Goal: Task Accomplishment & Management: Complete application form

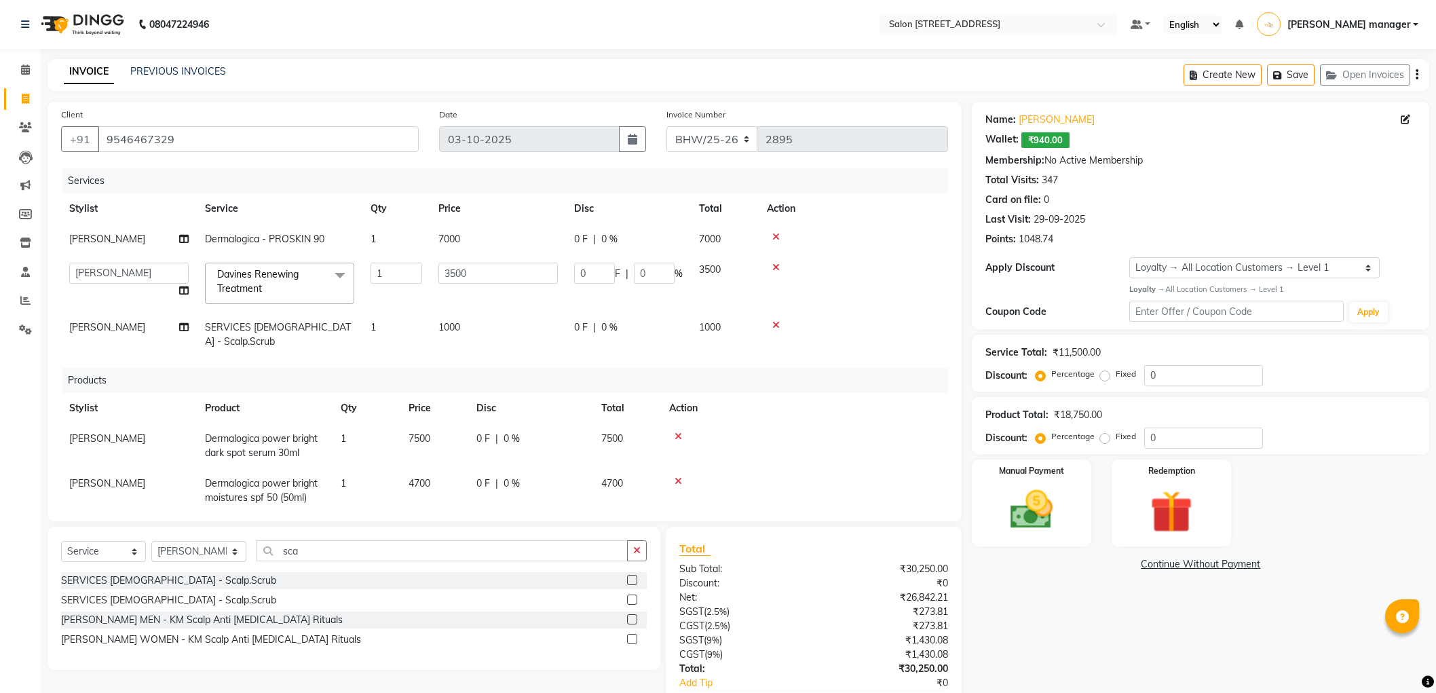
select select "33690"
select select "83319"
select select "service"
select select "33690"
select select "1: Object"
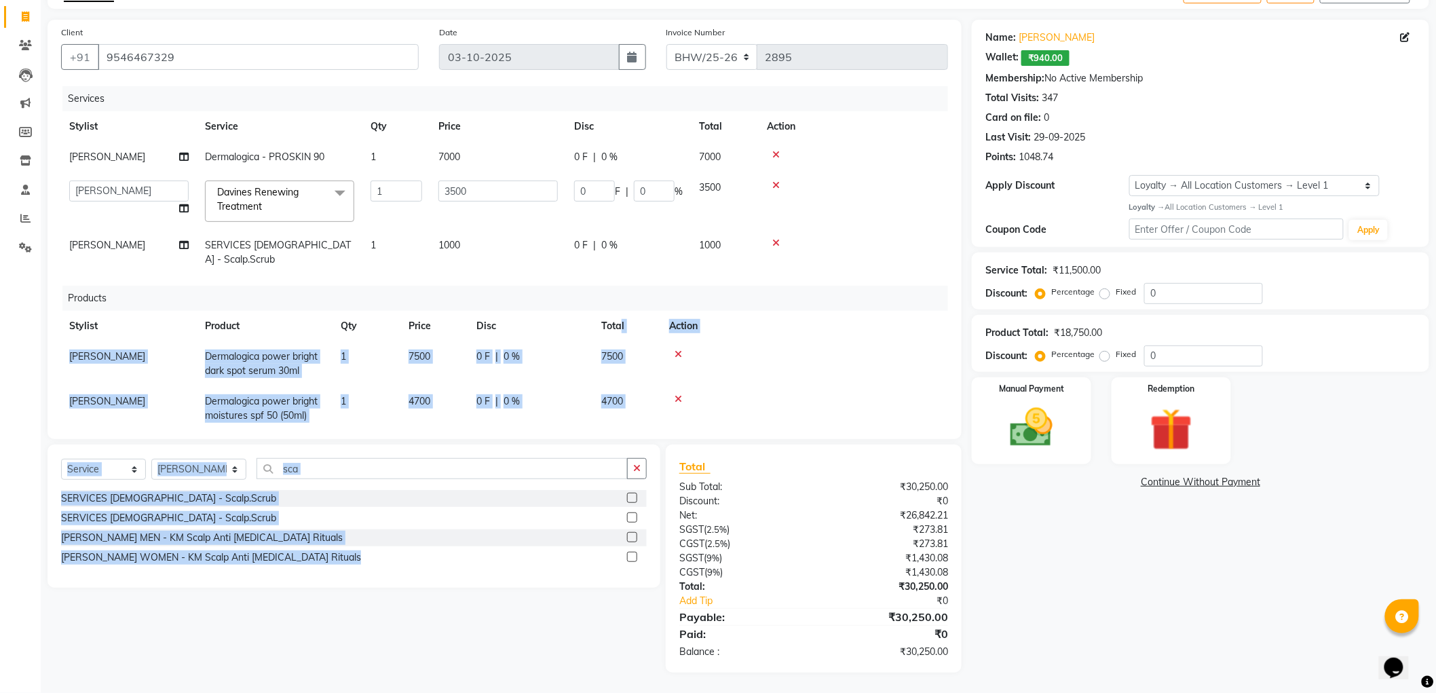
drag, startPoint x: 623, startPoint y: 343, endPoint x: 623, endPoint y: 564, distance: 220.5
click at [623, 564] on div "Client [PHONE_NUMBER] Date [DATE] Invoice Number BHW/25-26 V/2025 V/[PHONE_NUMB…" at bounding box center [504, 346] width 934 height 653
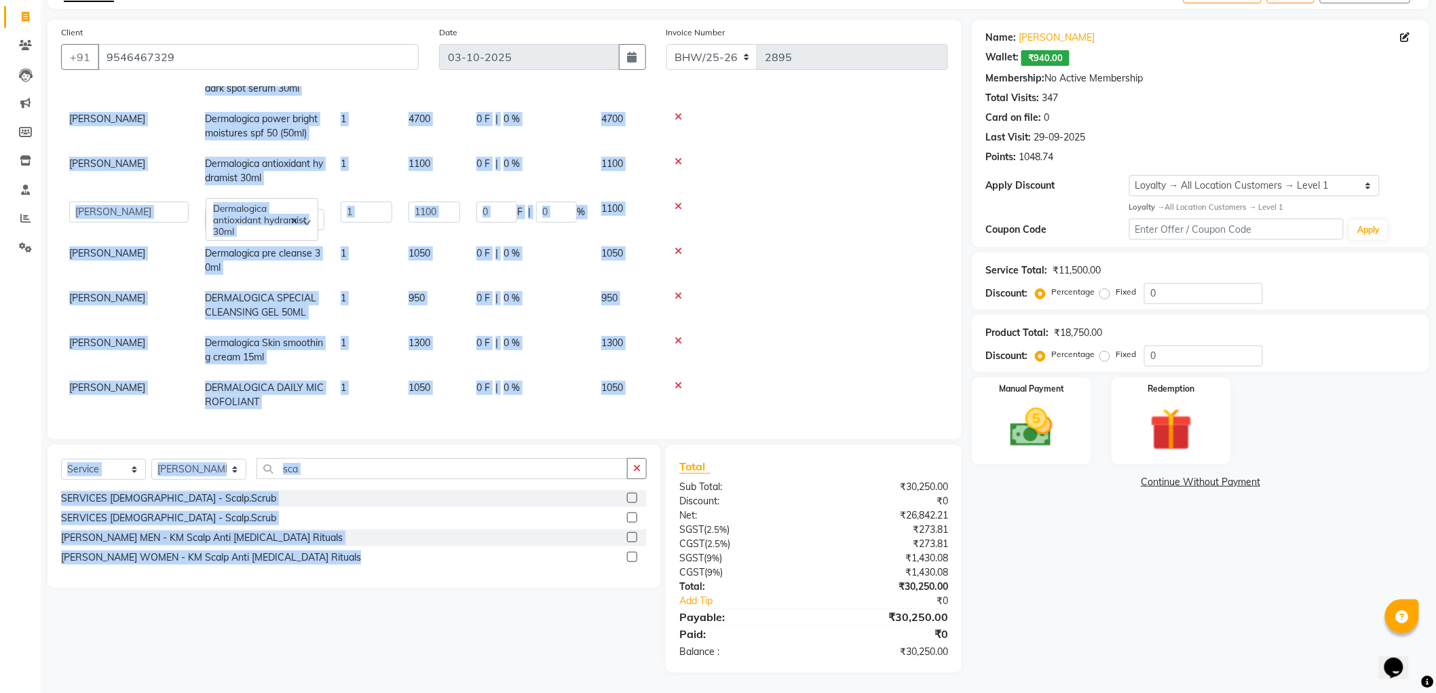
drag, startPoint x: 623, startPoint y: 564, endPoint x: 785, endPoint y: 91, distance: 499.9
click at [785, 104] on td at bounding box center [804, 126] width 287 height 45
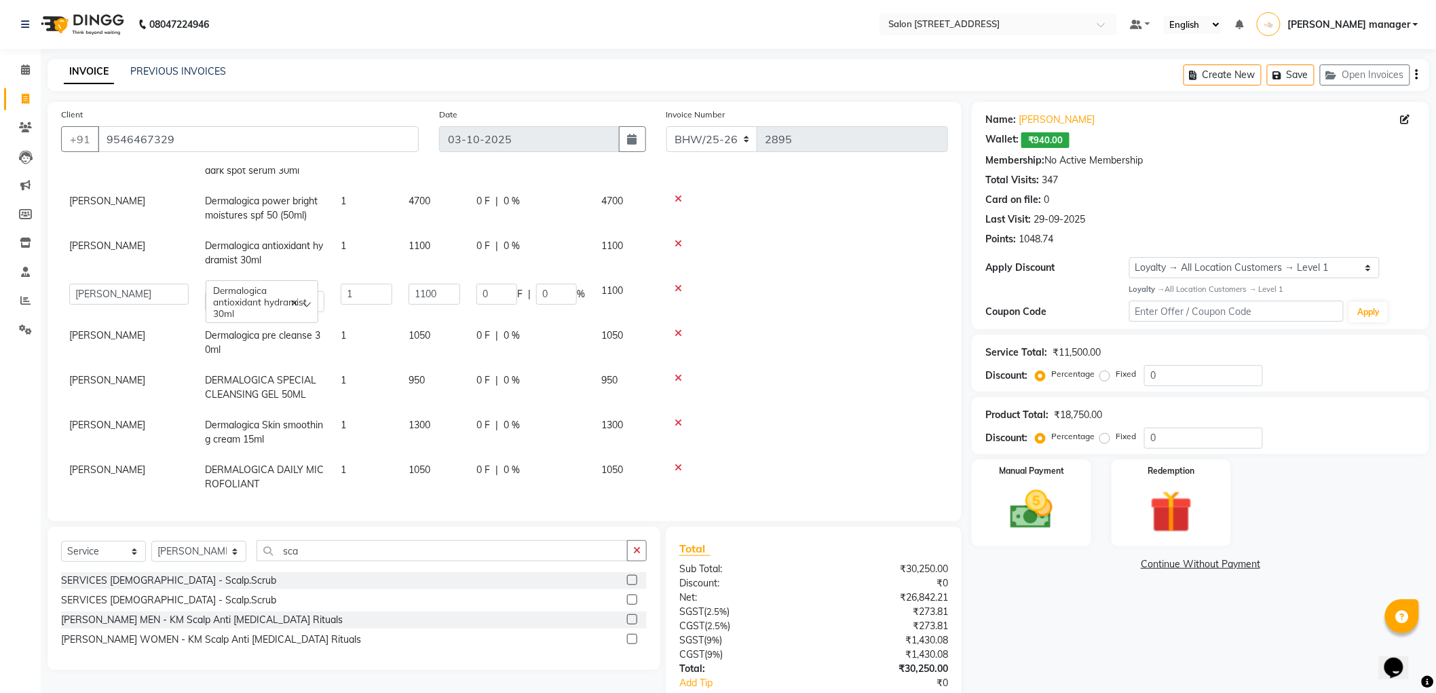
scroll to position [0, 0]
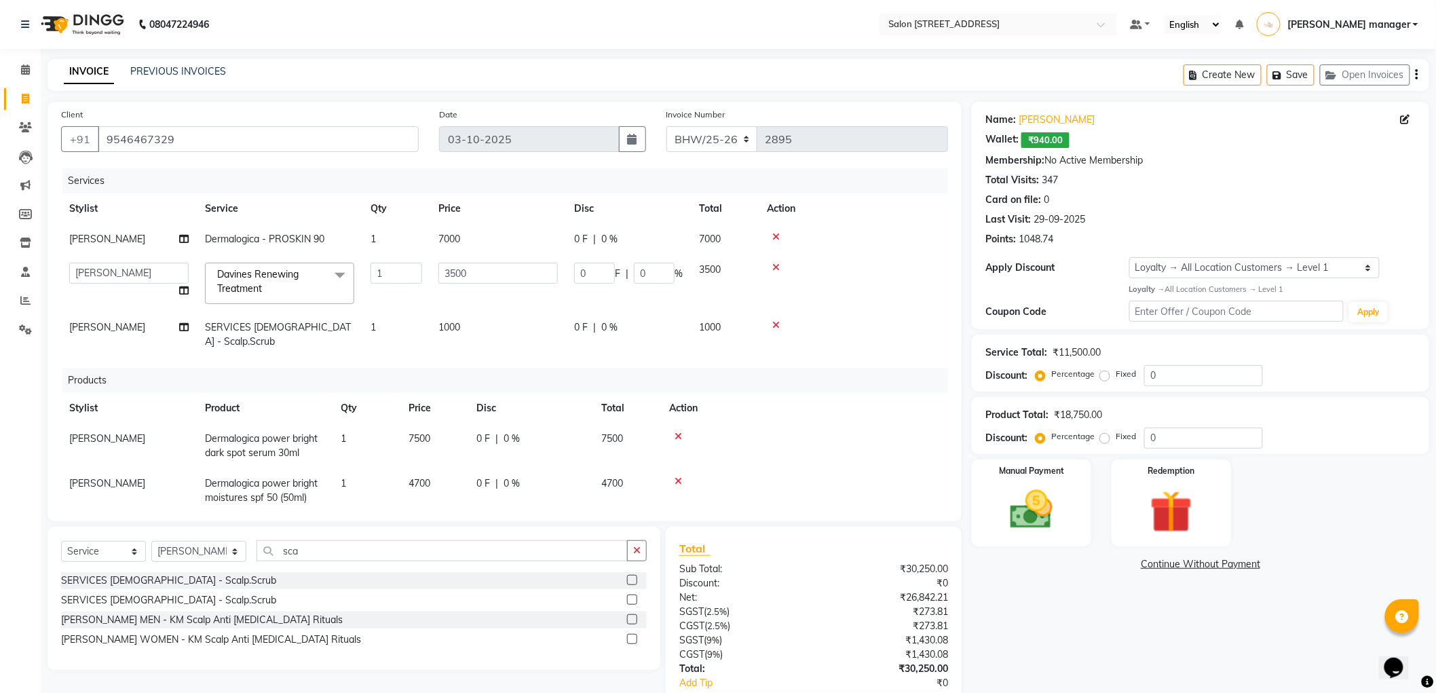
click at [594, 35] on nav "08047224946 Select Location × Salon [STREET_ADDRESS] Default Panel My Panel Eng…" at bounding box center [718, 24] width 1436 height 49
click at [823, 170] on div "Services" at bounding box center [510, 180] width 896 height 25
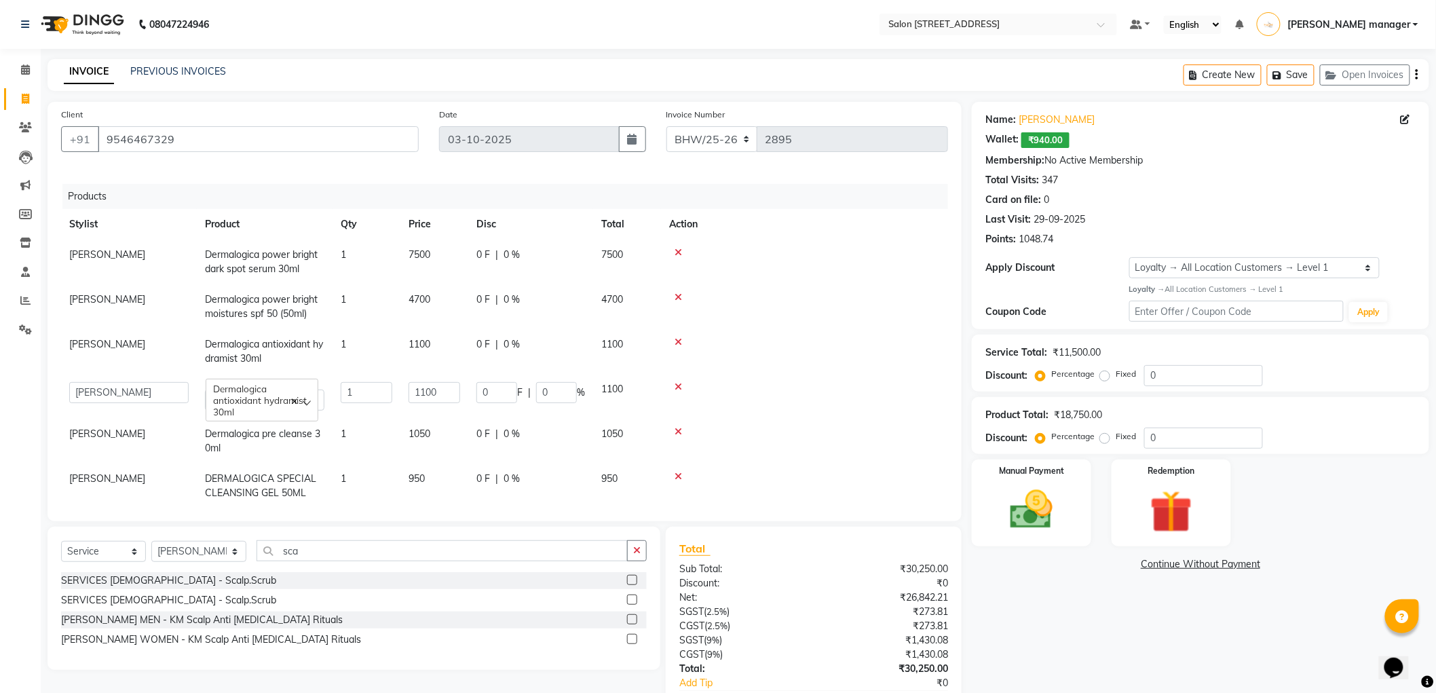
scroll to position [282, 0]
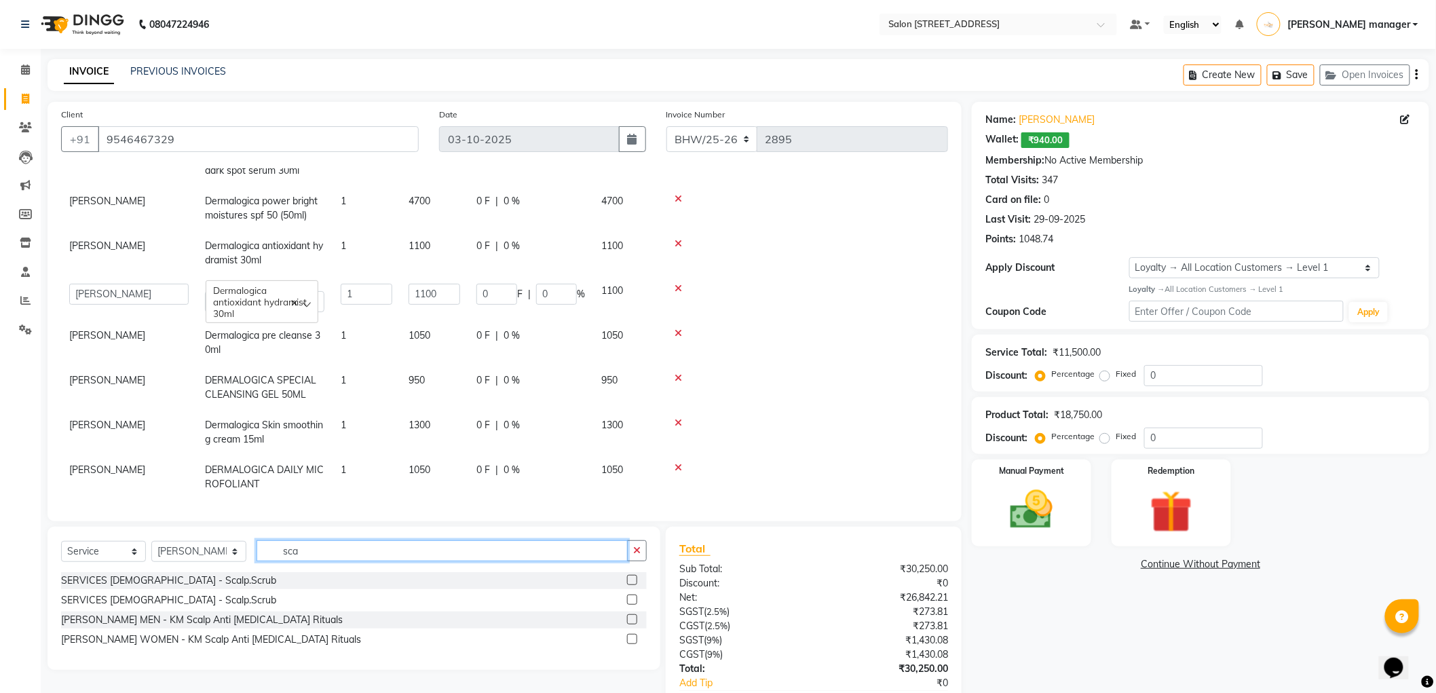
drag, startPoint x: 299, startPoint y: 552, endPoint x: 191, endPoint y: 552, distance: 107.2
click at [191, 552] on div "Select Service Product Membership Package Voucher Prepaid Gift Card Select Styl…" at bounding box center [353, 556] width 585 height 32
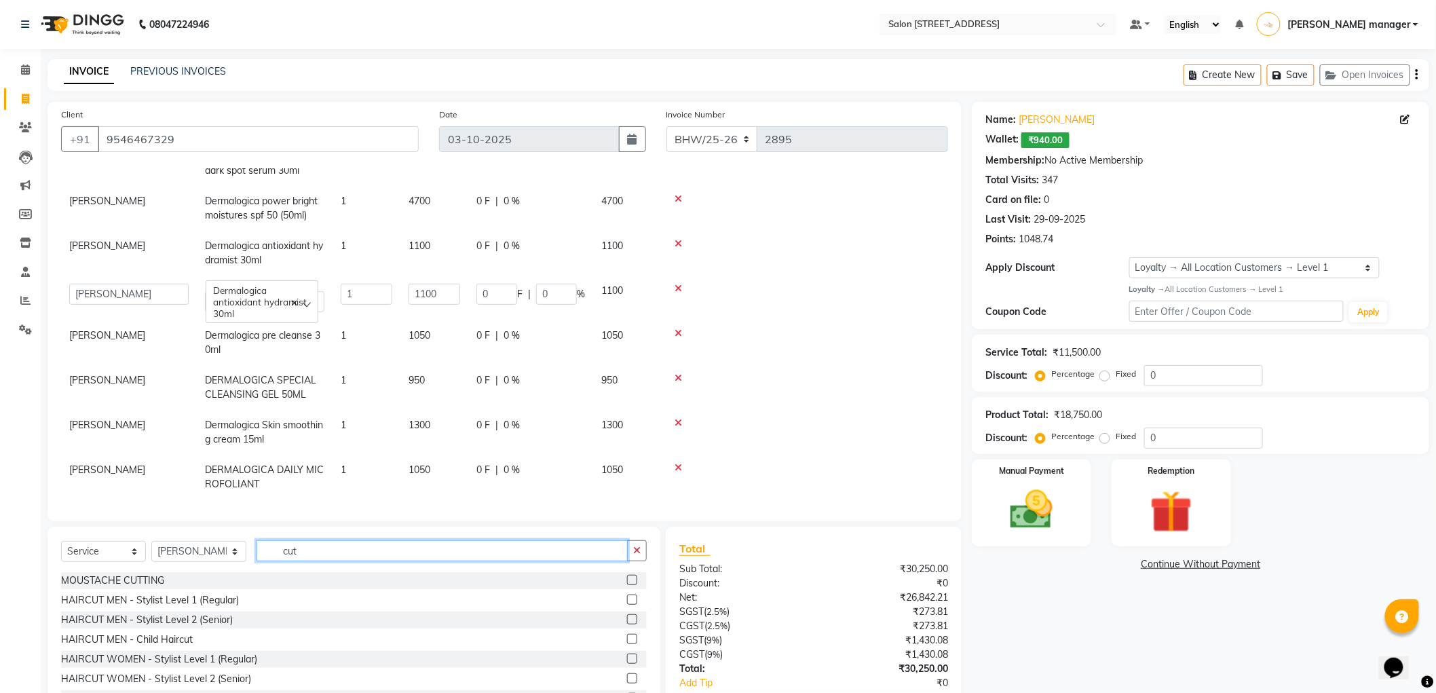
type input "cut"
click at [627, 655] on label at bounding box center [632, 658] width 10 height 10
click at [627, 655] on input "checkbox" at bounding box center [631, 659] width 9 height 9
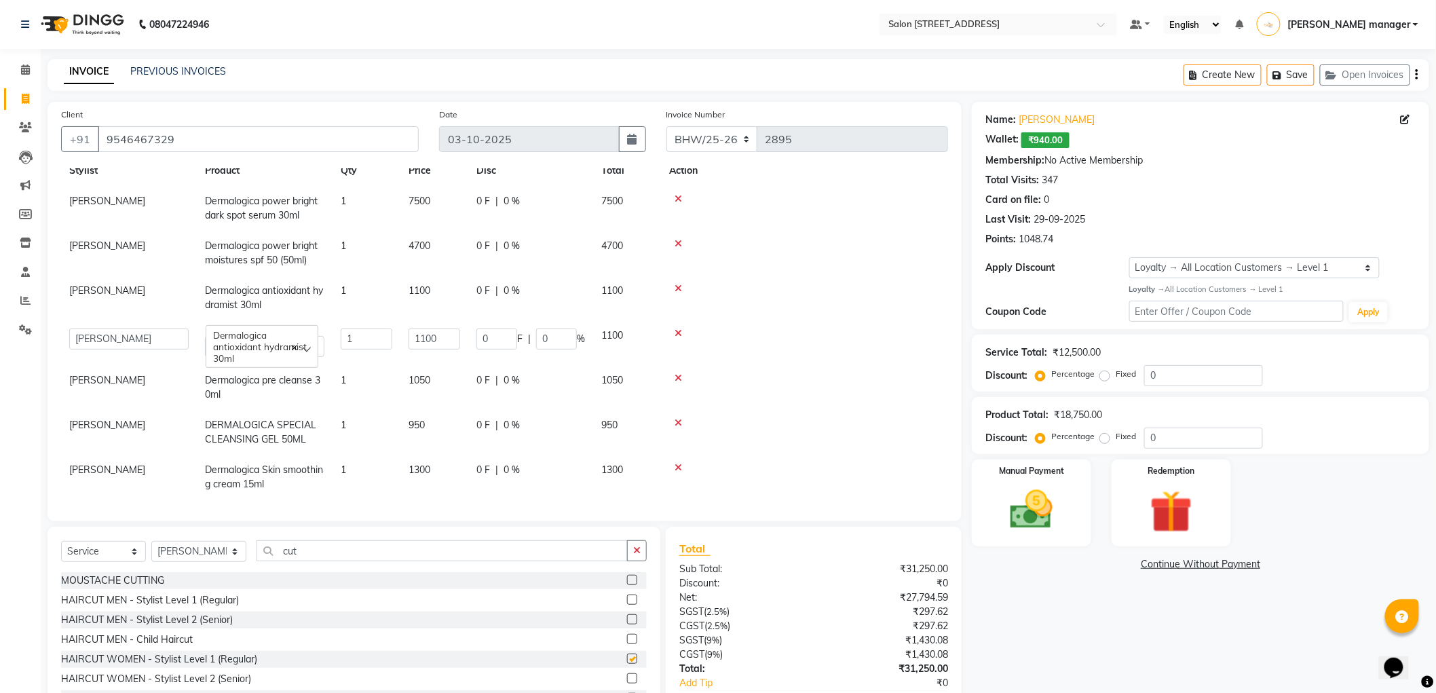
scroll to position [327, 0]
checkbox input "false"
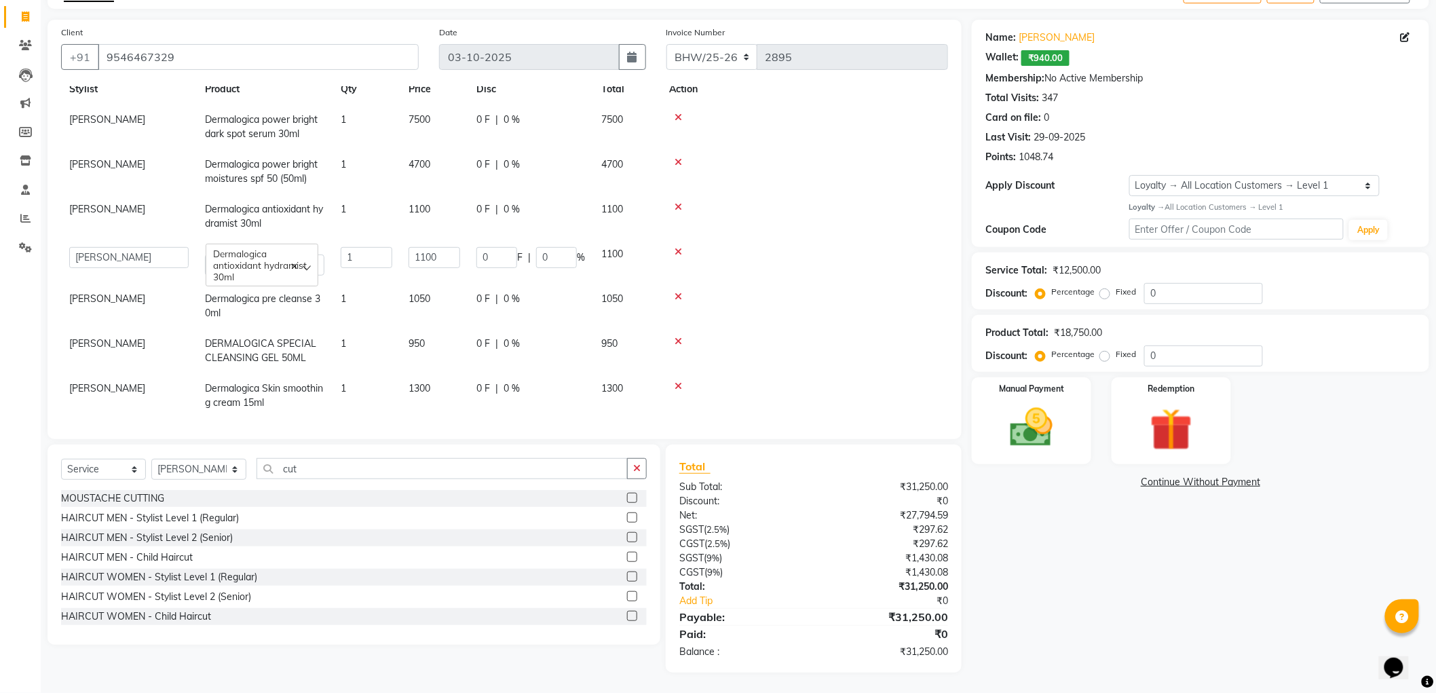
scroll to position [301, 0]
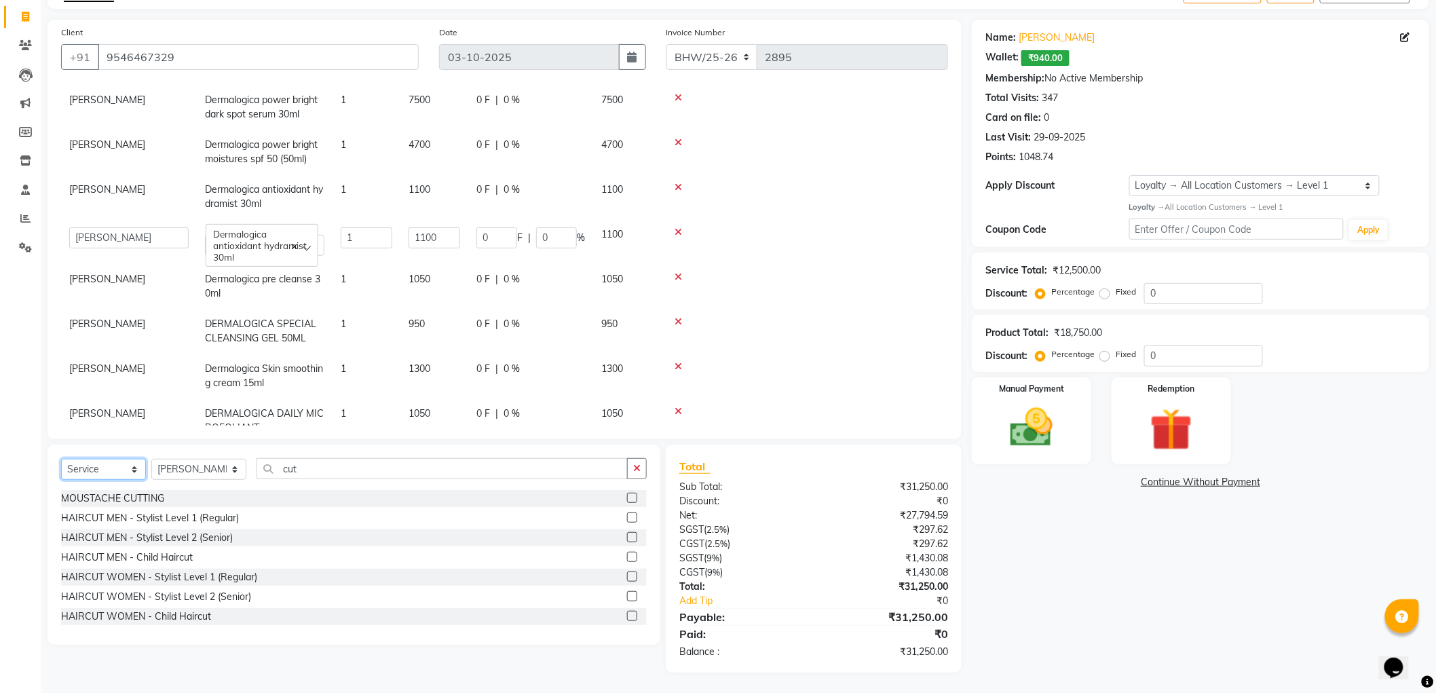
click at [98, 472] on select "Select Service Product Membership Package Voucher Prepaid Gift Card" at bounding box center [103, 469] width 85 height 21
select select "product"
click at [61, 459] on select "Select Service Product Membership Package Voucher Prepaid Gift Card" at bounding box center [103, 469] width 85 height 21
click at [200, 468] on select "Select Stylist [PERSON_NAME] [PERSON_NAME] [PERSON_NAME] BHAWANIPUR [PERSON_NAM…" at bounding box center [198, 469] width 95 height 21
select select "33698"
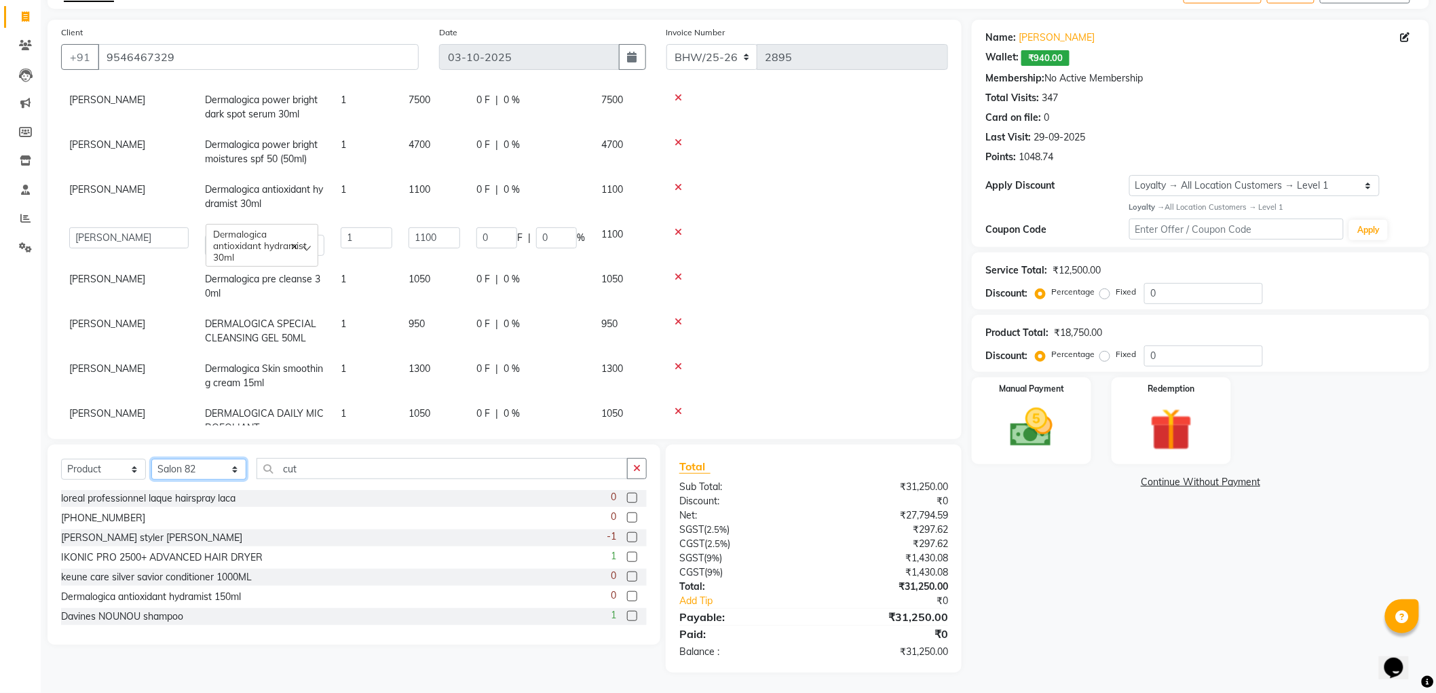
click at [151, 459] on select "Select Stylist [PERSON_NAME] [PERSON_NAME] [PERSON_NAME] BHAWANIPUR [PERSON_NAM…" at bounding box center [198, 469] width 95 height 21
click at [640, 469] on icon "button" at bounding box center [636, 467] width 7 height 9
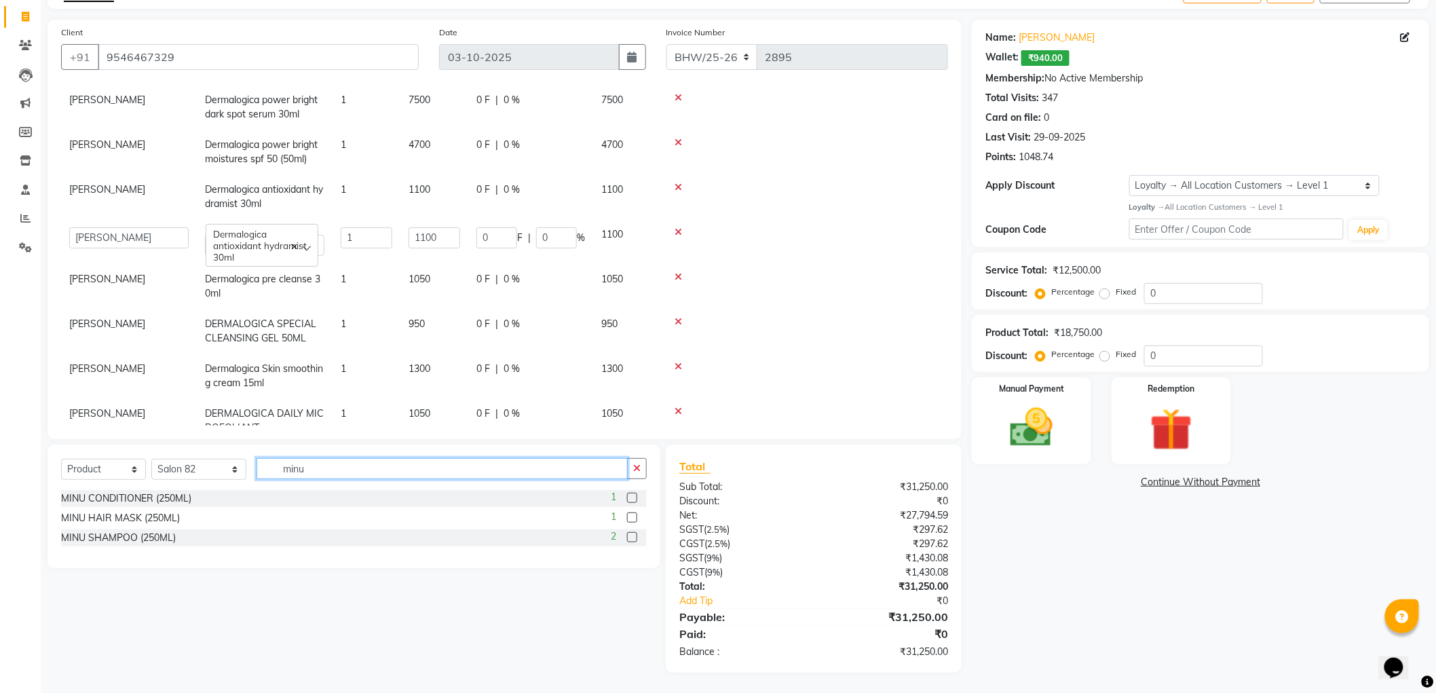
type input "minu"
click at [633, 499] on label at bounding box center [632, 498] width 10 height 10
click at [633, 499] on input "checkbox" at bounding box center [631, 498] width 9 height 9
checkbox input "false"
click at [632, 538] on label at bounding box center [632, 537] width 10 height 10
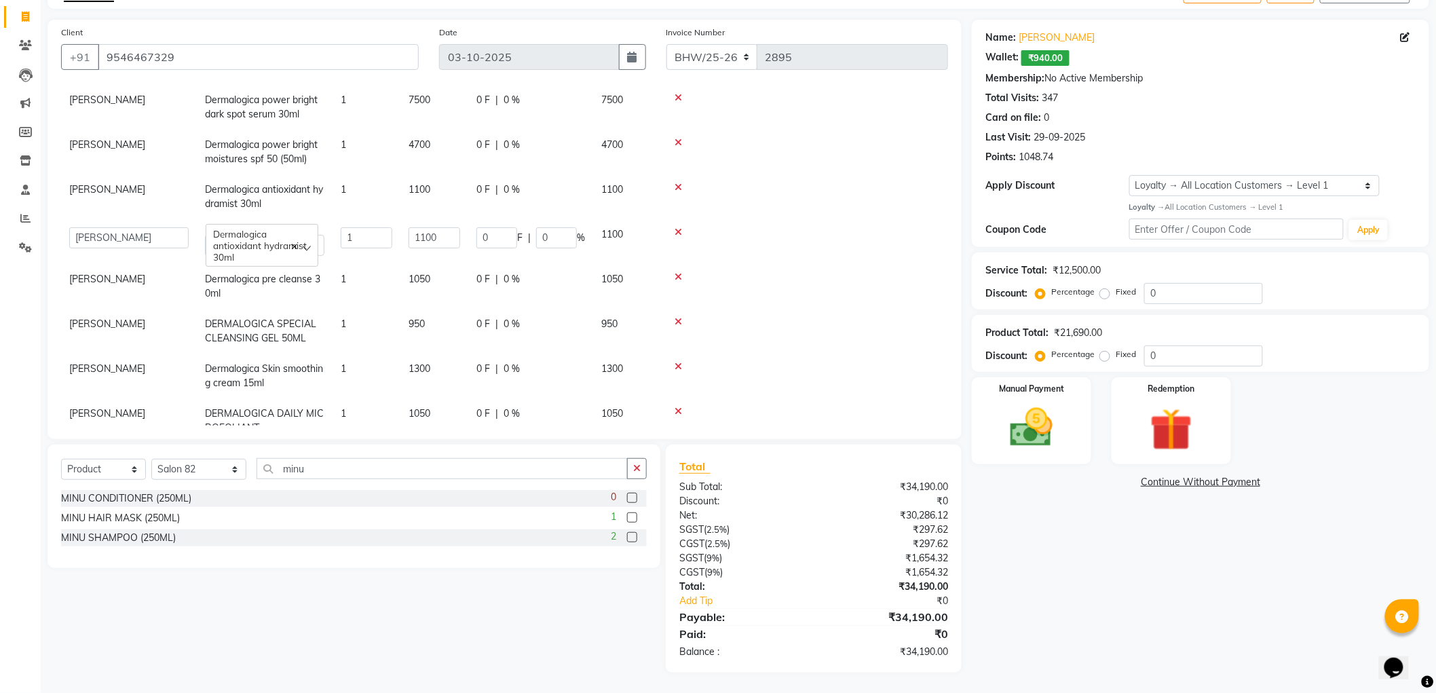
click at [632, 538] on input "checkbox" at bounding box center [631, 537] width 9 height 9
checkbox input "false"
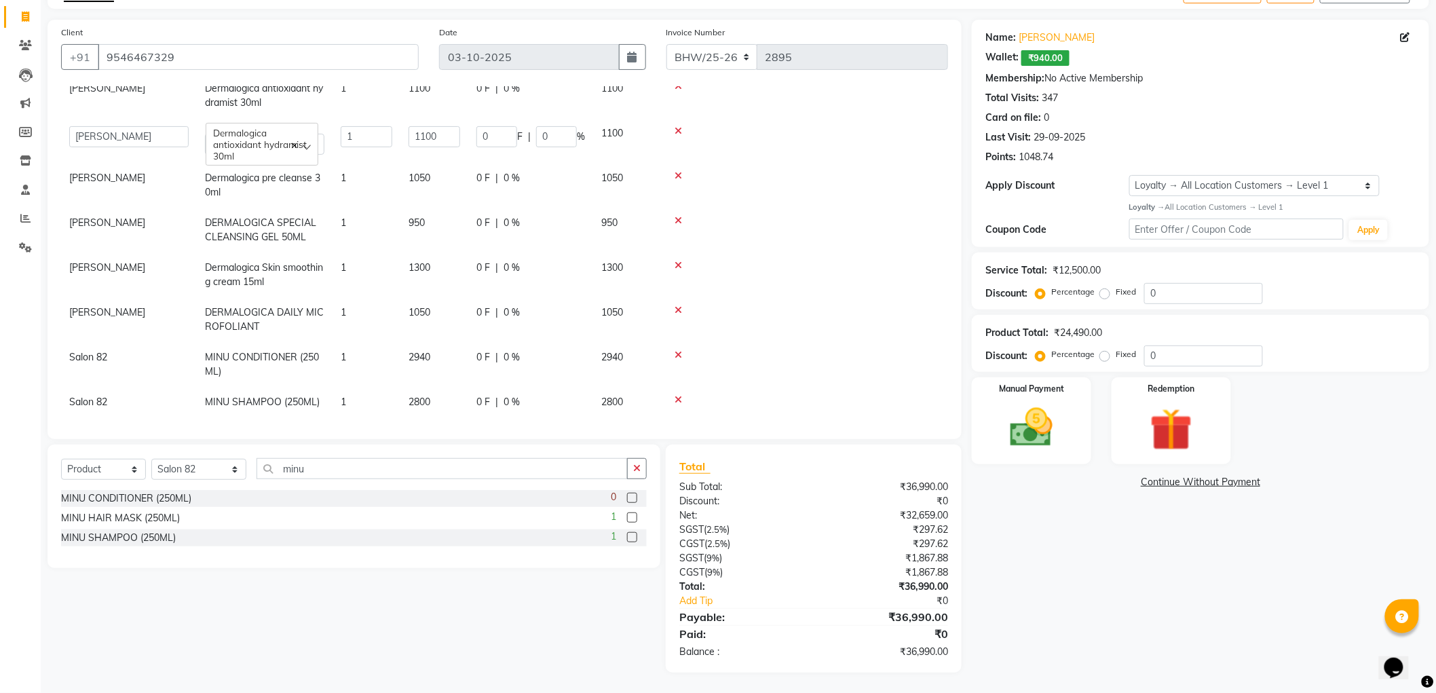
click at [448, 343] on td "2940" at bounding box center [434, 364] width 68 height 45
select select "33698"
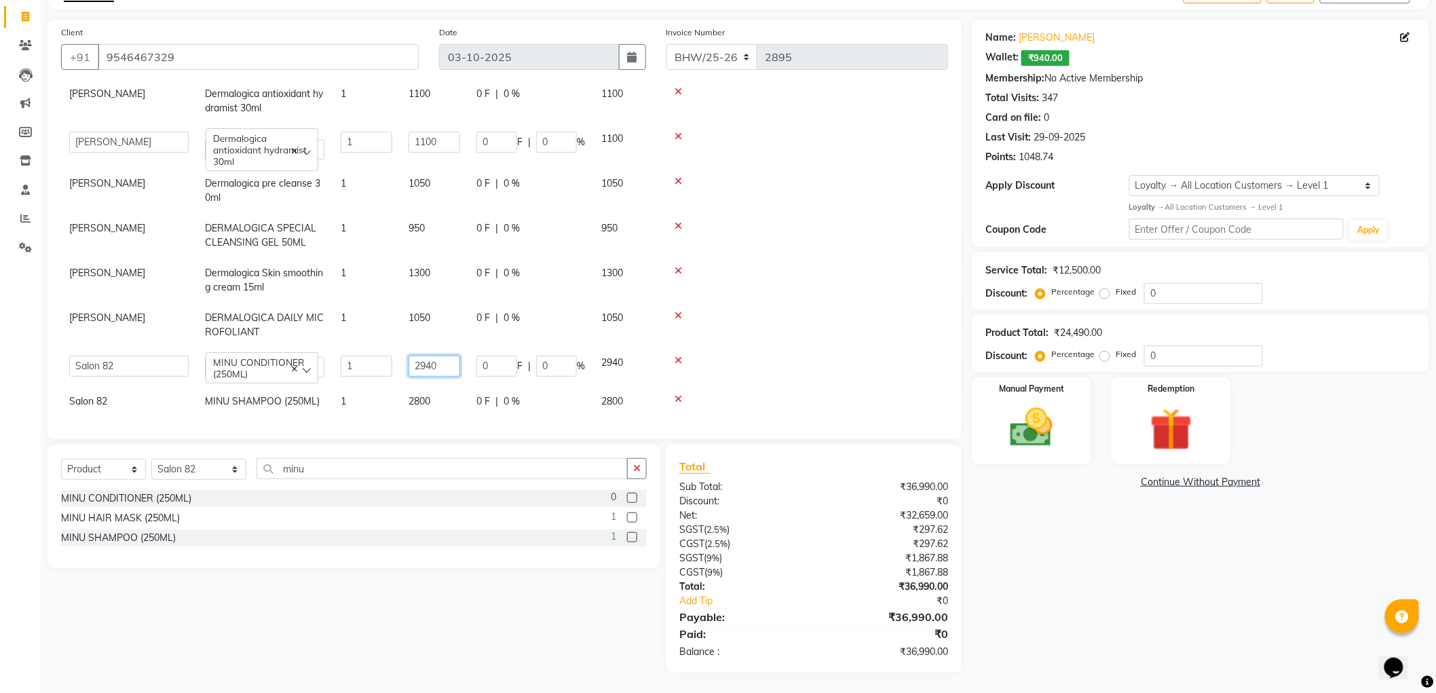
click at [445, 355] on input "2940" at bounding box center [434, 365] width 52 height 21
type input "2"
type input "2100"
click at [432, 392] on td "2800" at bounding box center [434, 407] width 68 height 31
select select "33698"
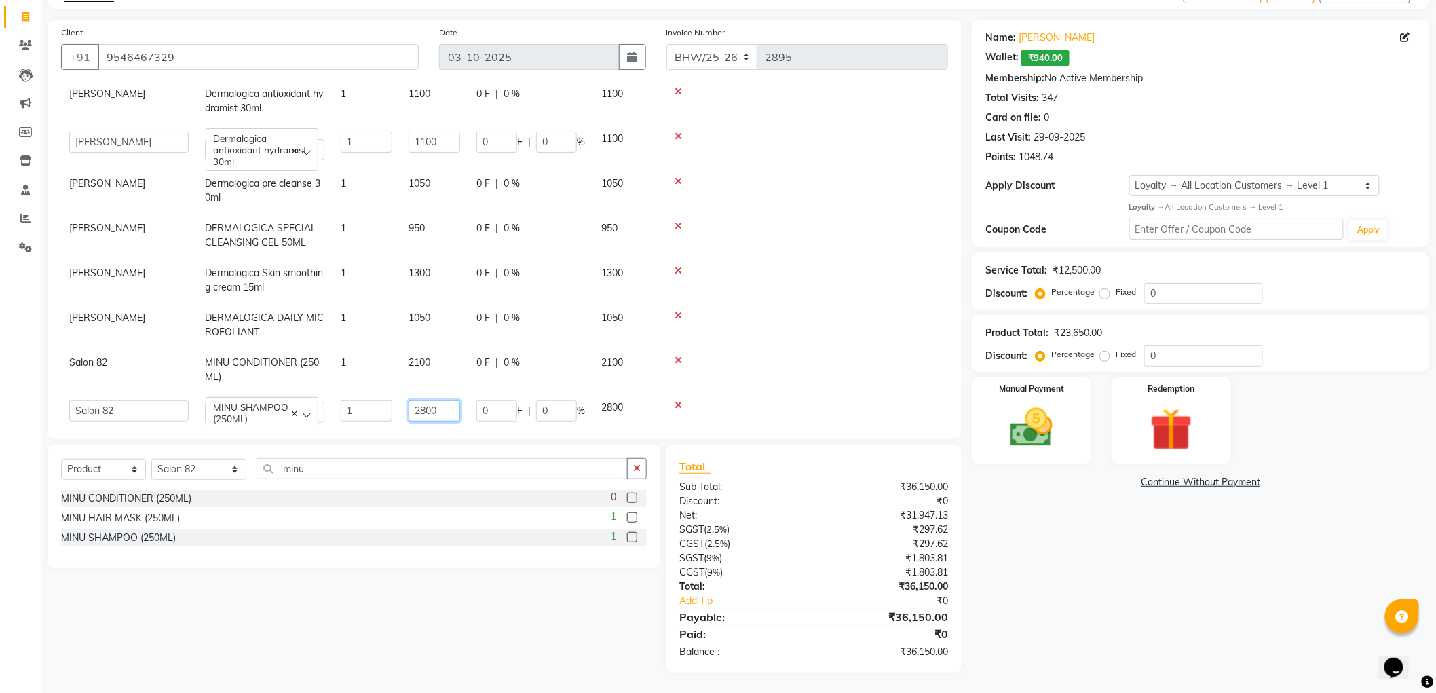
click at [444, 400] on input "2800" at bounding box center [434, 410] width 52 height 21
type input "2"
type input "2000"
click at [809, 347] on td at bounding box center [804, 369] width 287 height 45
click at [427, 464] on input "minu" at bounding box center [441, 468] width 371 height 21
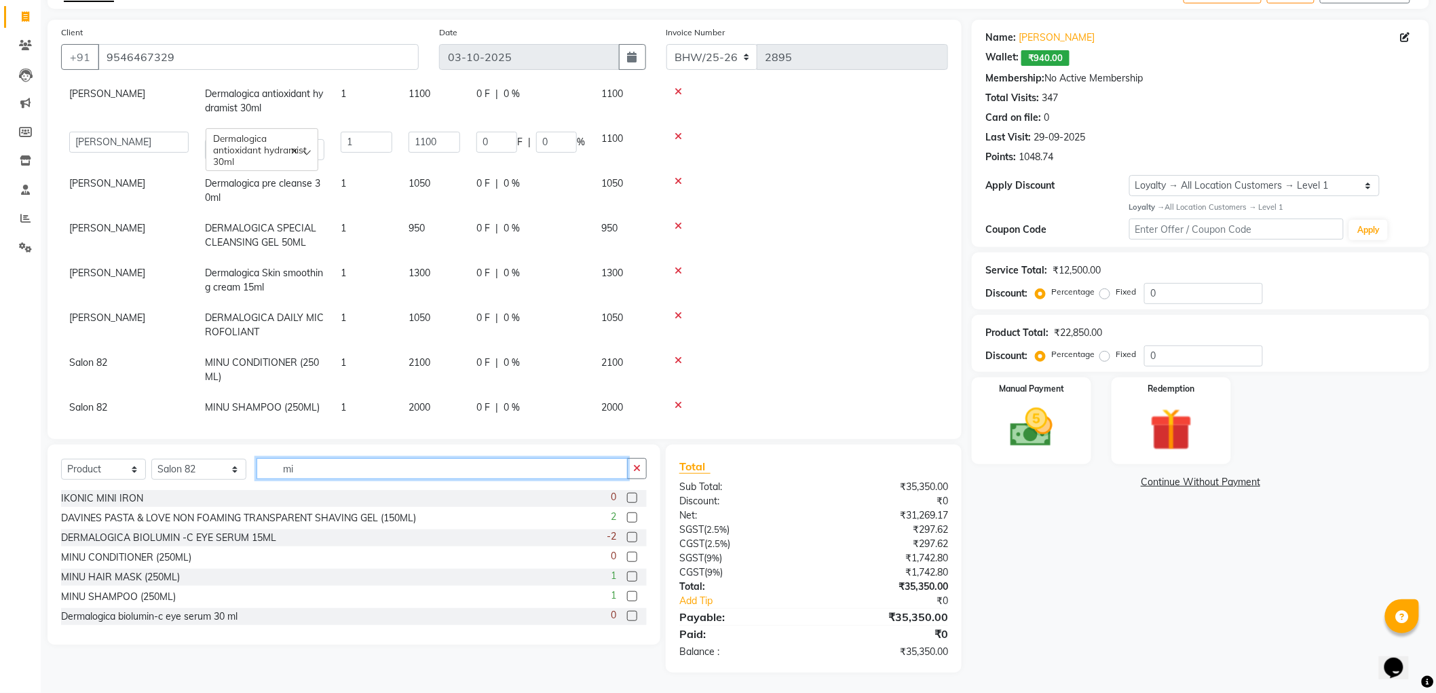
type input "m"
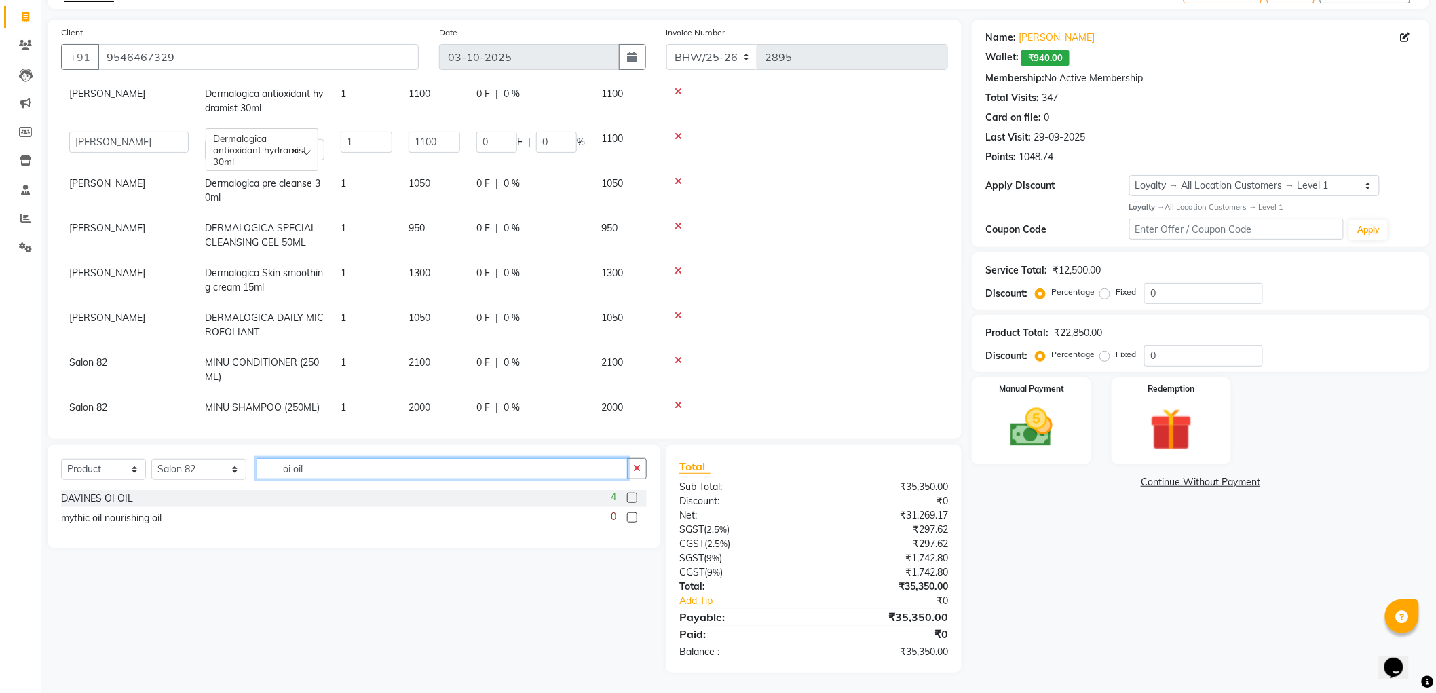
type input "oi oil"
click at [632, 499] on label at bounding box center [632, 498] width 10 height 10
click at [632, 499] on input "checkbox" at bounding box center [631, 498] width 9 height 9
checkbox input "false"
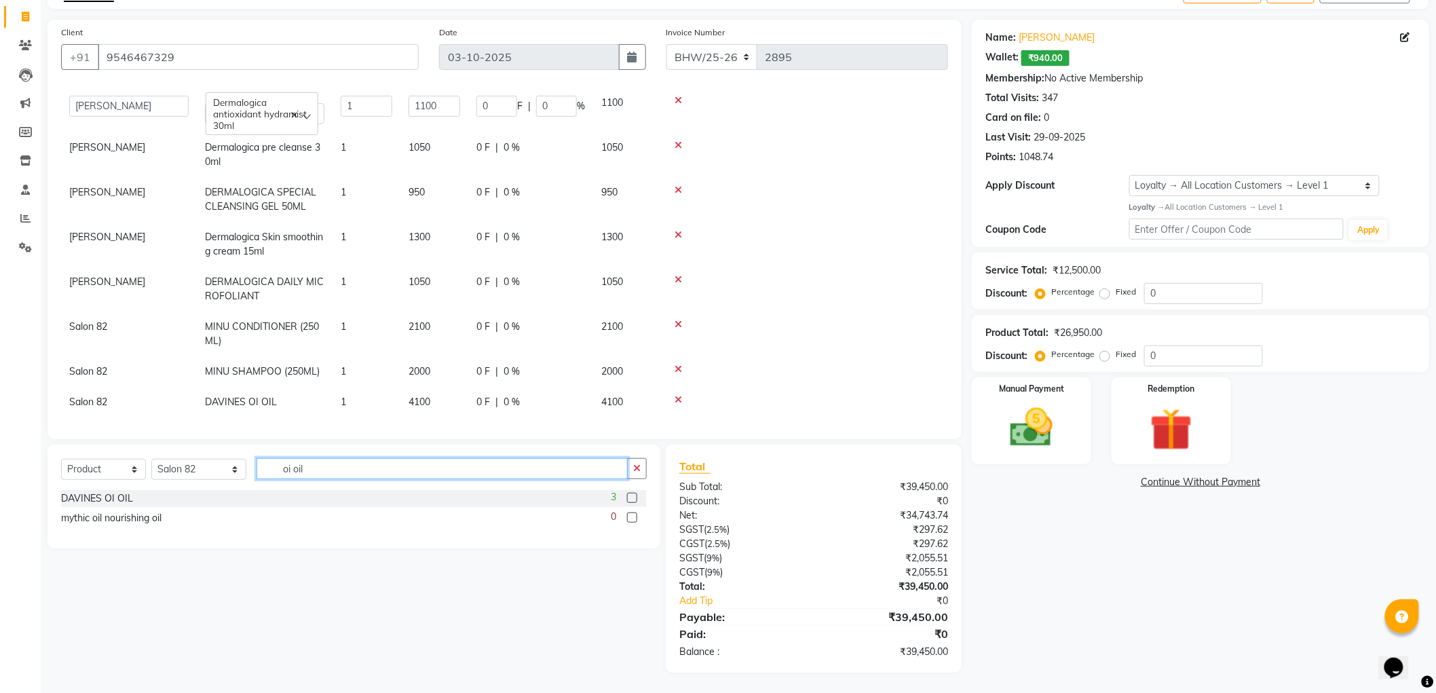
click at [326, 467] on input "oi oil" at bounding box center [441, 468] width 371 height 21
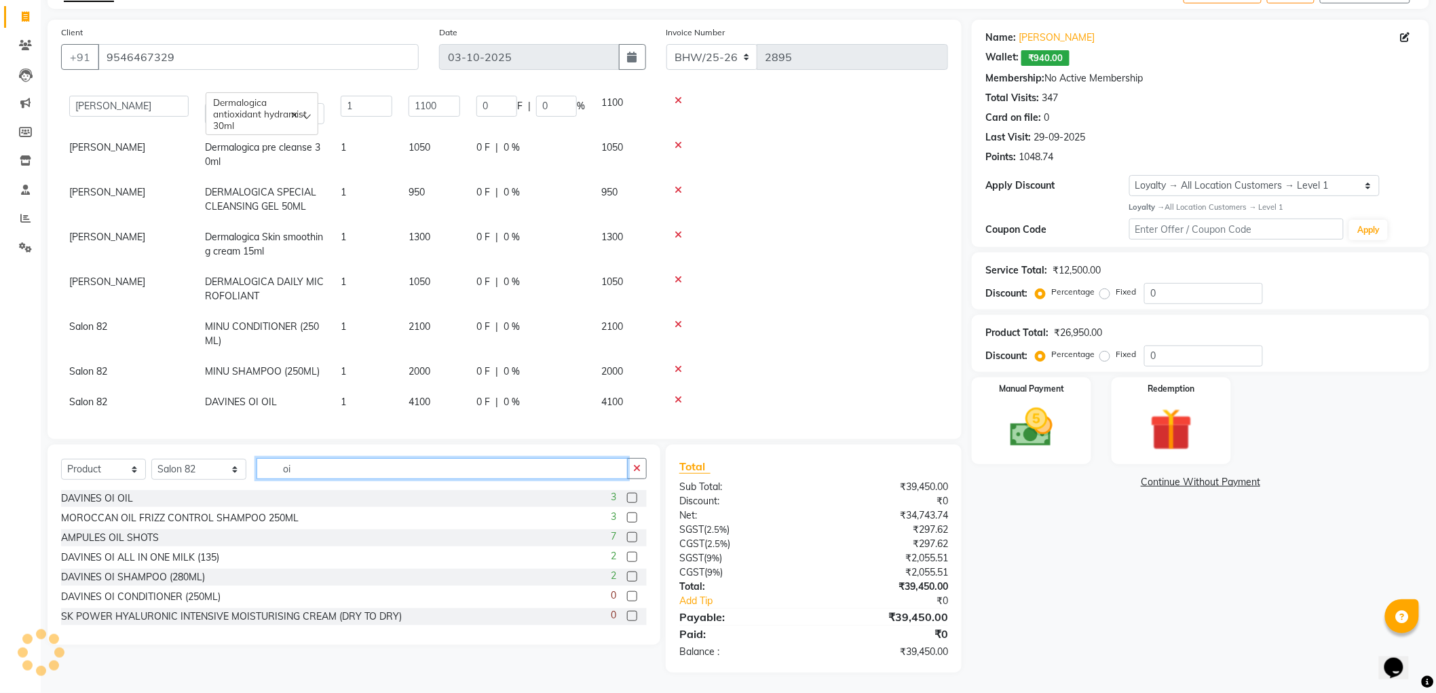
type input "o"
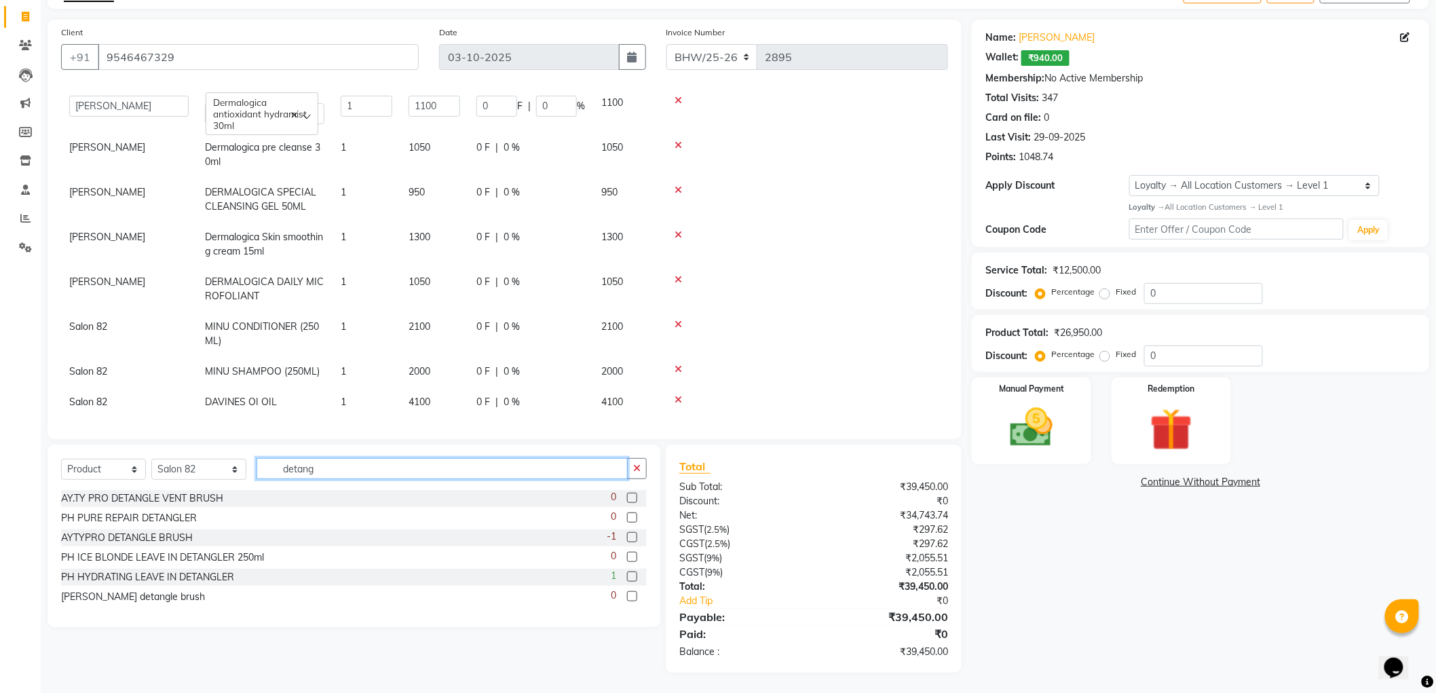
type input "detang"
click at [630, 577] on label at bounding box center [632, 576] width 10 height 10
click at [630, 577] on input "checkbox" at bounding box center [631, 577] width 9 height 9
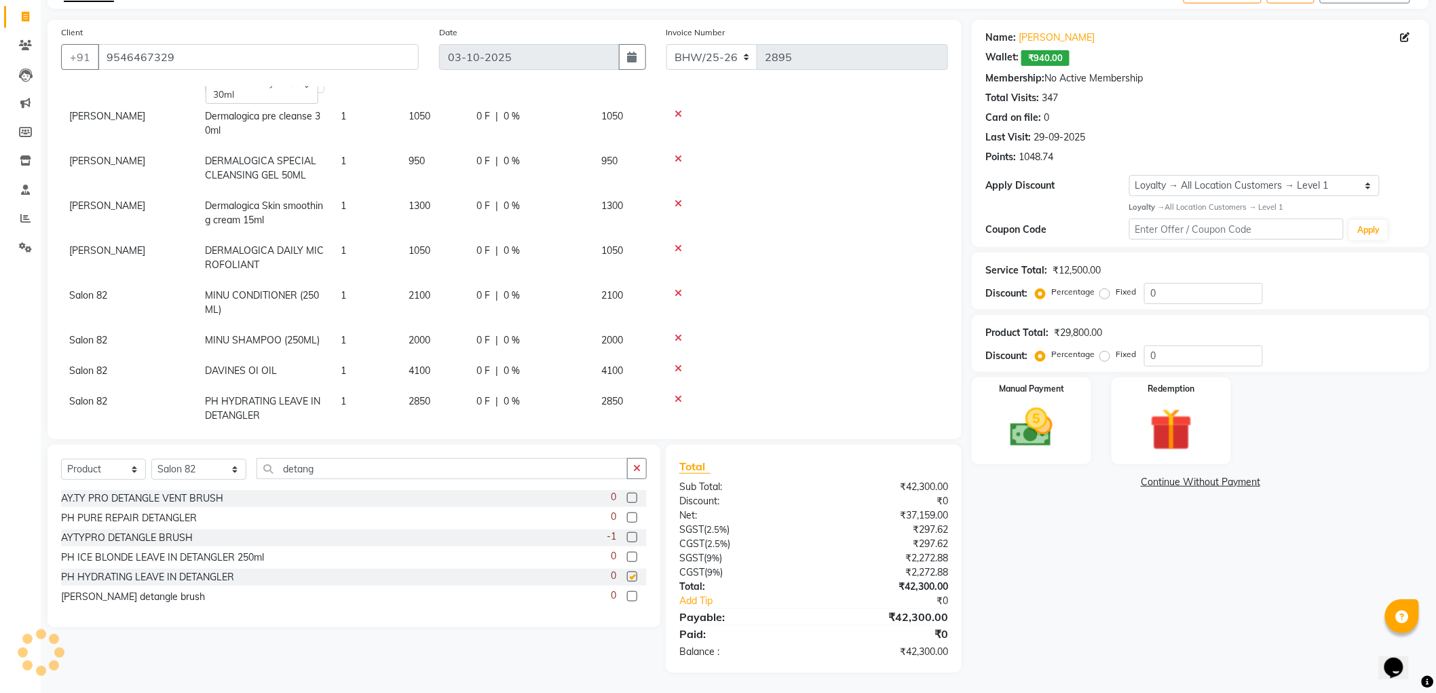
checkbox input "false"
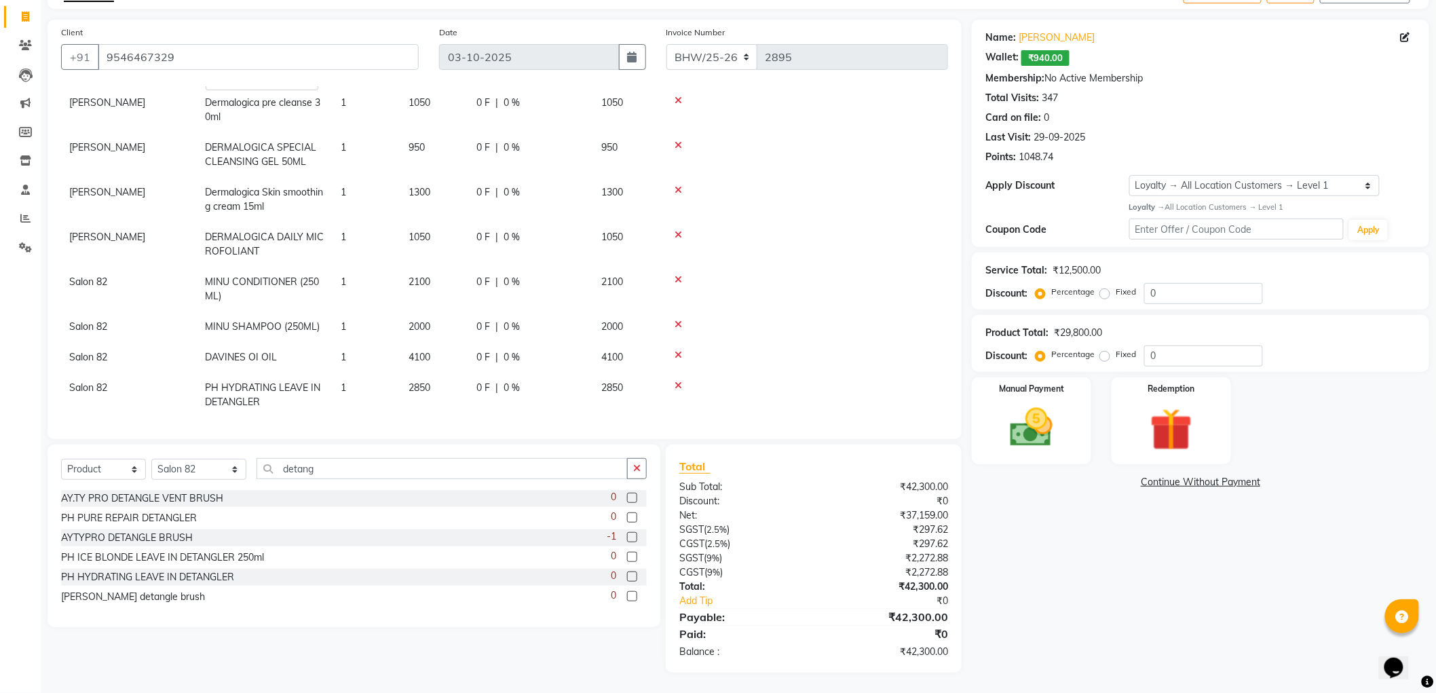
click at [432, 372] on td "2850" at bounding box center [434, 394] width 68 height 45
select select "33698"
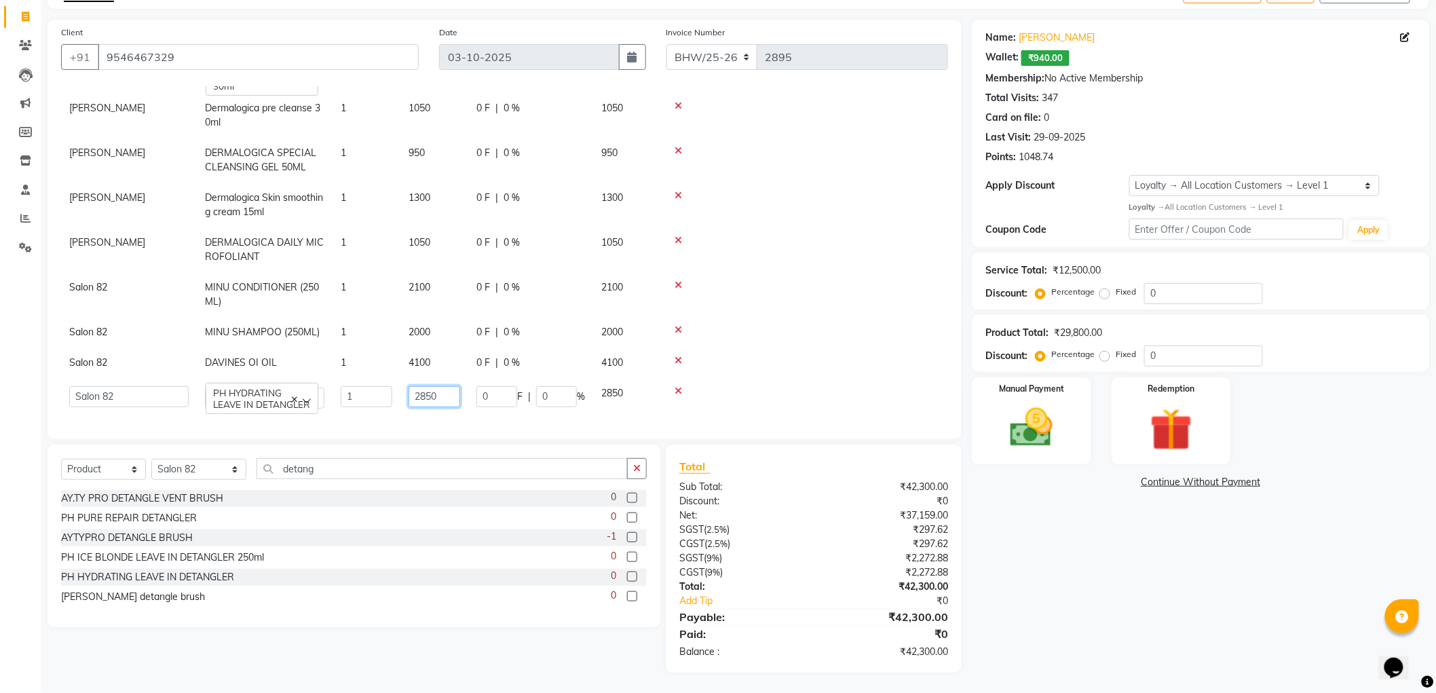
drag, startPoint x: 450, startPoint y: 381, endPoint x: 389, endPoint y: 383, distance: 61.1
click at [389, 383] on tr "[PERSON_NAME] [PERSON_NAME] [PERSON_NAME] BHAWANIPUR [PERSON_NAME] [PERSON_NAME…" at bounding box center [504, 397] width 887 height 39
type input "3000"
click at [789, 378] on td at bounding box center [804, 397] width 287 height 39
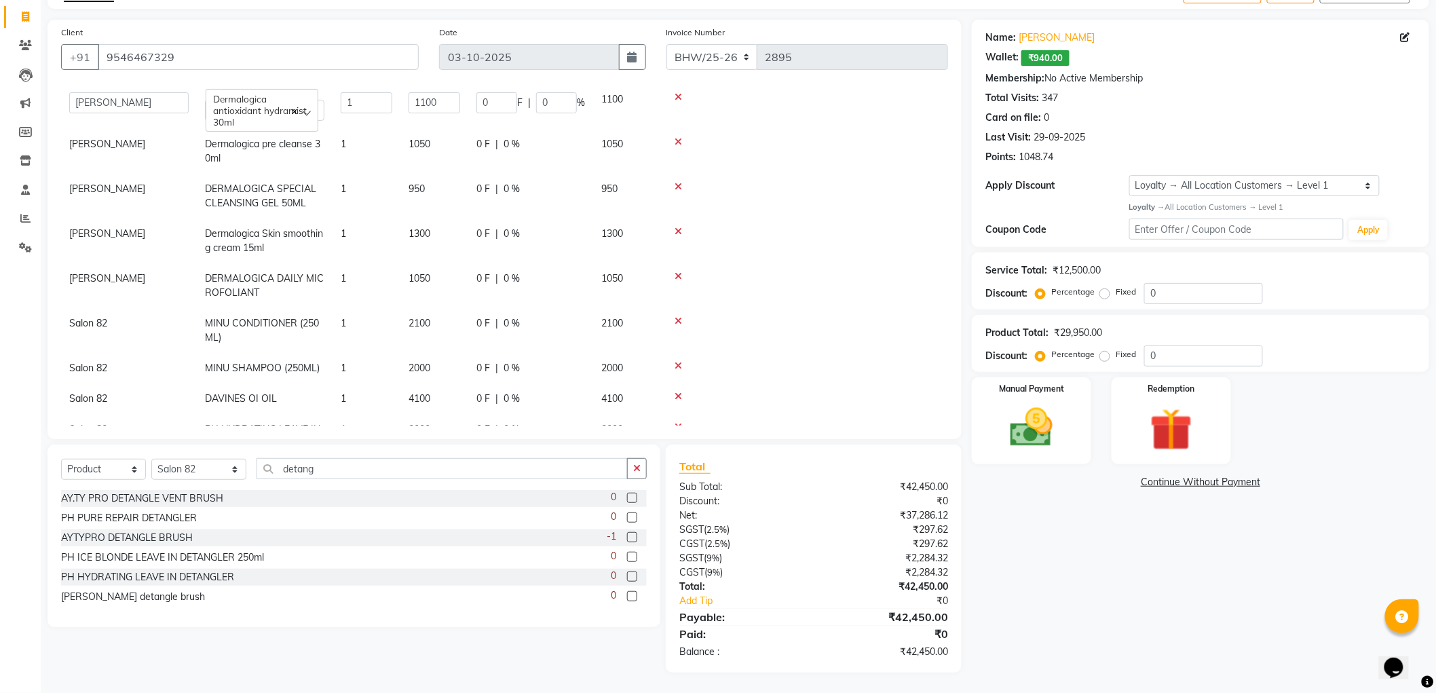
scroll to position [402, 0]
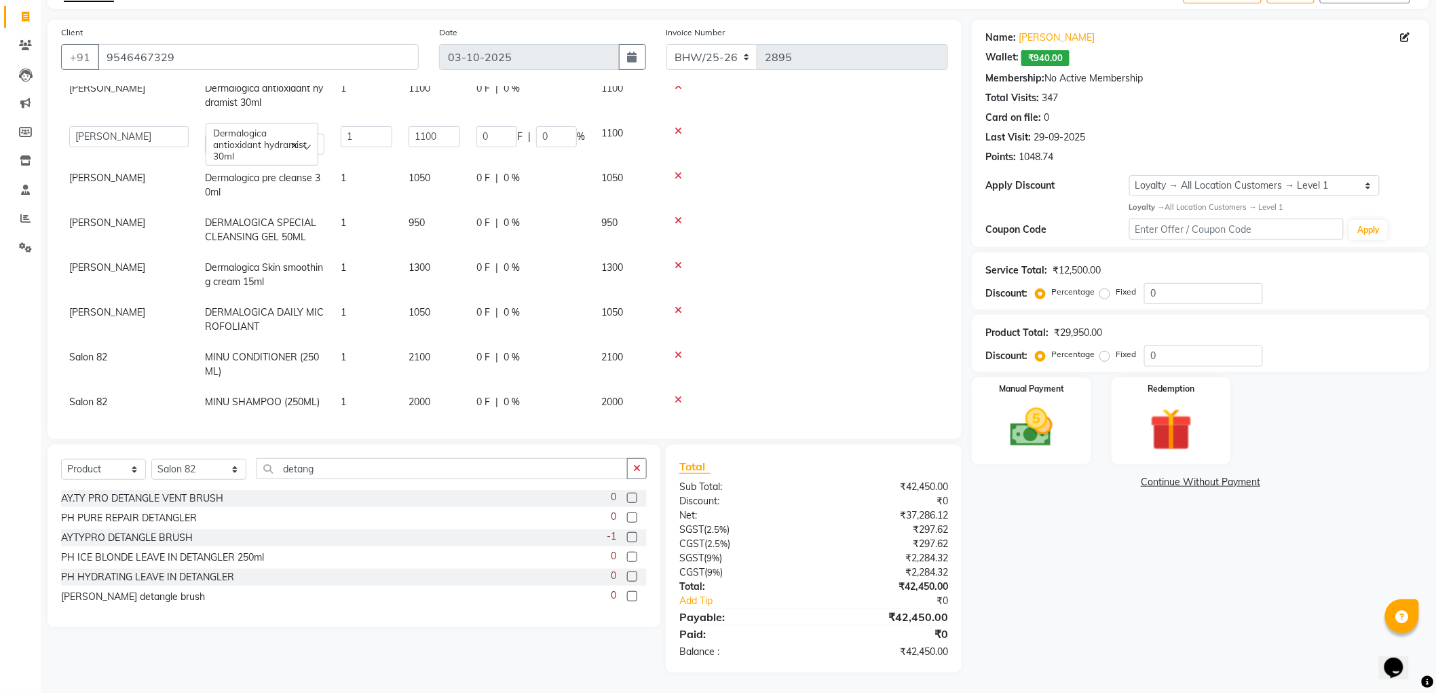
click at [678, 305] on icon at bounding box center [677, 309] width 7 height 9
click at [676, 261] on icon at bounding box center [677, 265] width 7 height 9
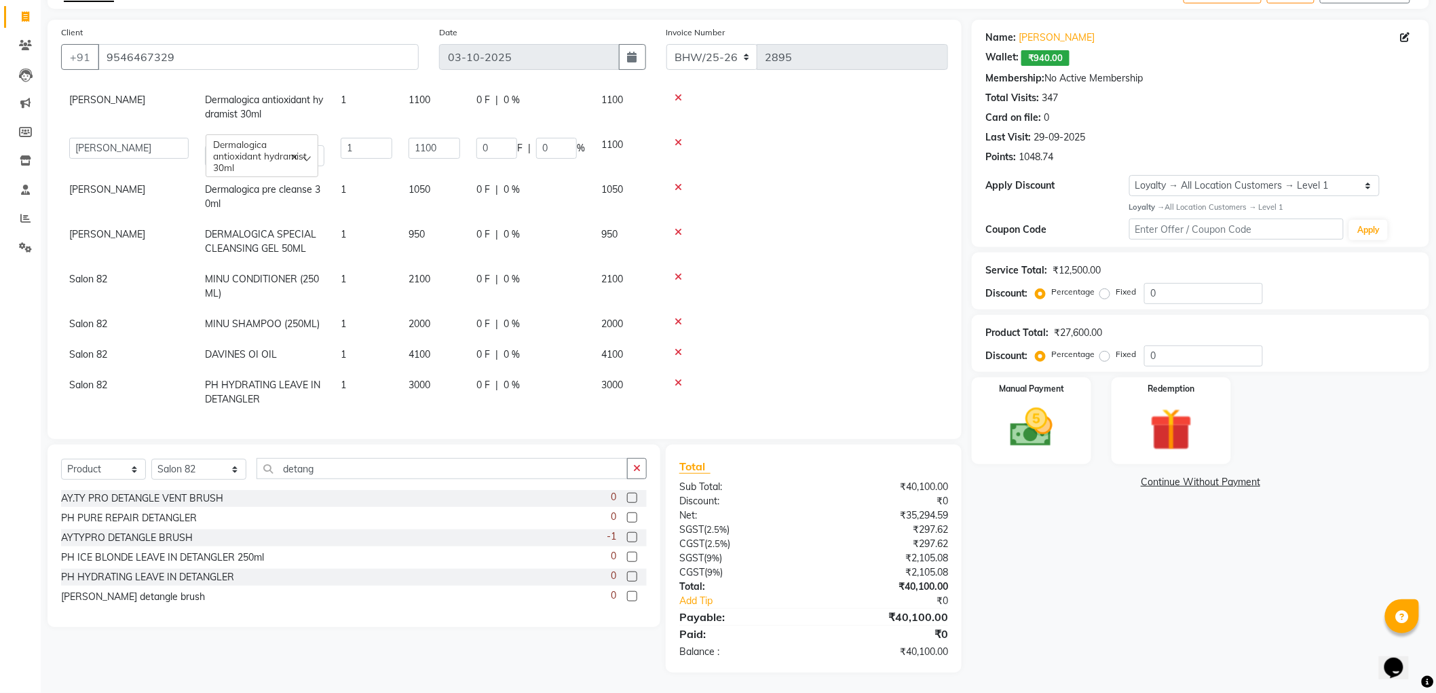
scroll to position [388, 0]
click at [675, 230] on icon at bounding box center [677, 234] width 7 height 9
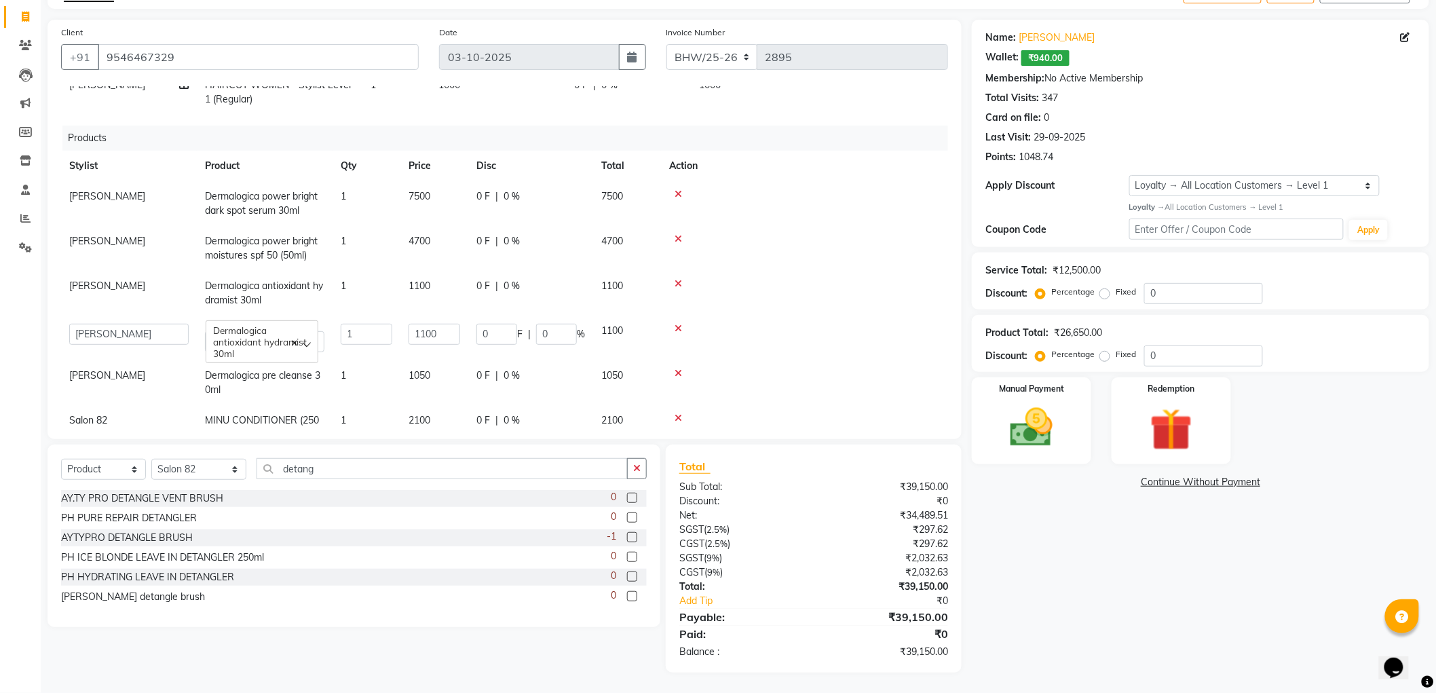
scroll to position [268, 0]
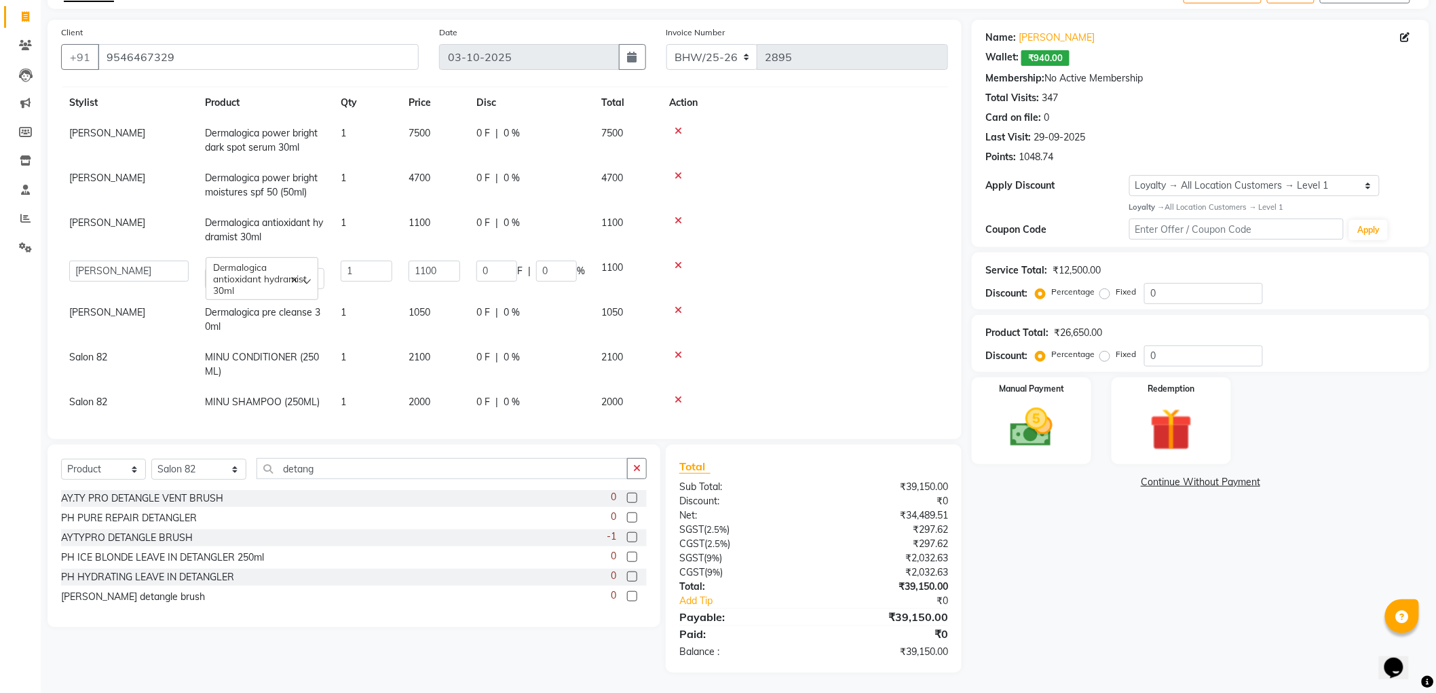
click at [676, 216] on icon at bounding box center [677, 220] width 7 height 9
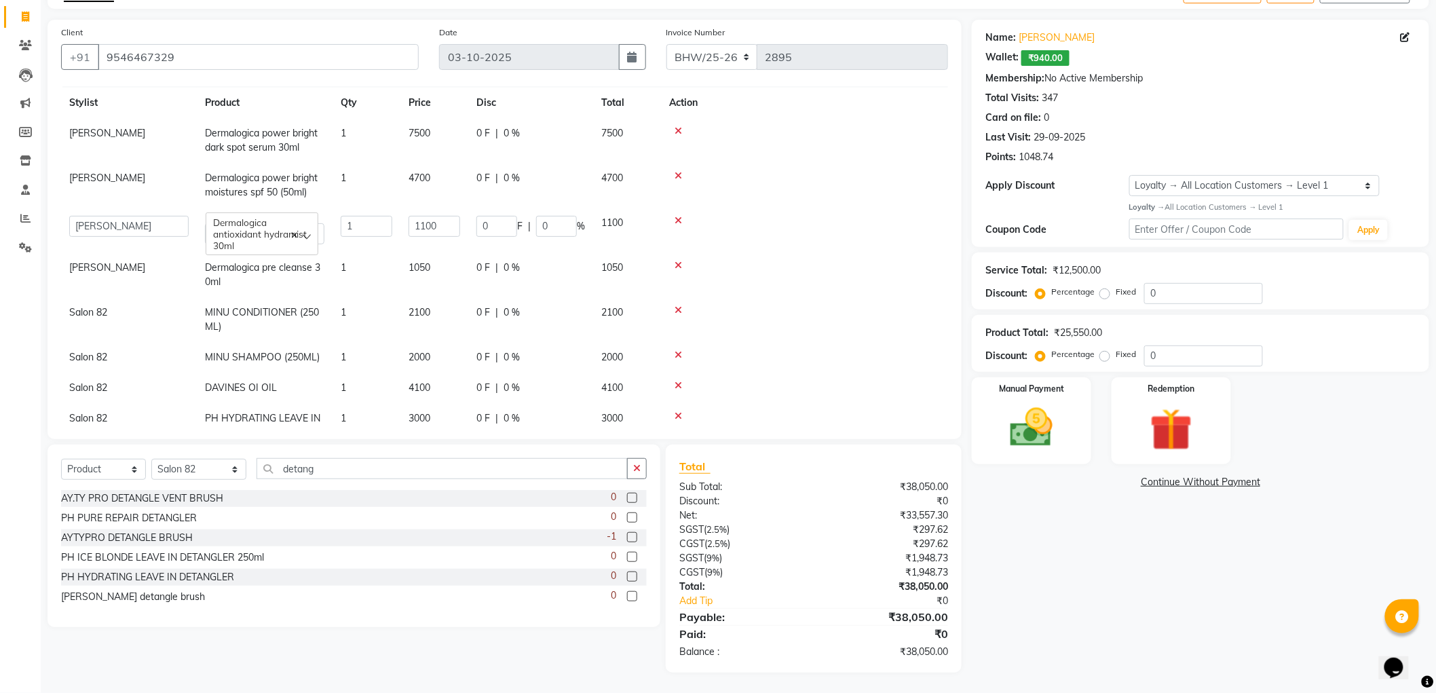
click at [676, 216] on icon at bounding box center [677, 220] width 7 height 9
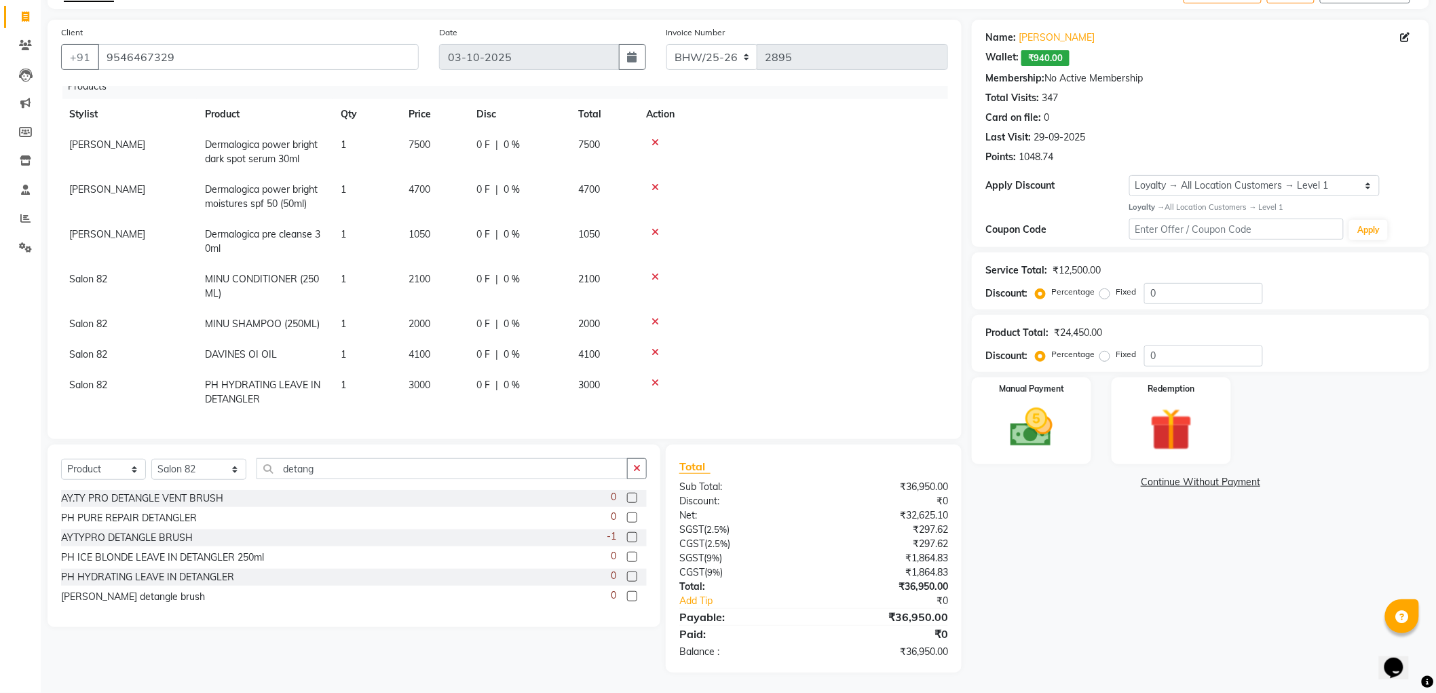
scroll to position [253, 0]
click at [654, 231] on icon at bounding box center [654, 235] width 7 height 9
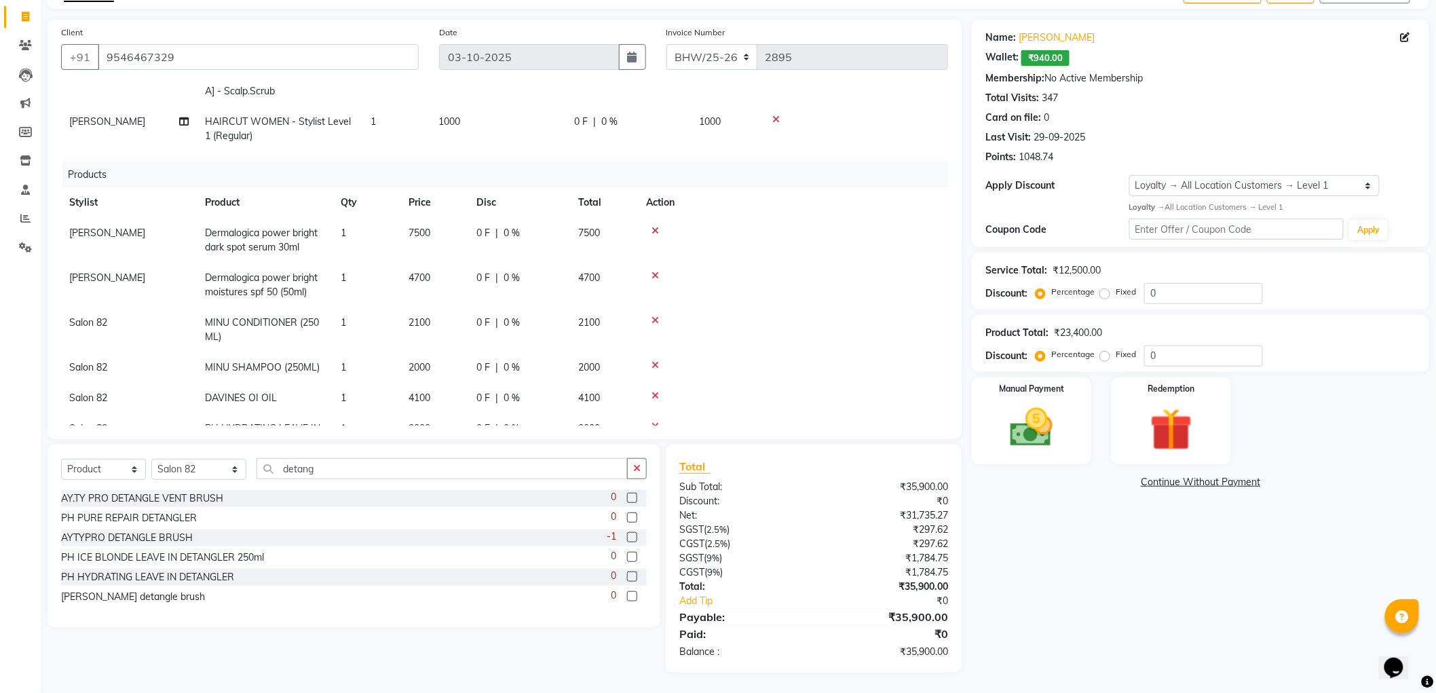
scroll to position [133, 0]
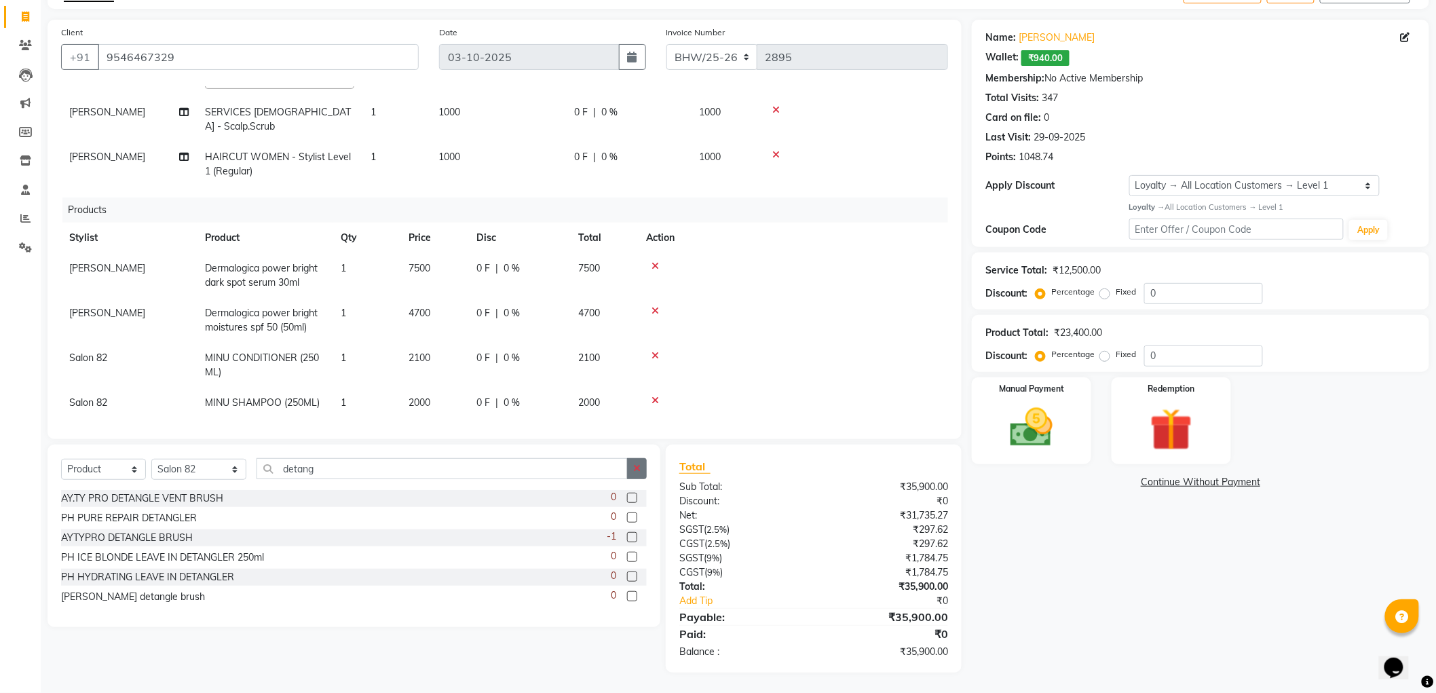
click at [641, 465] on button "button" at bounding box center [637, 468] width 20 height 21
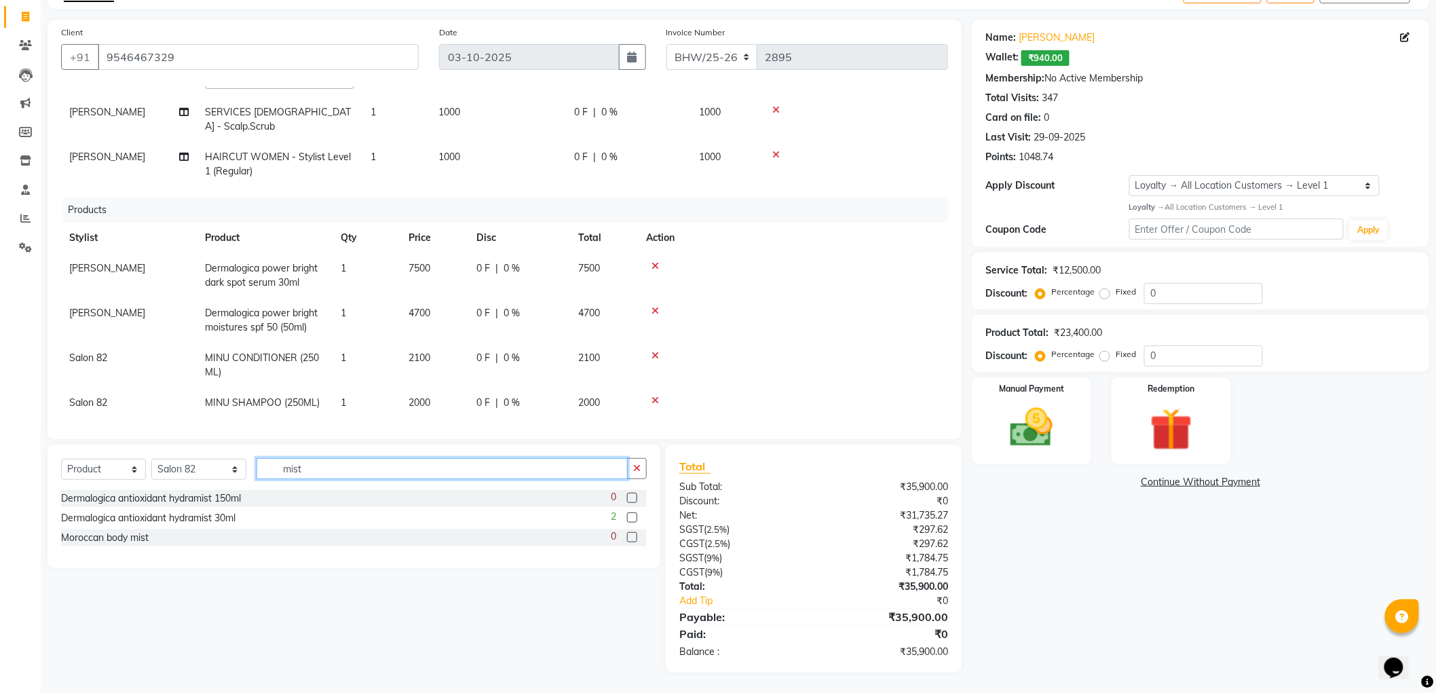
type input "mist"
click at [633, 520] on label at bounding box center [632, 517] width 10 height 10
click at [633, 520] on input "checkbox" at bounding box center [631, 518] width 9 height 9
checkbox input "false"
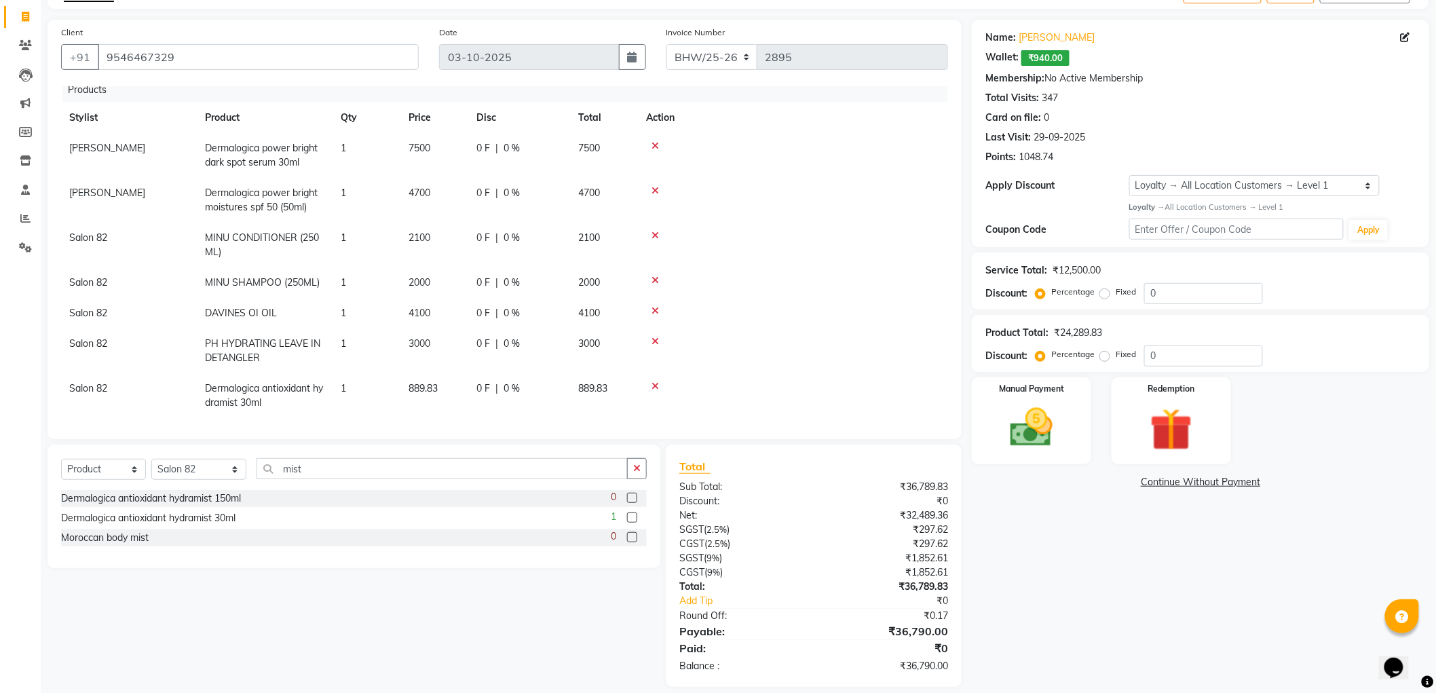
scroll to position [96, 0]
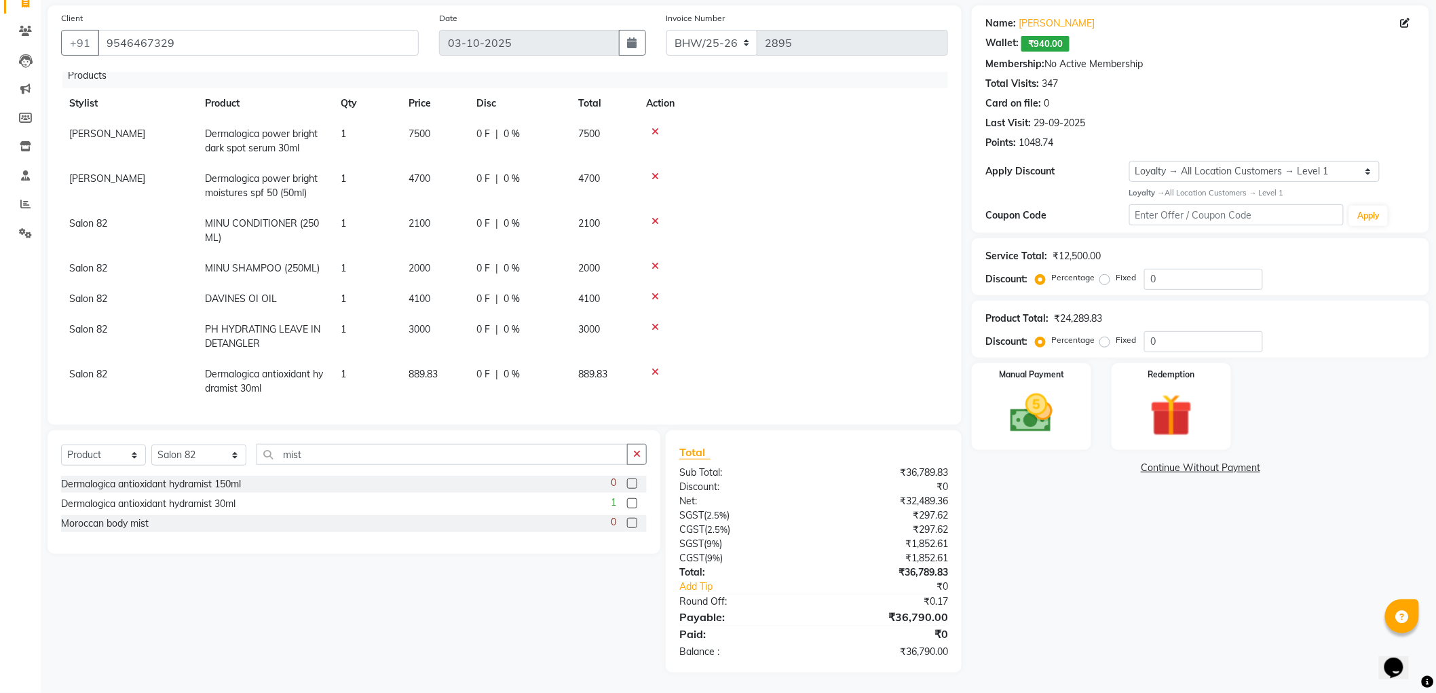
click at [448, 362] on td "889.83" at bounding box center [434, 381] width 68 height 45
select select "33698"
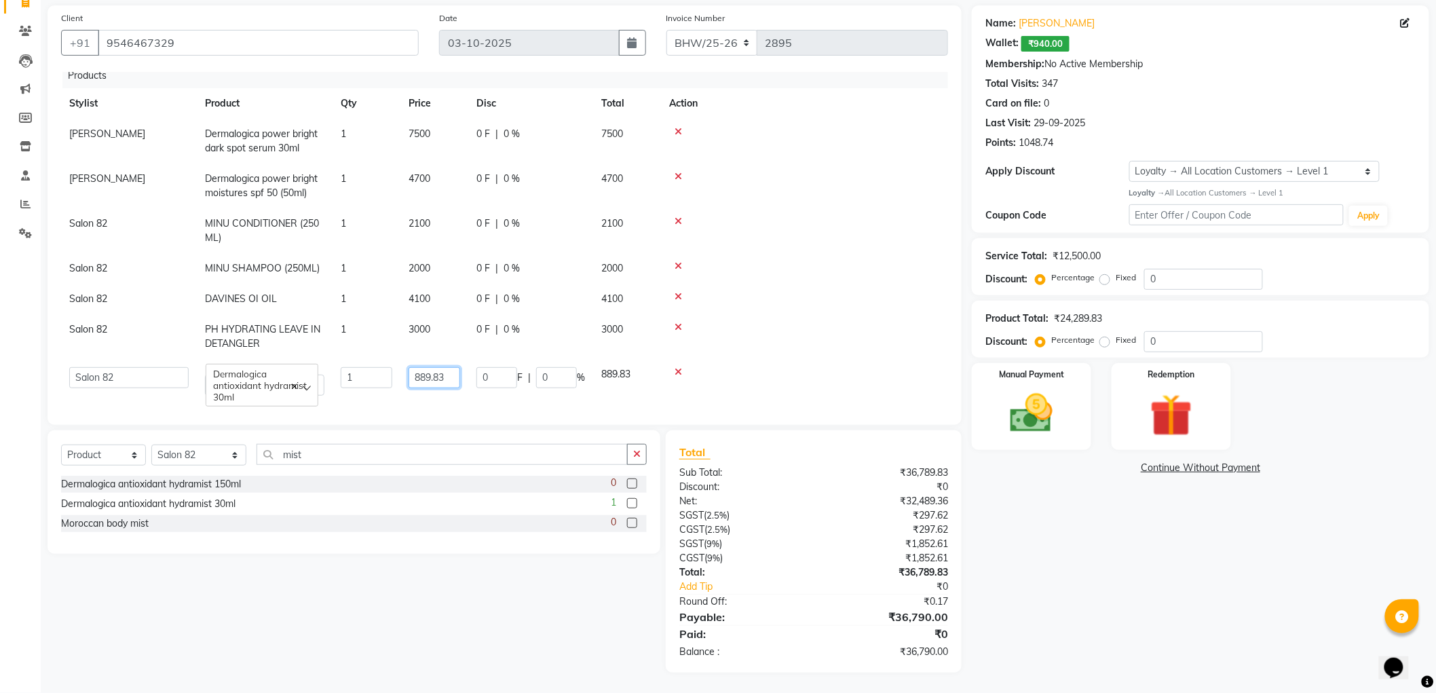
drag, startPoint x: 450, startPoint y: 362, endPoint x: 396, endPoint y: 362, distance: 53.6
click at [396, 362] on tr "[PERSON_NAME] [PERSON_NAME] [PERSON_NAME] BHAWANIPUR [PERSON_NAME] [PERSON_NAME…" at bounding box center [504, 381] width 887 height 45
type input "1100"
click at [516, 336] on td "0 F | 0 %" at bounding box center [530, 336] width 125 height 45
select select "33698"
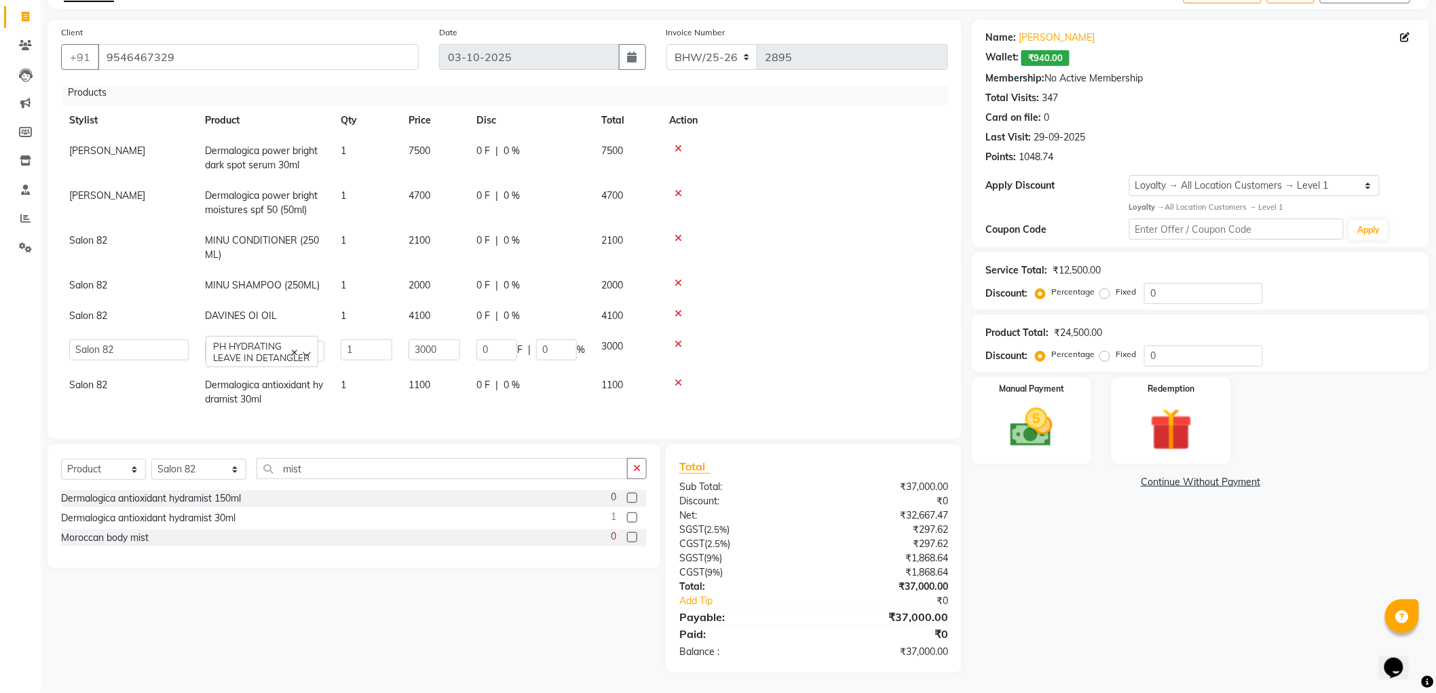
scroll to position [248, 0]
click at [300, 469] on input "mist" at bounding box center [441, 468] width 371 height 21
type input "m"
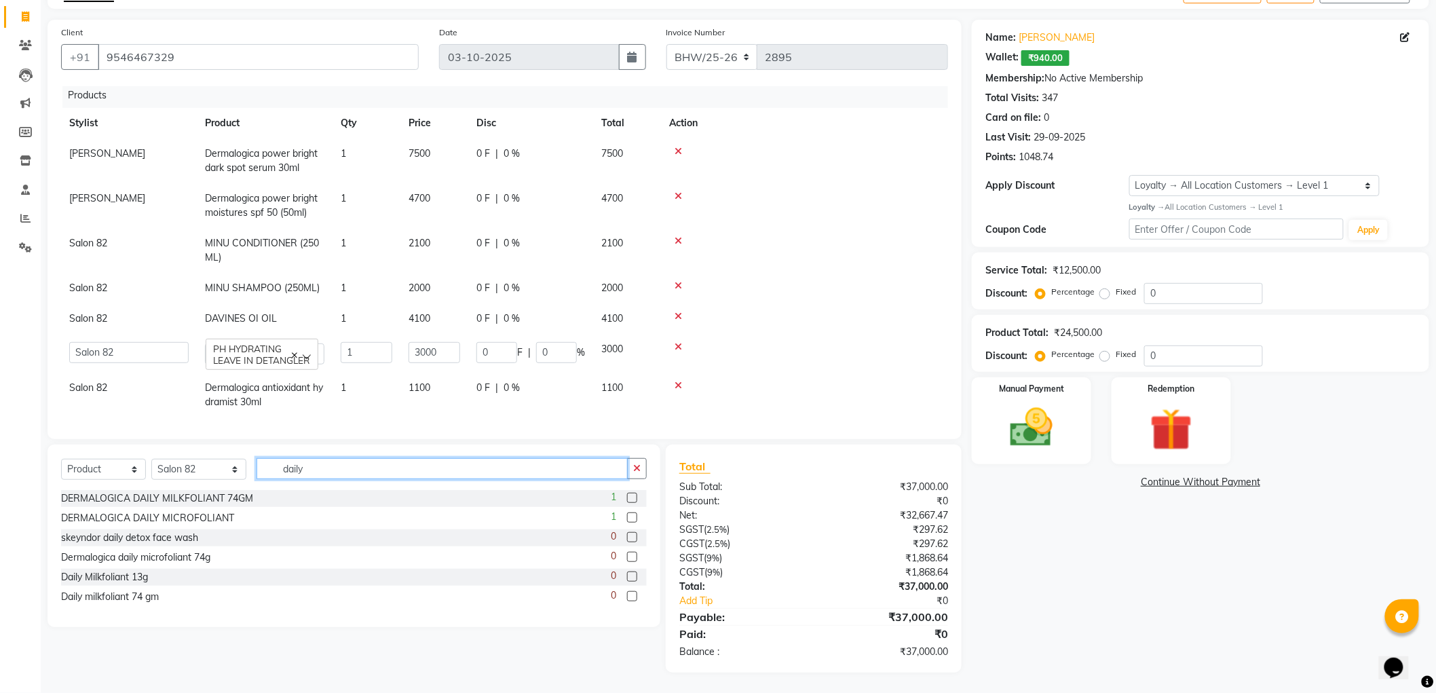
type input "daily"
click at [632, 514] on label at bounding box center [632, 517] width 10 height 10
click at [632, 514] on input "checkbox" at bounding box center [631, 518] width 9 height 9
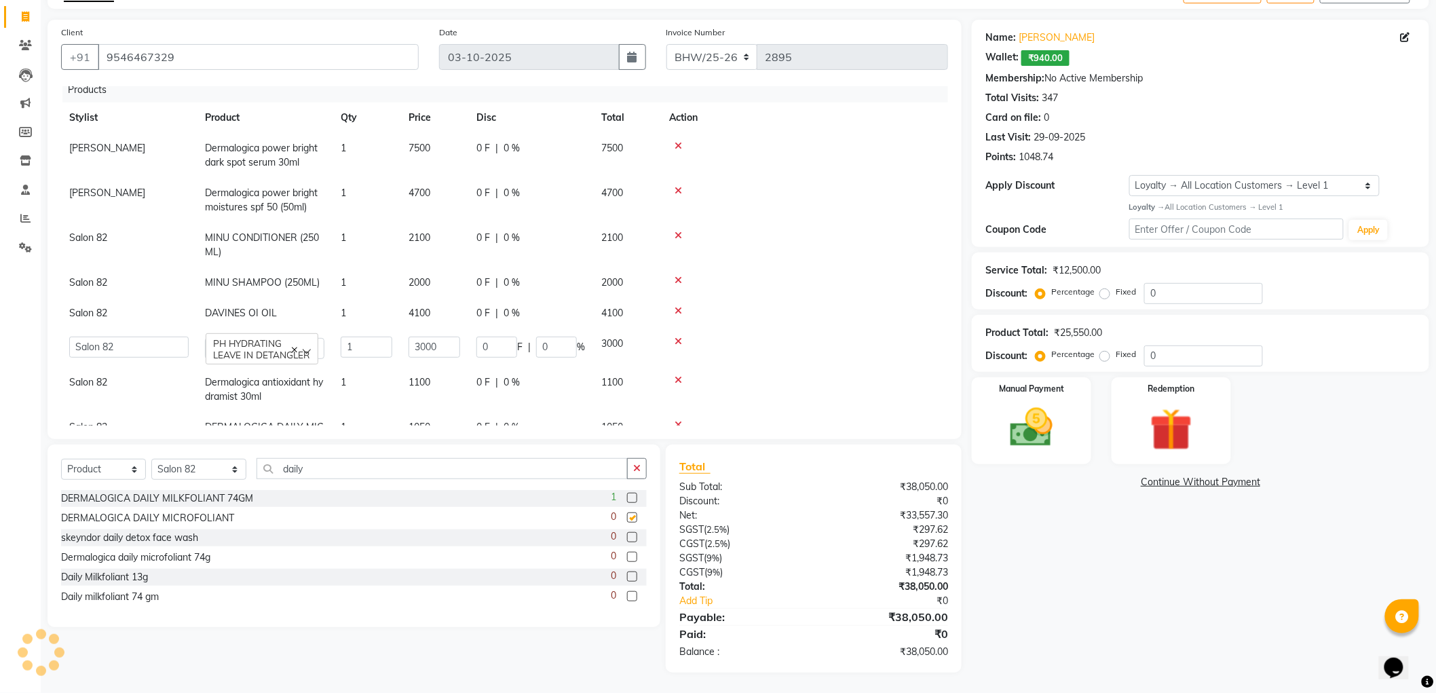
checkbox input "false"
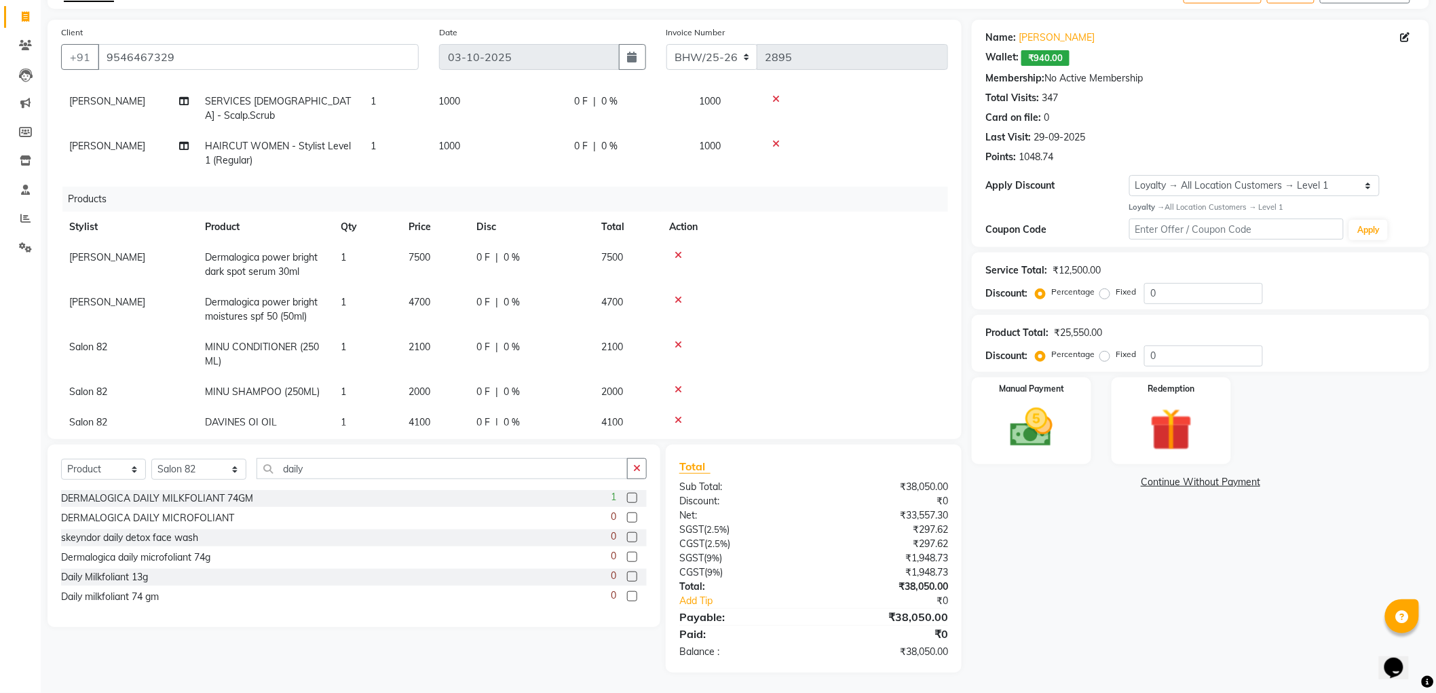
scroll to position [142, 0]
click at [87, 252] on span "[PERSON_NAME]" at bounding box center [107, 258] width 76 height 12
select select "83319"
click at [105, 252] on select "[PERSON_NAME] [PERSON_NAME] [PERSON_NAME] BHAWANIPUR [PERSON_NAME] [PERSON_NAME…" at bounding box center [128, 262] width 119 height 21
click at [112, 297] on span "[PERSON_NAME]" at bounding box center [107, 303] width 76 height 12
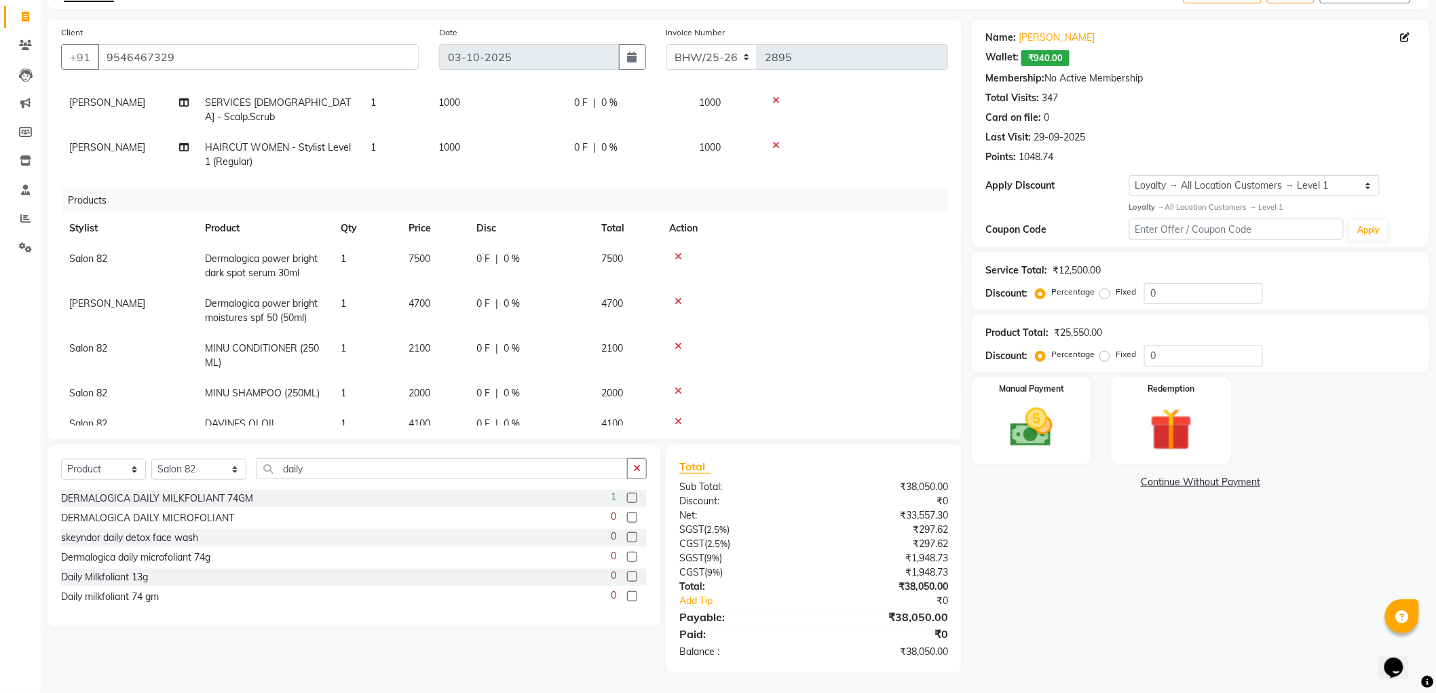
select select "83319"
click at [134, 296] on select "[PERSON_NAME] [PERSON_NAME] [PERSON_NAME] BHAWANIPUR [PERSON_NAME] [PERSON_NAME…" at bounding box center [128, 306] width 119 height 21
click at [389, 132] on td "1" at bounding box center [396, 154] width 68 height 45
select select "33690"
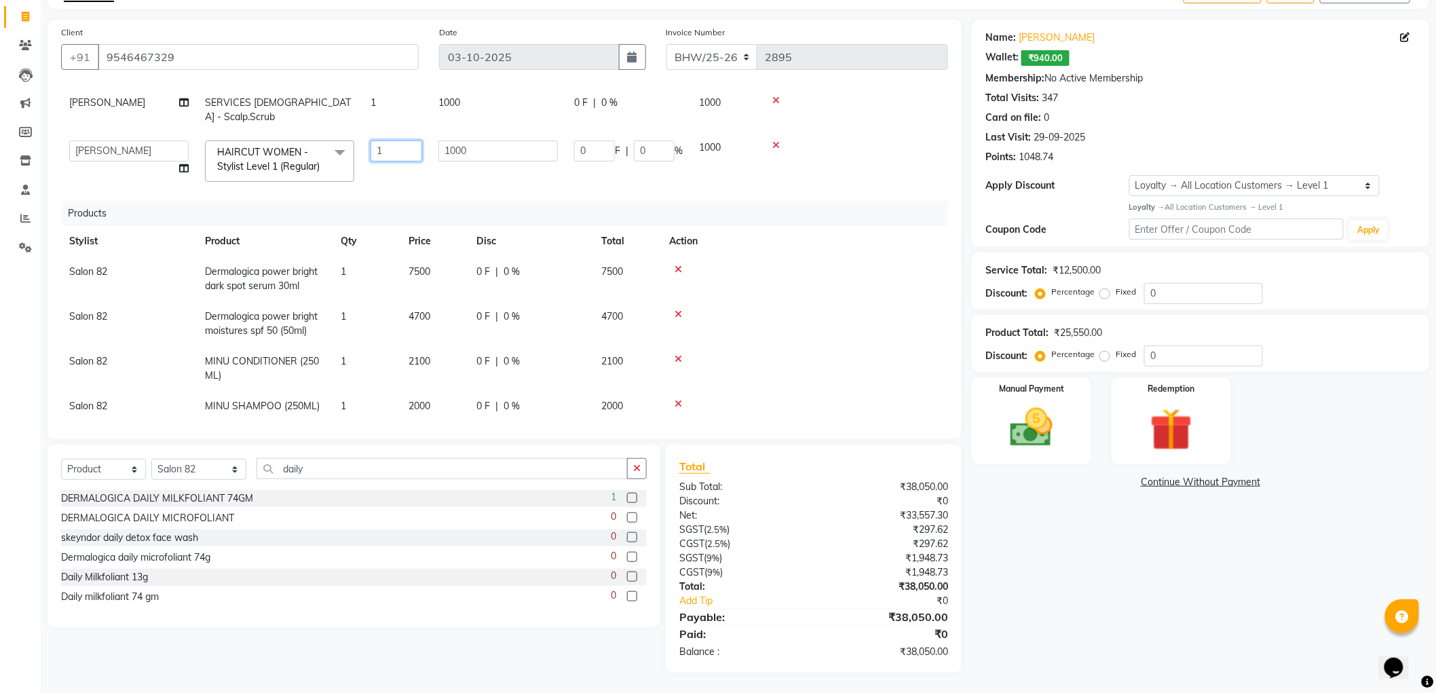
drag, startPoint x: 394, startPoint y: 137, endPoint x: 361, endPoint y: 139, distance: 33.3
click at [361, 139] on tr "[PERSON_NAME] [PERSON_NAME] [PERSON_NAME] BHAWANIPUR [PERSON_NAME] [PERSON_NAME…" at bounding box center [504, 161] width 887 height 58
type input "2"
click at [513, 168] on div "Services Stylist Service Qty Price Disc Total Action [PERSON_NAME] Dermalogica …" at bounding box center [504, 255] width 887 height 339
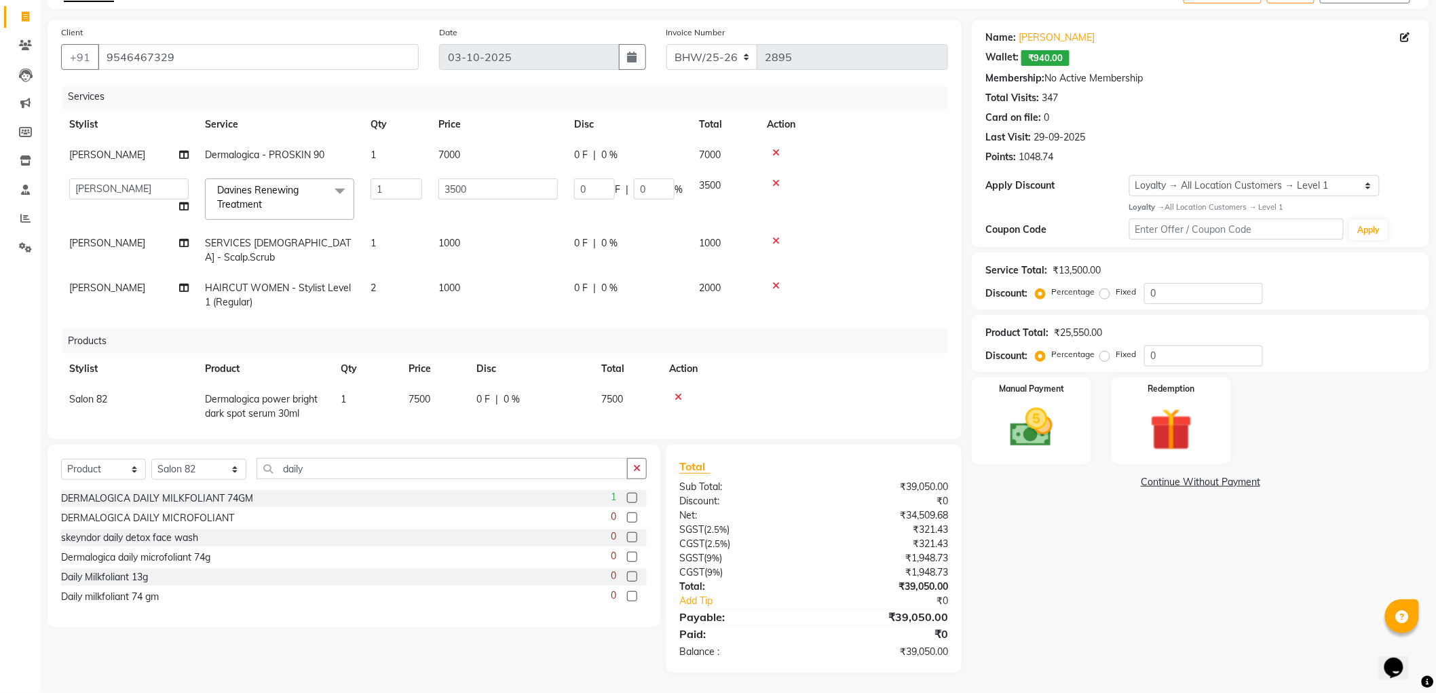
scroll to position [0, 0]
click at [296, 284] on span "HAIRCUT WOMEN - Stylist Level 1 (Regular)" at bounding box center [278, 297] width 146 height 26
select select "33690"
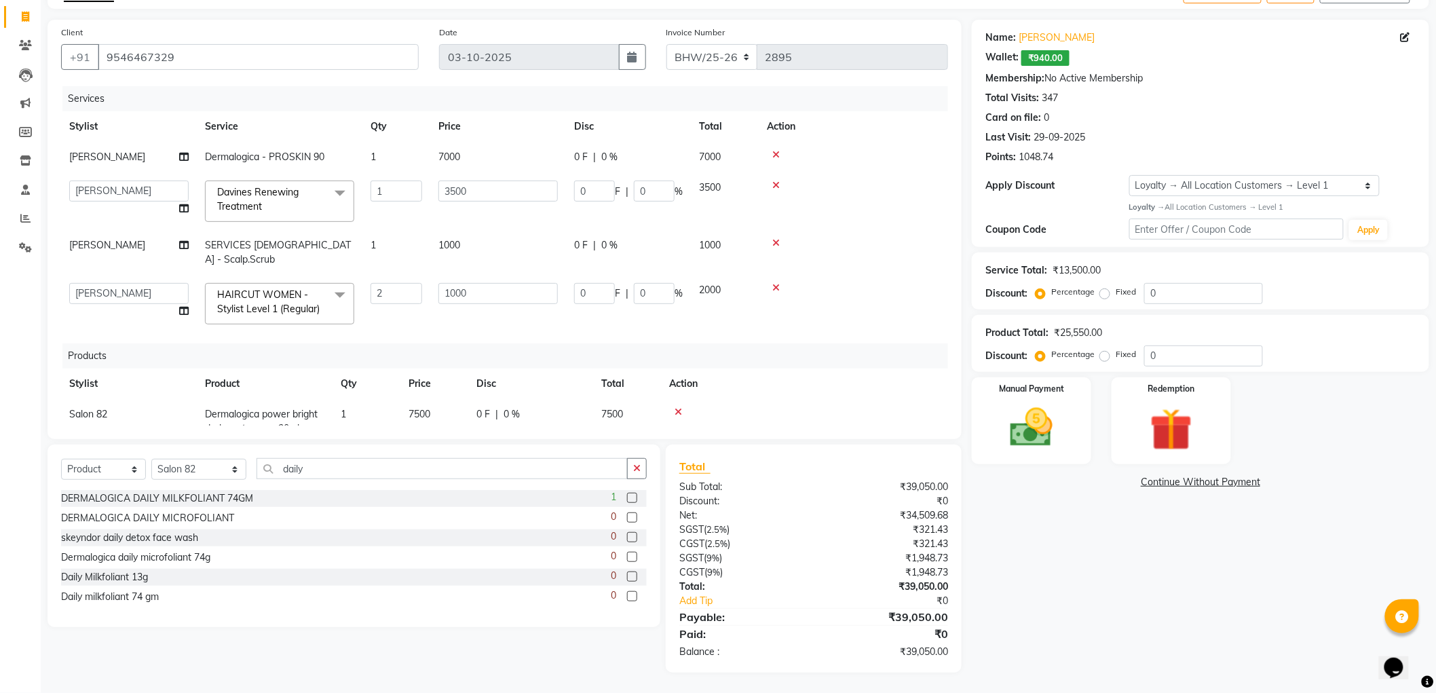
click at [296, 288] on span "HAIRCUT WOMEN - Stylist Level 1 (Regular)" at bounding box center [268, 301] width 102 height 26
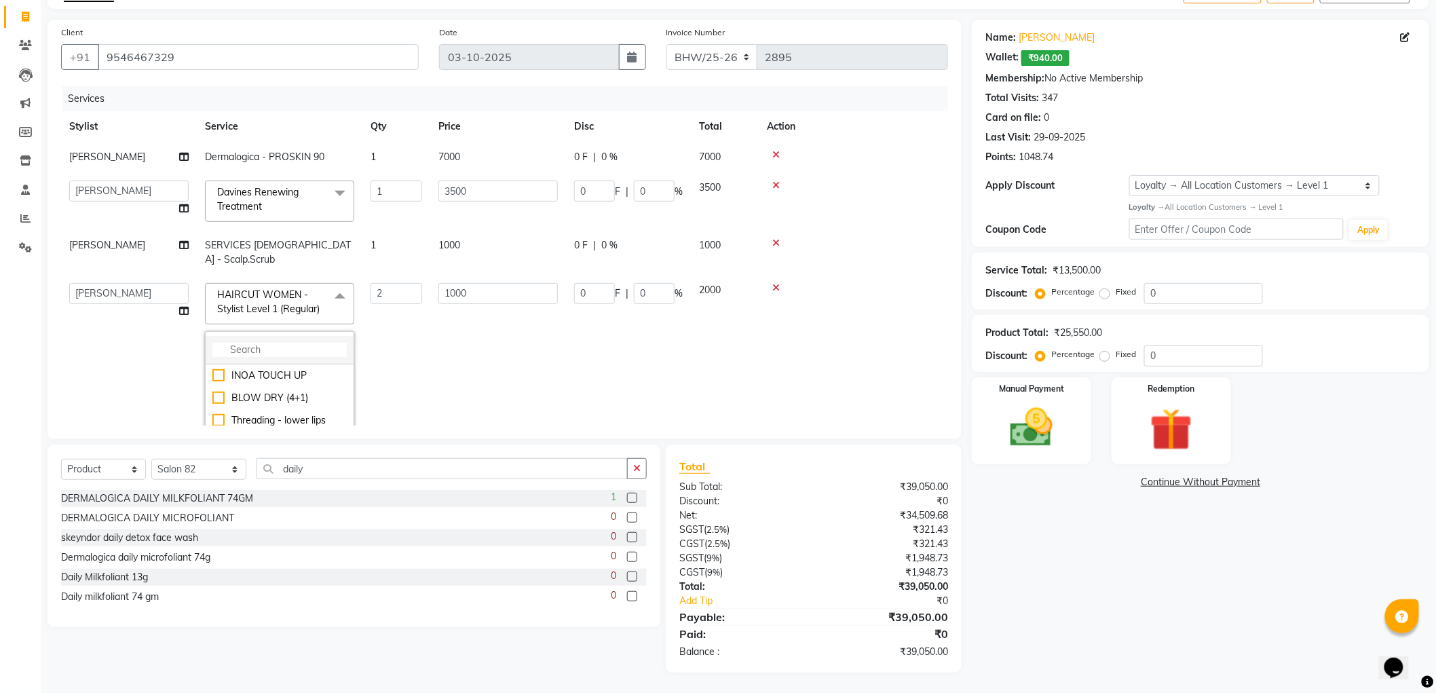
click at [276, 343] on input "multiselect-search" at bounding box center [279, 350] width 134 height 14
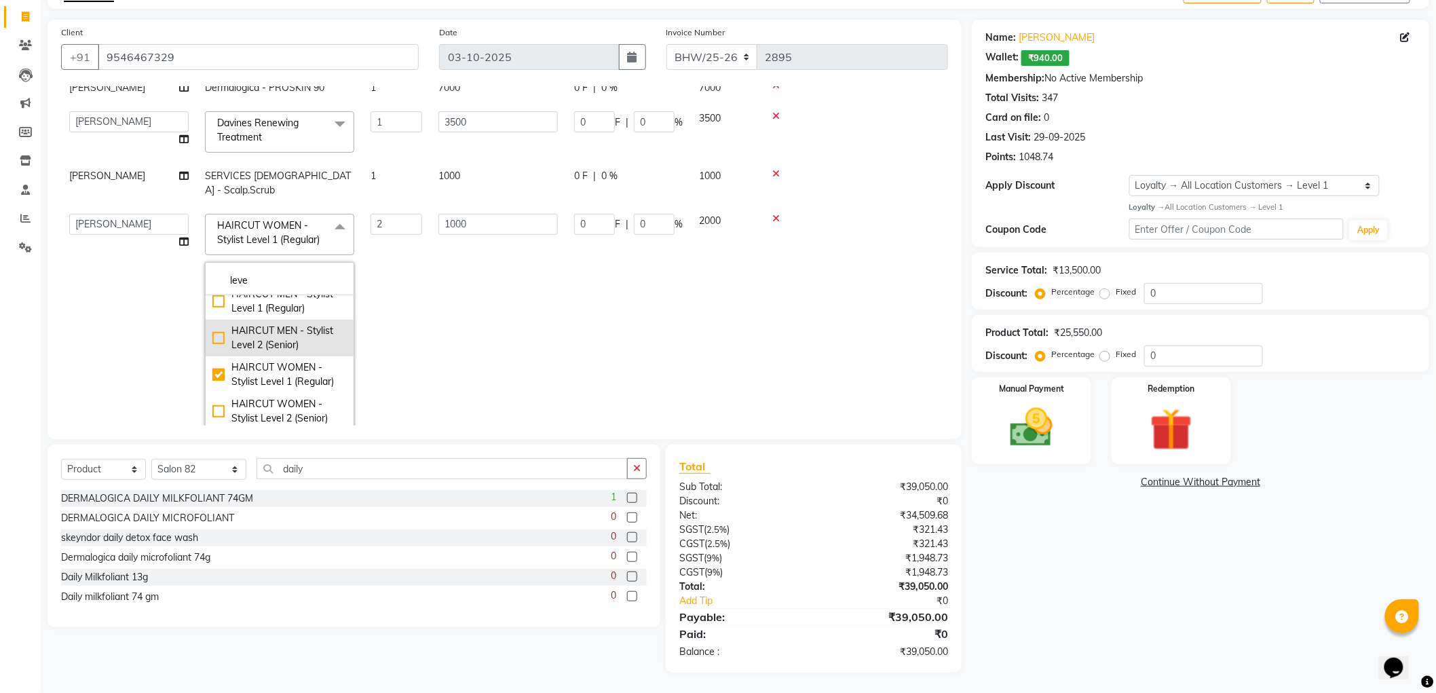
scroll to position [151, 0]
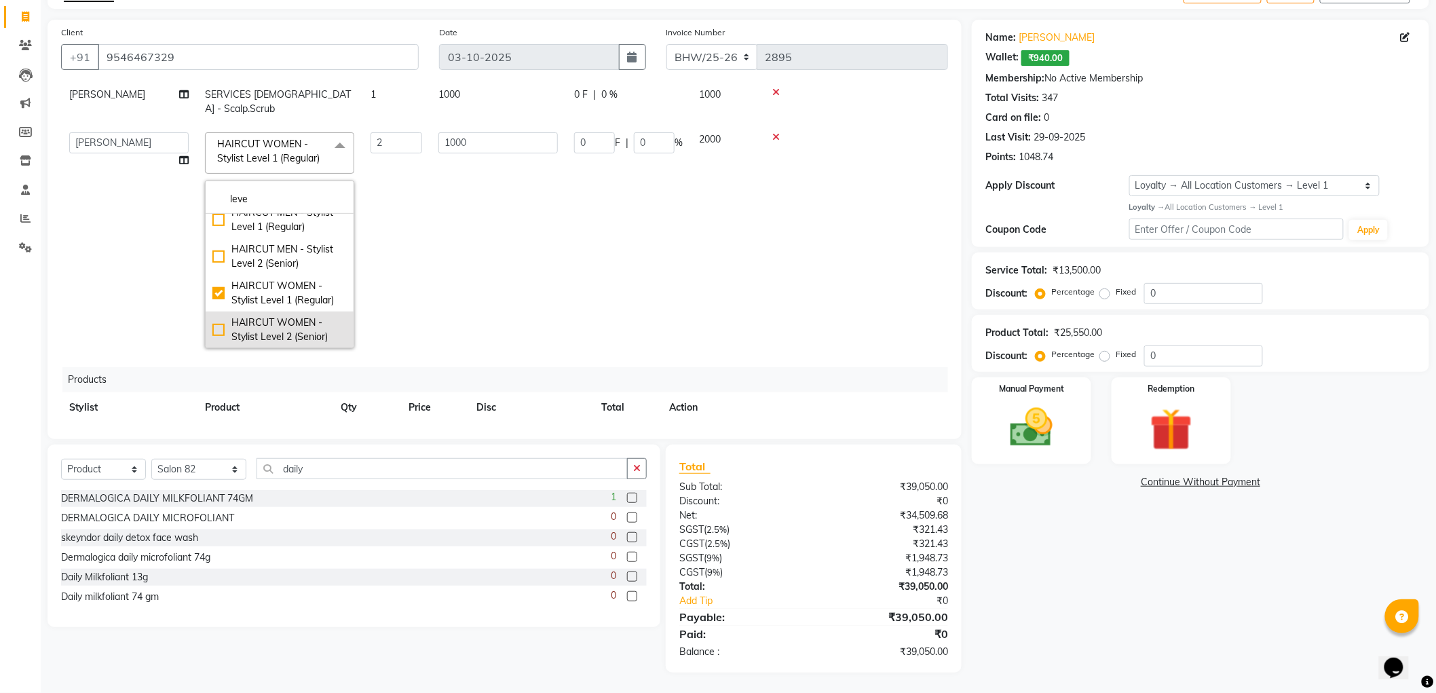
type input "leve"
click at [266, 316] on div "HAIRCUT WOMEN - Stylist Level 2 (Senior)" at bounding box center [279, 329] width 134 height 28
checkbox input "false"
checkbox input "true"
type input "1"
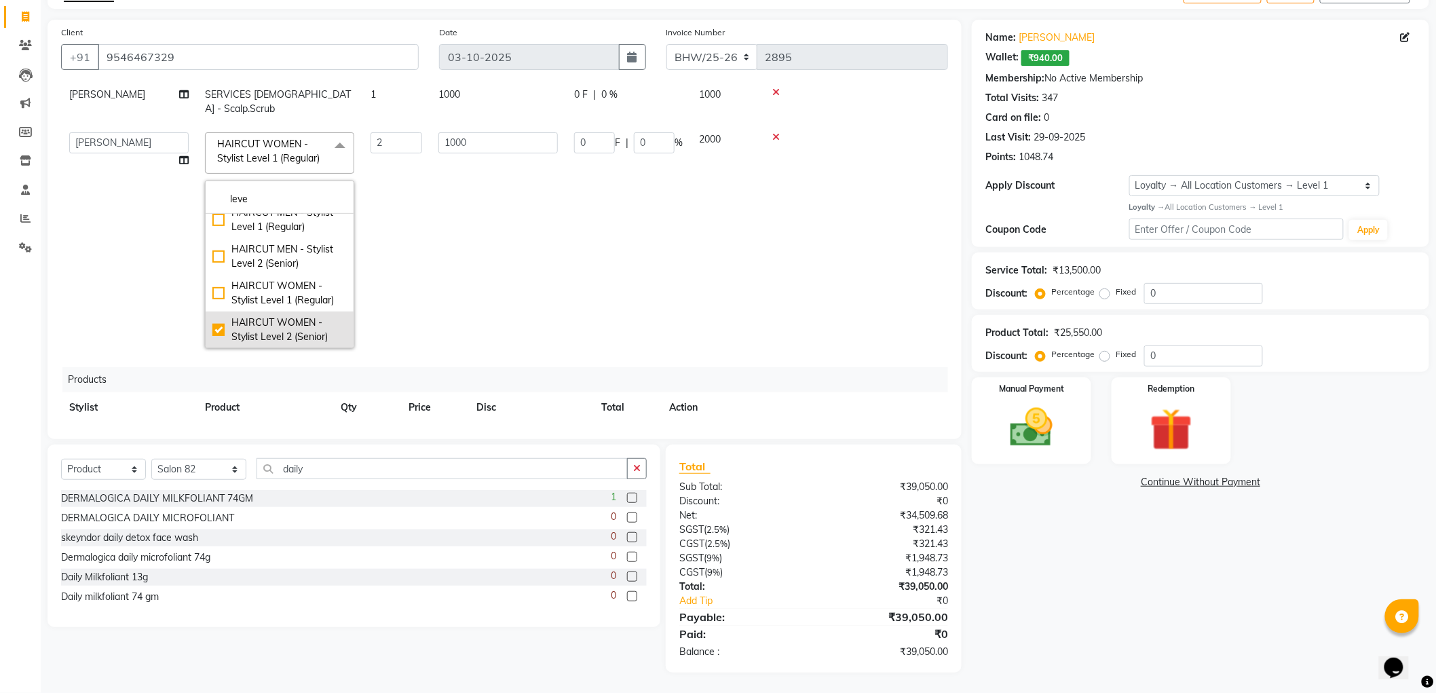
type input "1400"
click at [889, 85] on div "Client [PHONE_NUMBER] Date [DATE] Invoice Number BHW/25-26 V/2025 V/[PHONE_NUMB…" at bounding box center [504, 229] width 914 height 419
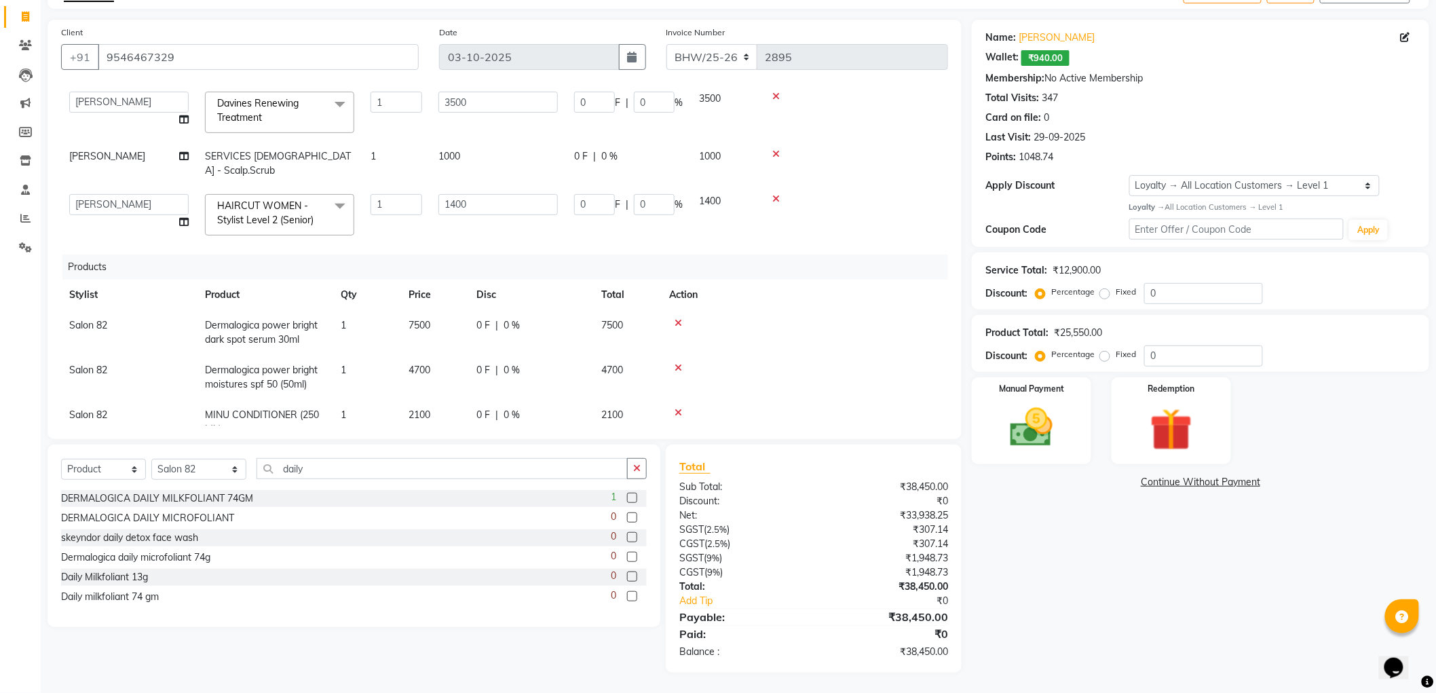
scroll to position [75, 0]
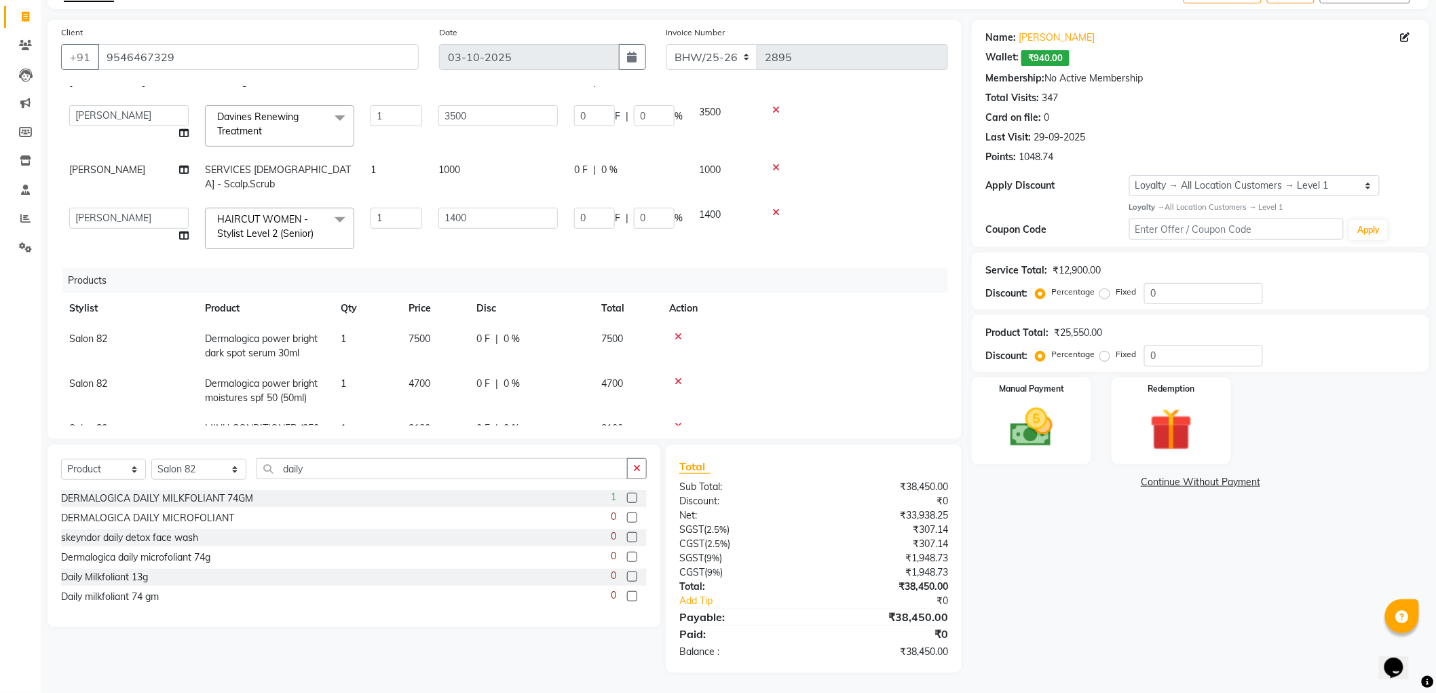
click at [493, 235] on td "1400" at bounding box center [498, 228] width 136 height 58
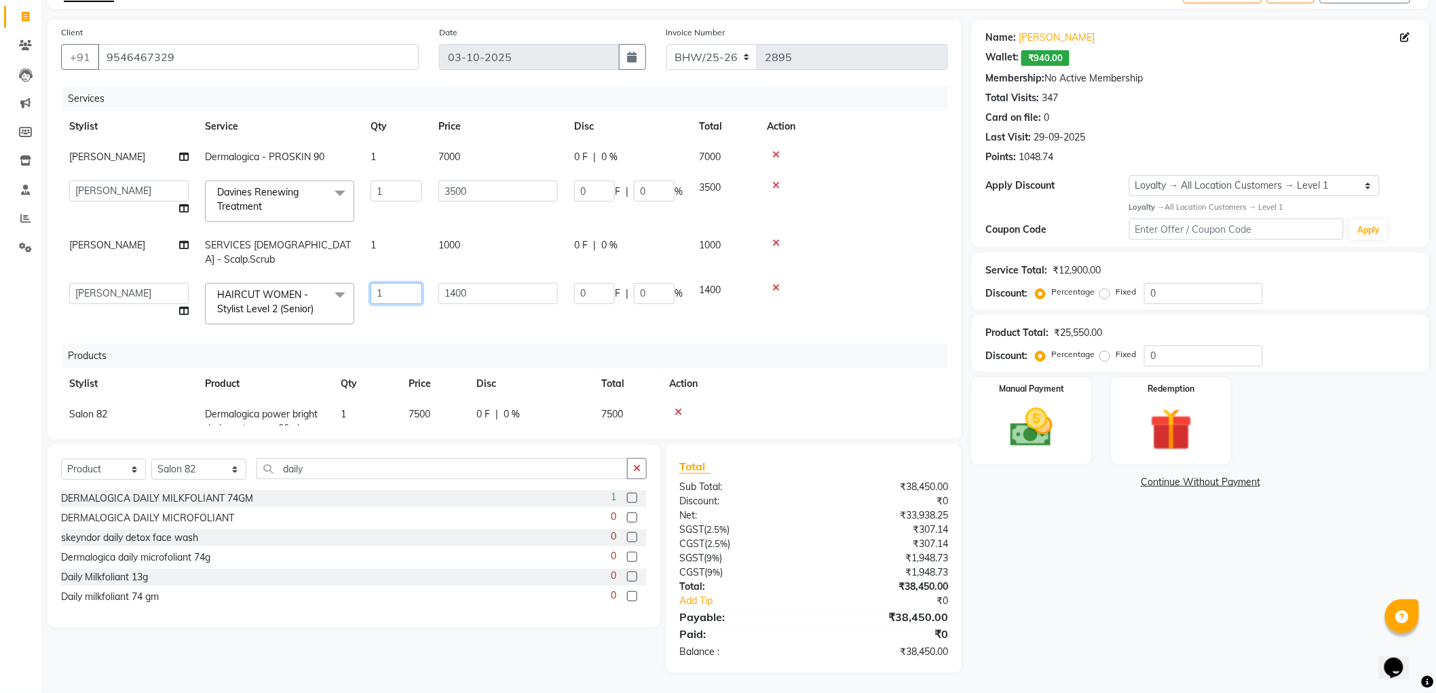
click at [398, 283] on input "1" at bounding box center [396, 293] width 52 height 21
type input "2"
click at [419, 306] on div "Services Stylist Service Qty Price Disc Total Action [PERSON_NAME] Dermalogica …" at bounding box center [504, 255] width 887 height 339
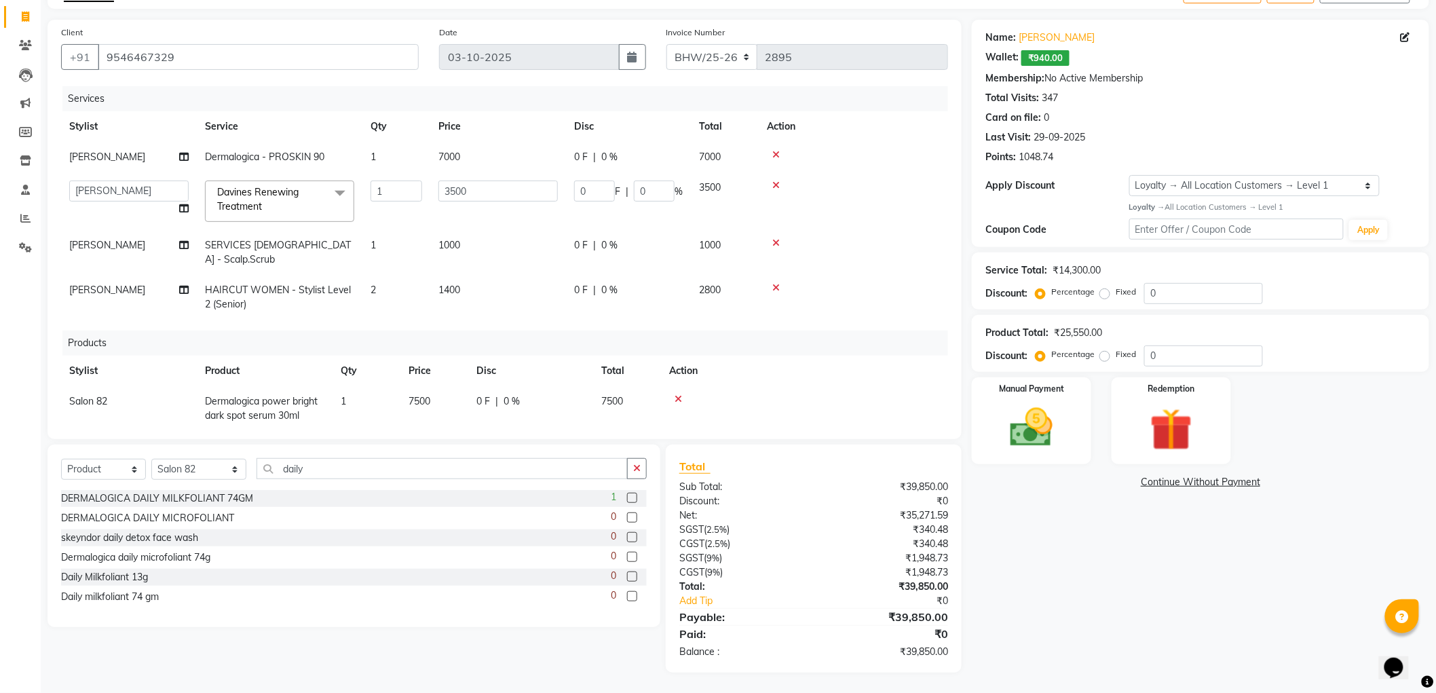
scroll to position [293, 0]
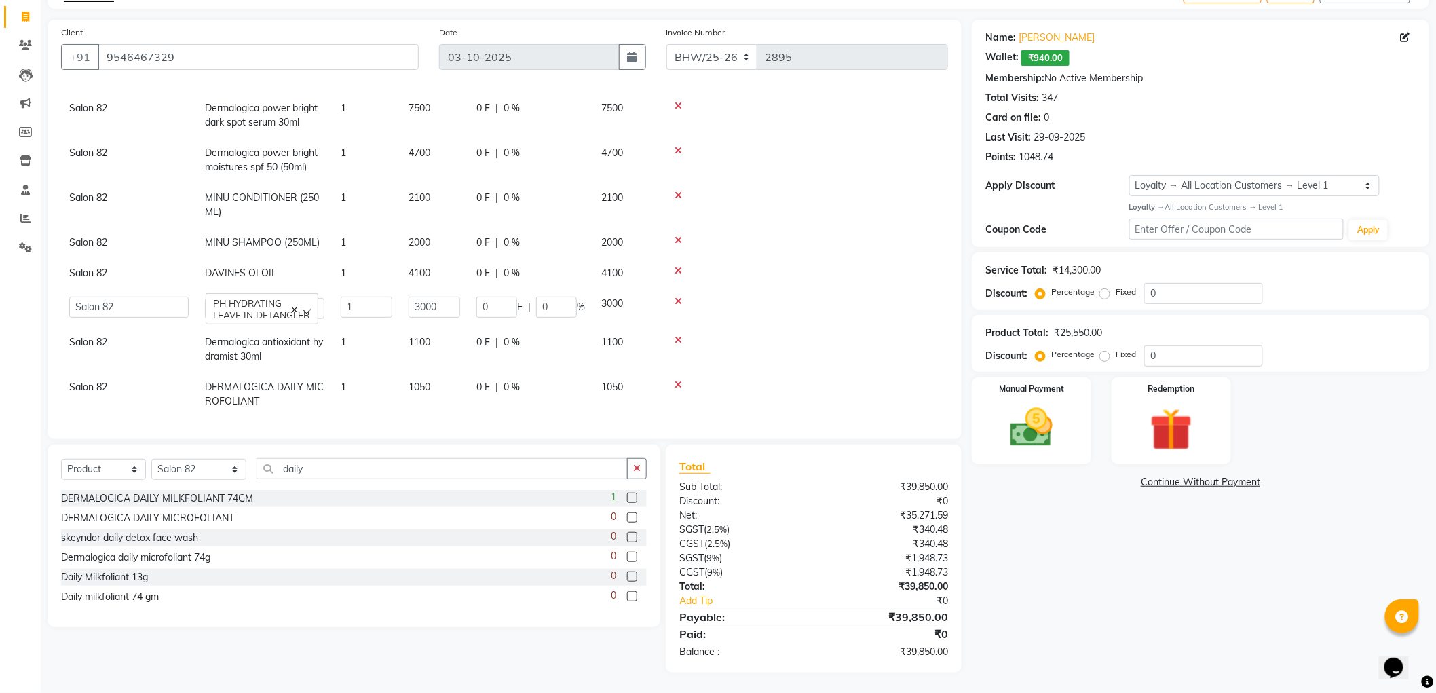
click at [1195, 482] on link "Continue Without Payment" at bounding box center [1200, 482] width 452 height 14
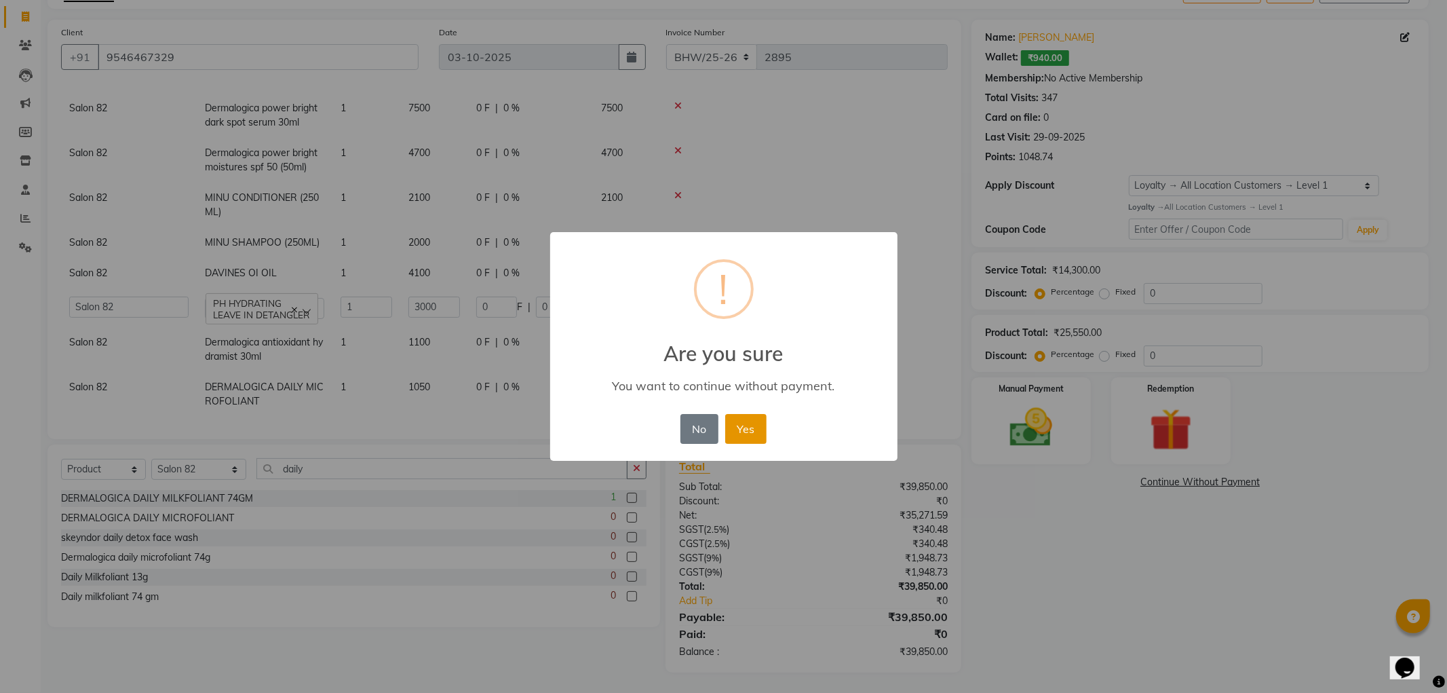
click at [748, 431] on button "Yes" at bounding box center [745, 429] width 41 height 30
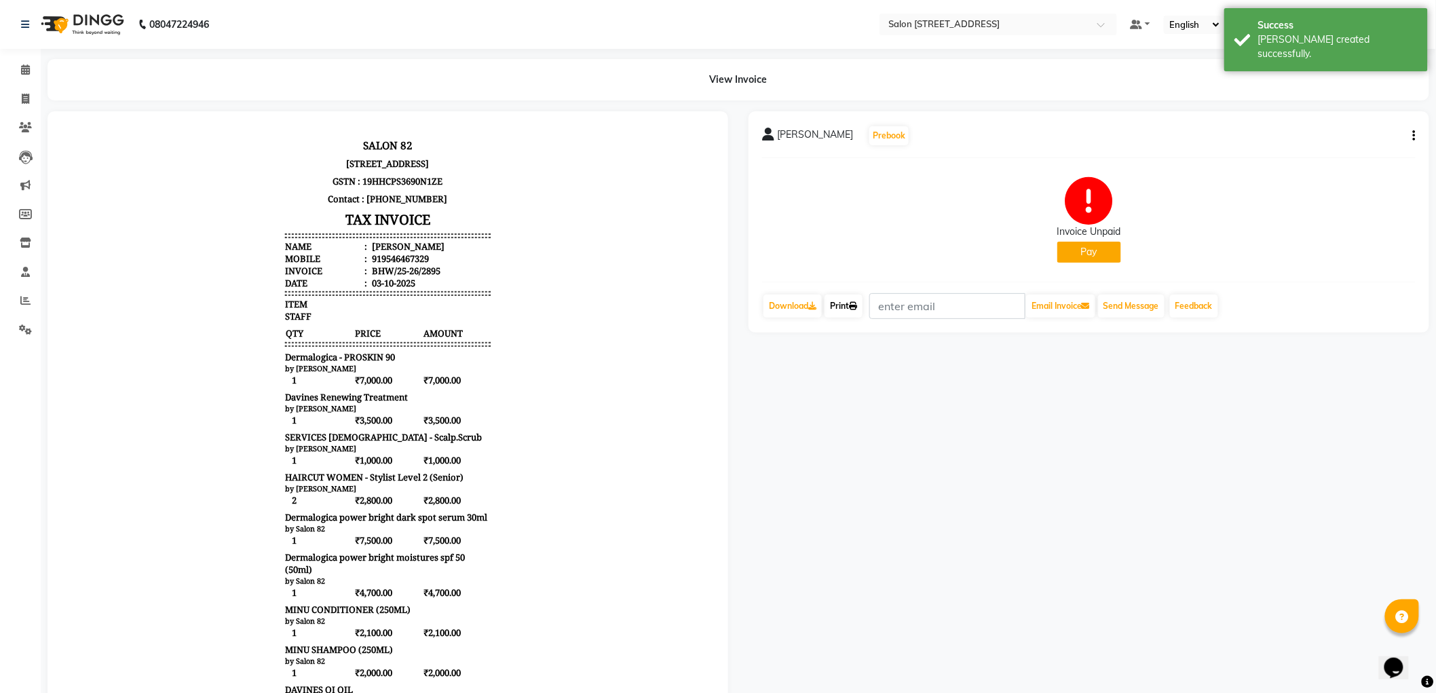
click at [840, 306] on link "Print" at bounding box center [843, 305] width 38 height 23
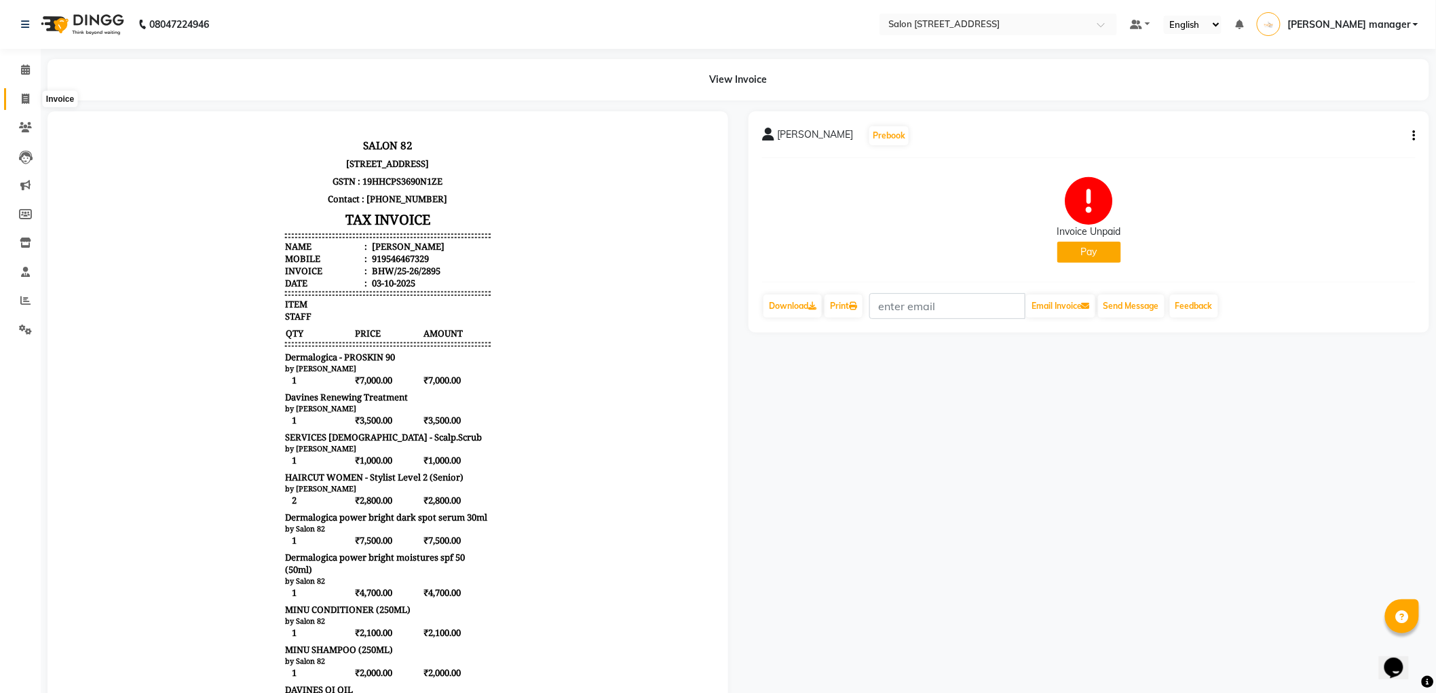
click at [28, 94] on icon at bounding box center [25, 99] width 7 height 10
select select "service"
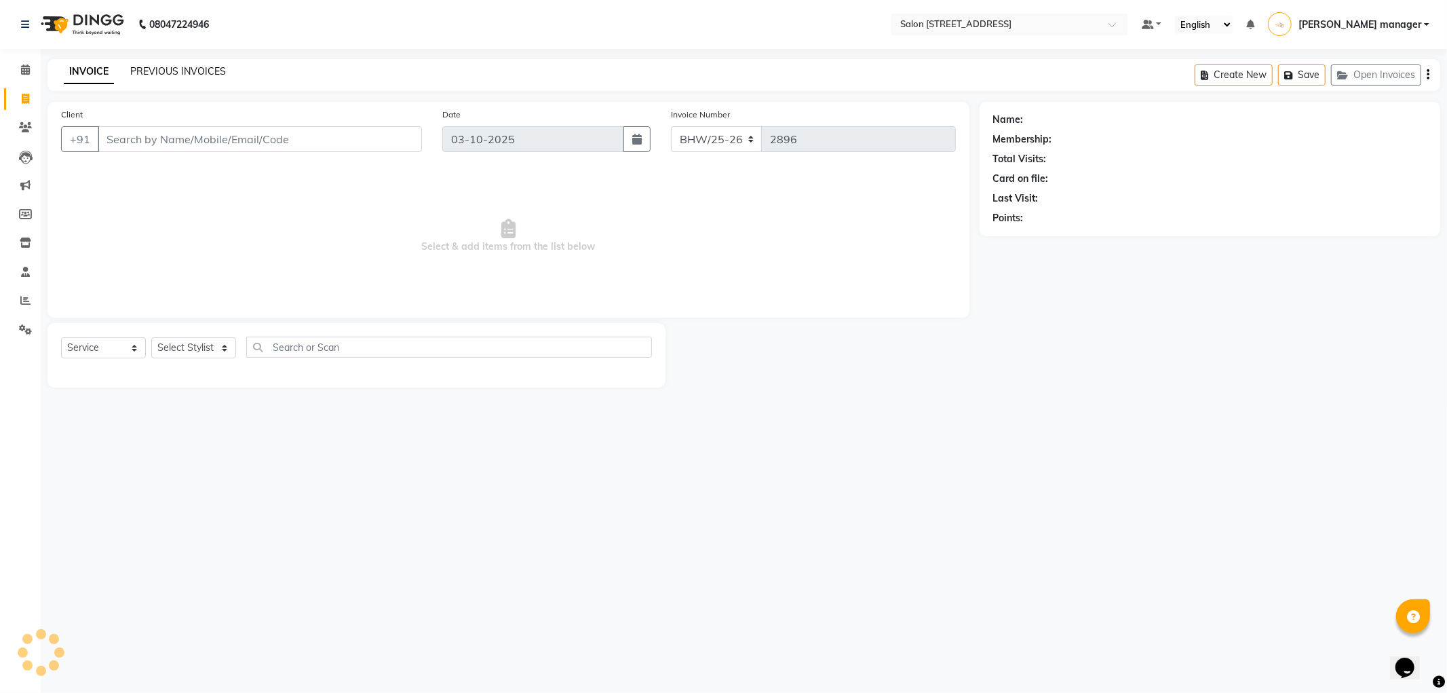
click at [179, 71] on link "PREVIOUS INVOICES" at bounding box center [178, 71] width 96 height 12
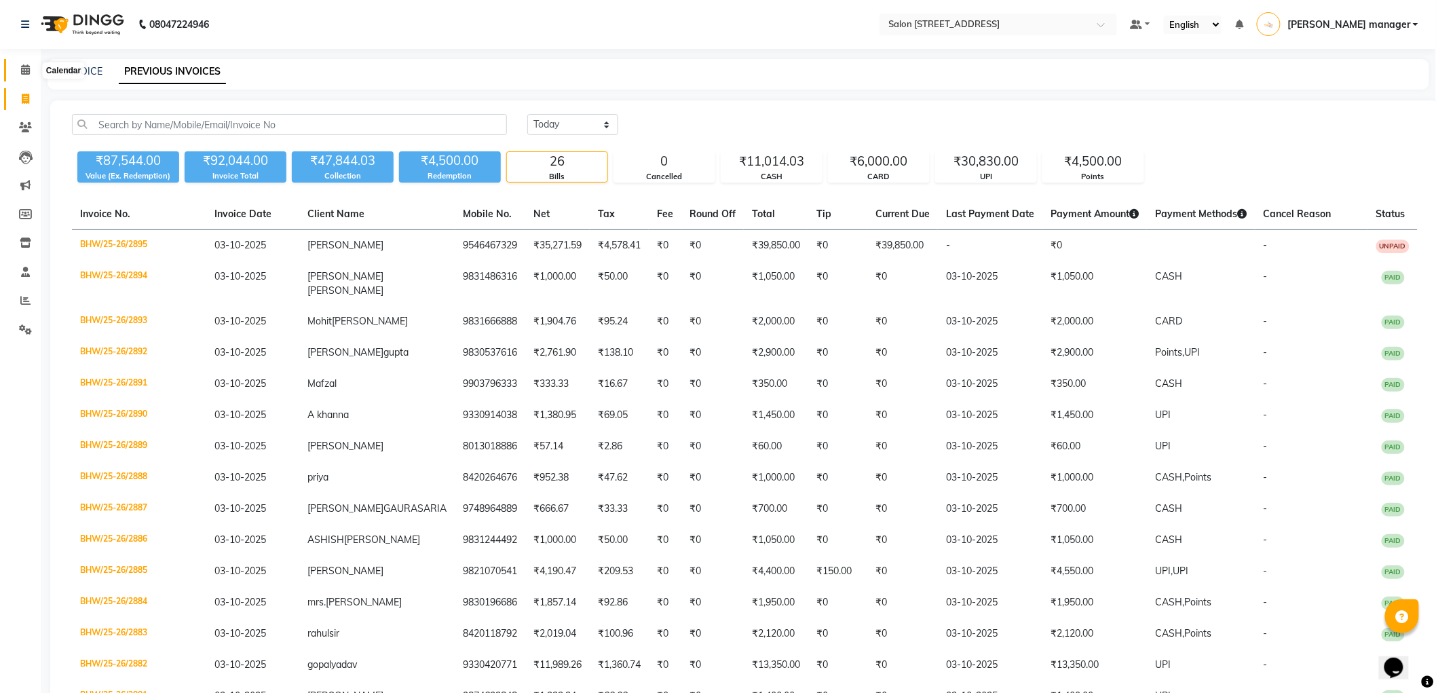
click at [26, 65] on icon at bounding box center [25, 69] width 9 height 10
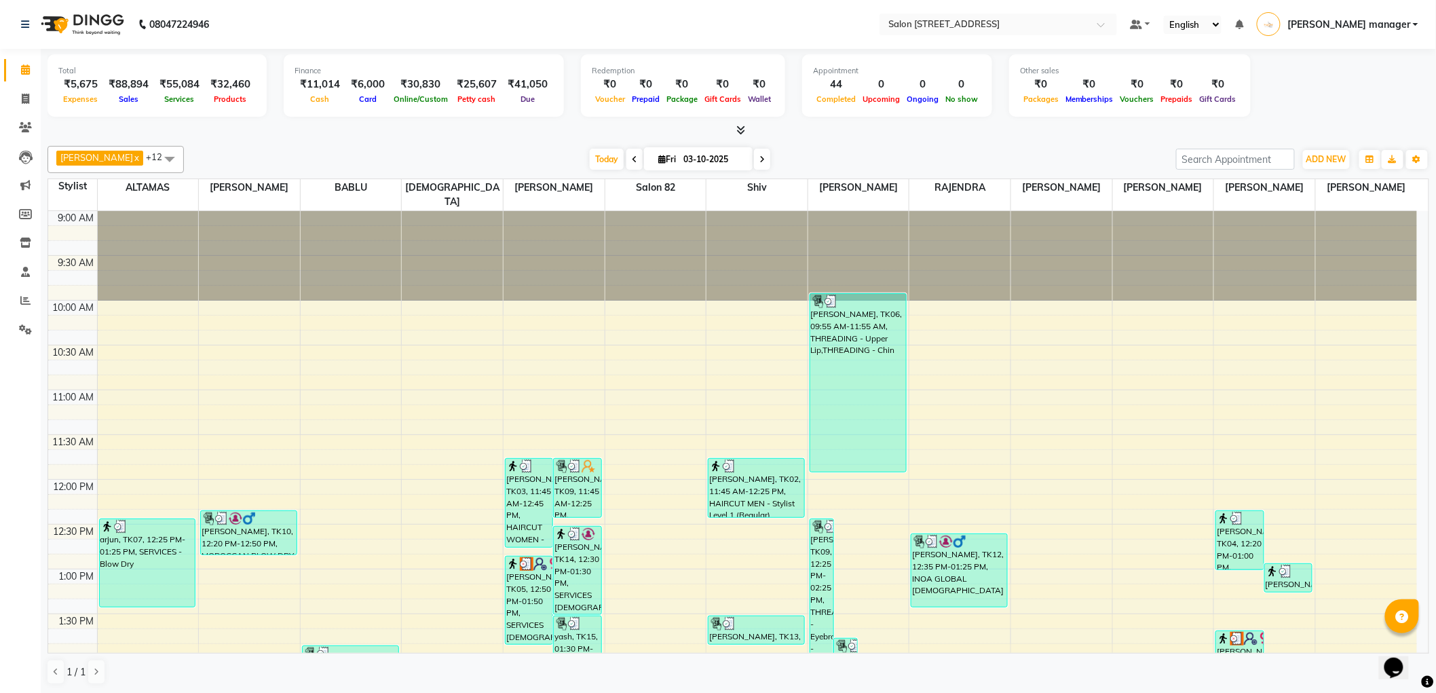
click at [1404, 24] on span "[PERSON_NAME] manager" at bounding box center [1348, 25] width 123 height 14
click at [1347, 96] on link "Sign out" at bounding box center [1348, 97] width 124 height 21
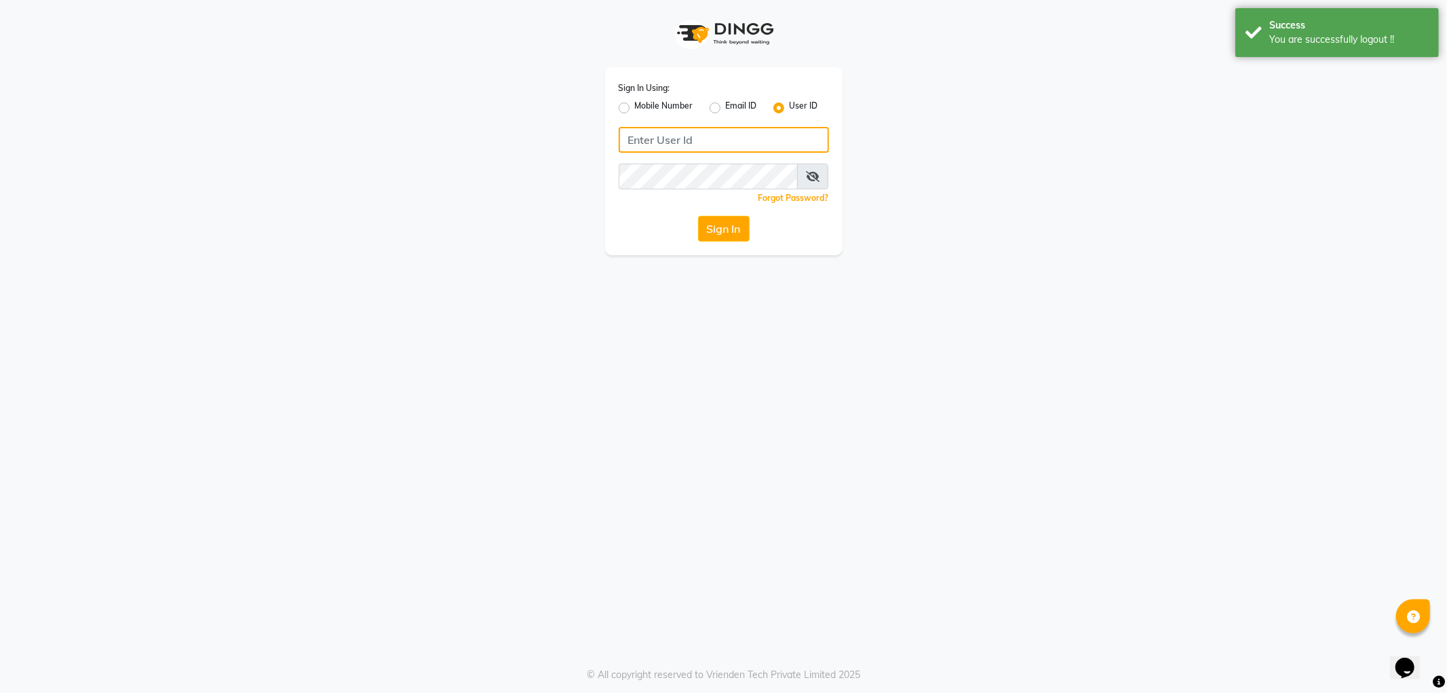
type input "8420118792"
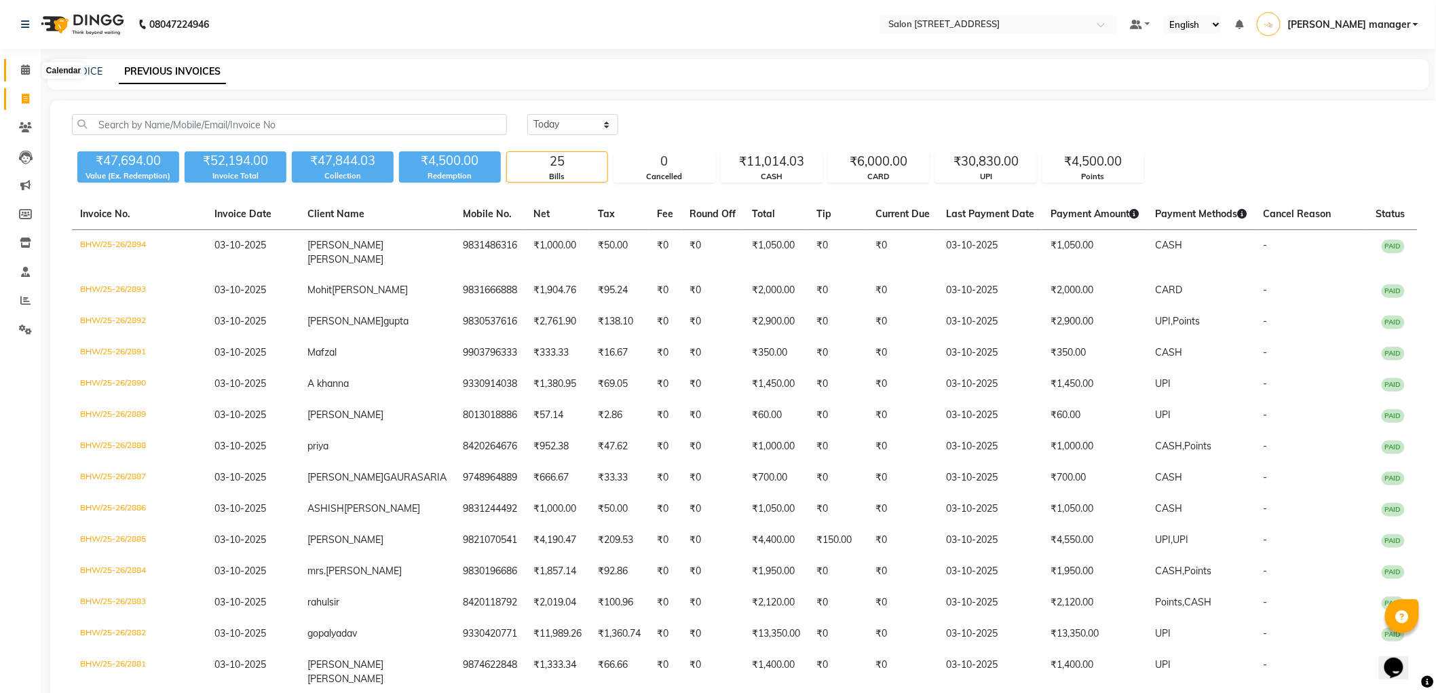
click at [23, 71] on icon at bounding box center [25, 69] width 9 height 10
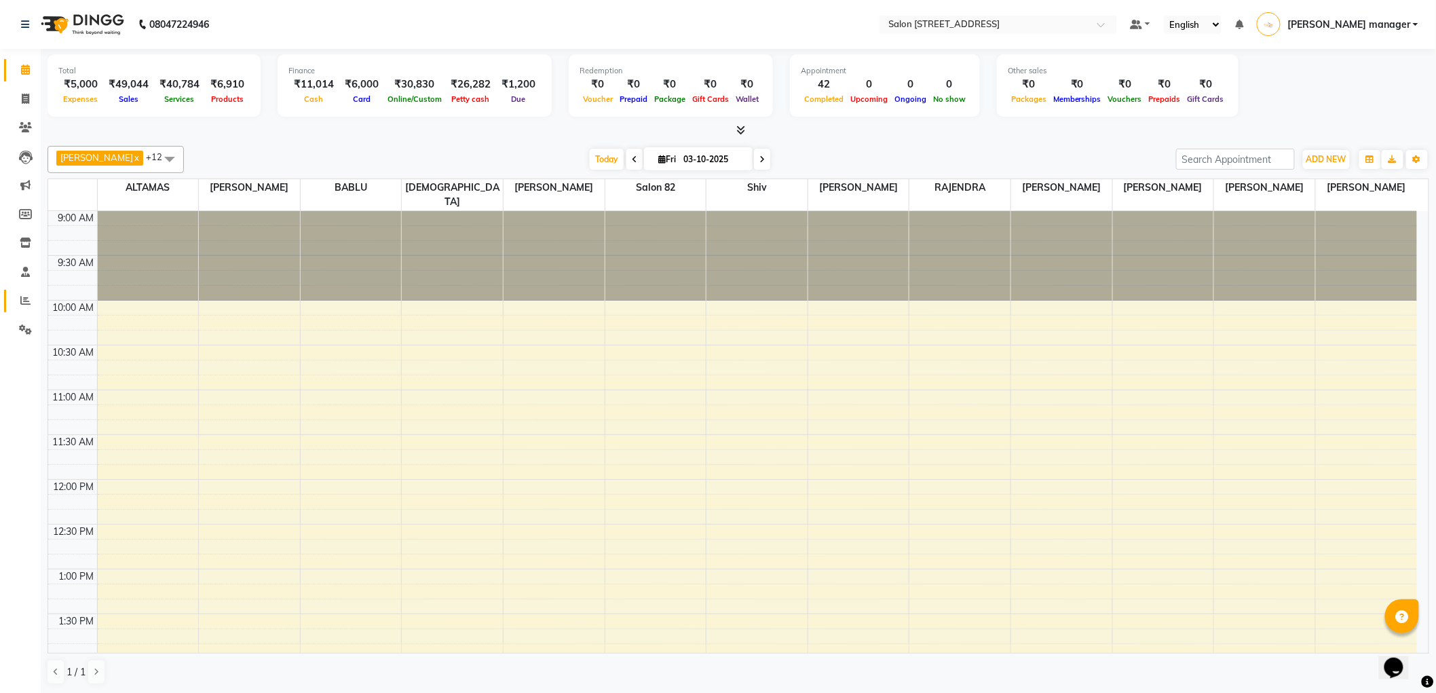
click at [23, 299] on icon at bounding box center [25, 300] width 10 height 10
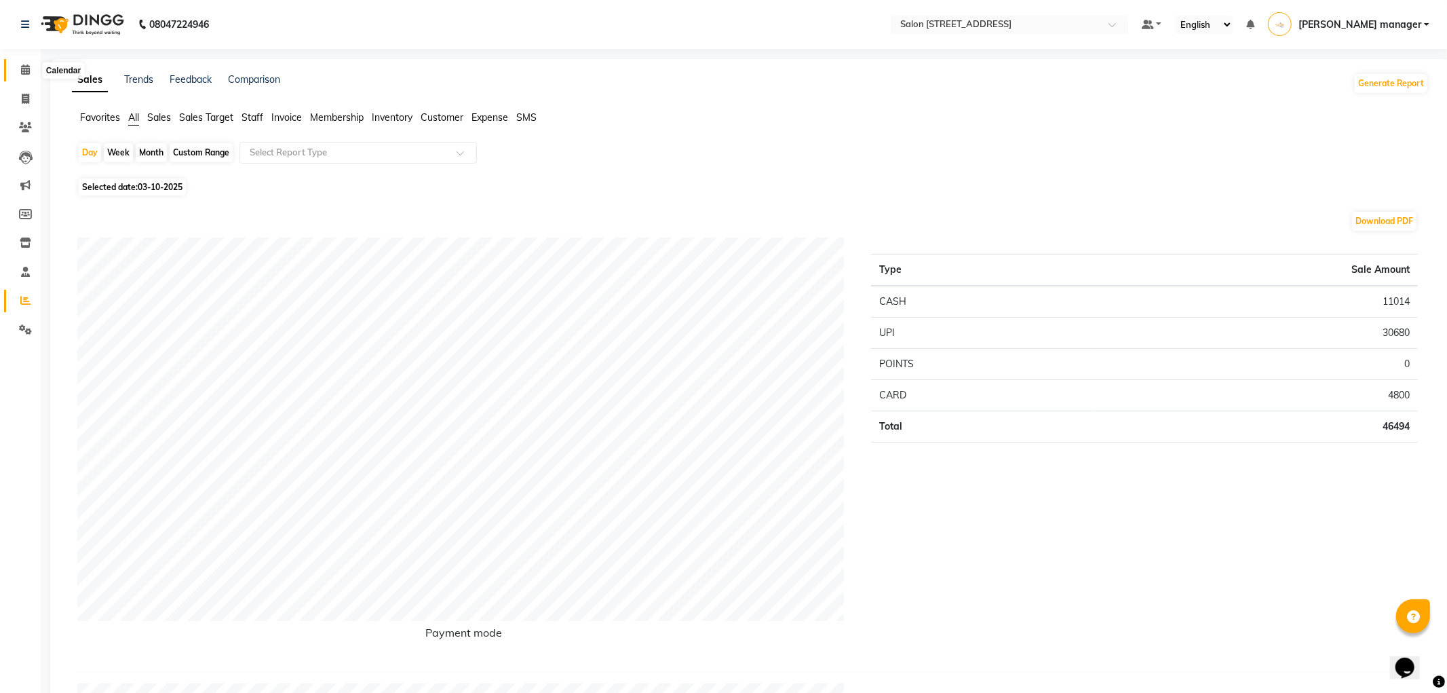
click at [27, 71] on icon at bounding box center [25, 69] width 9 height 10
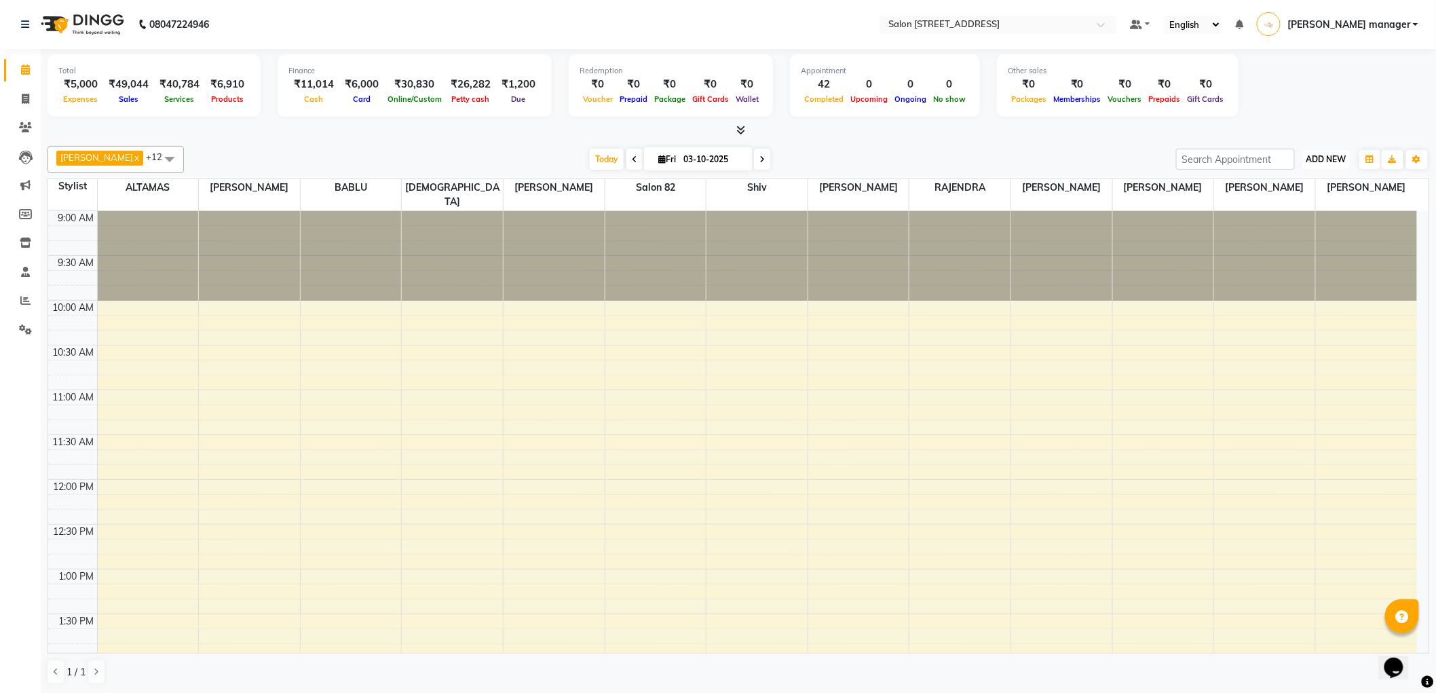
click at [1340, 157] on span "ADD NEW" at bounding box center [1326, 159] width 40 height 10
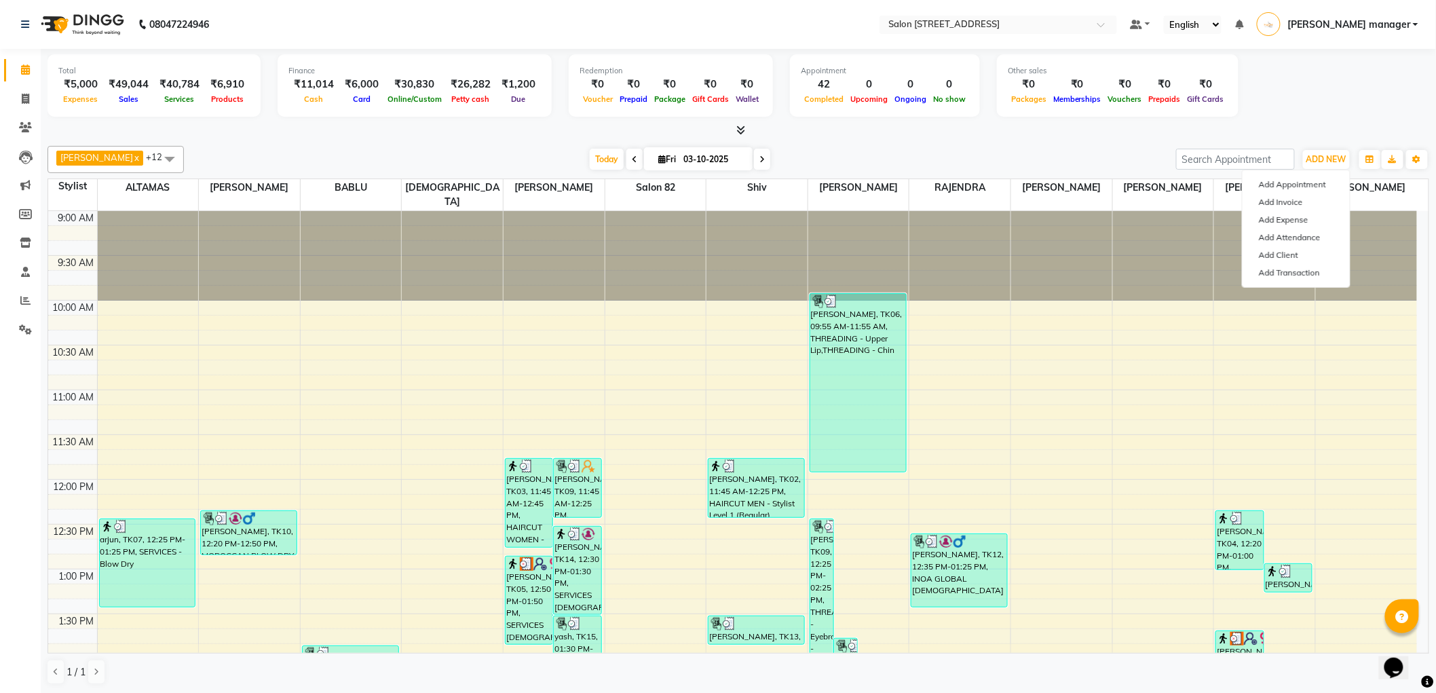
click at [1066, 140] on div "RAJU PRAMANIK x Ankita x ALTAMAS x Salon 82 x BABLU x SUKLA x Naushad x MOUMITA…" at bounding box center [737, 415] width 1381 height 550
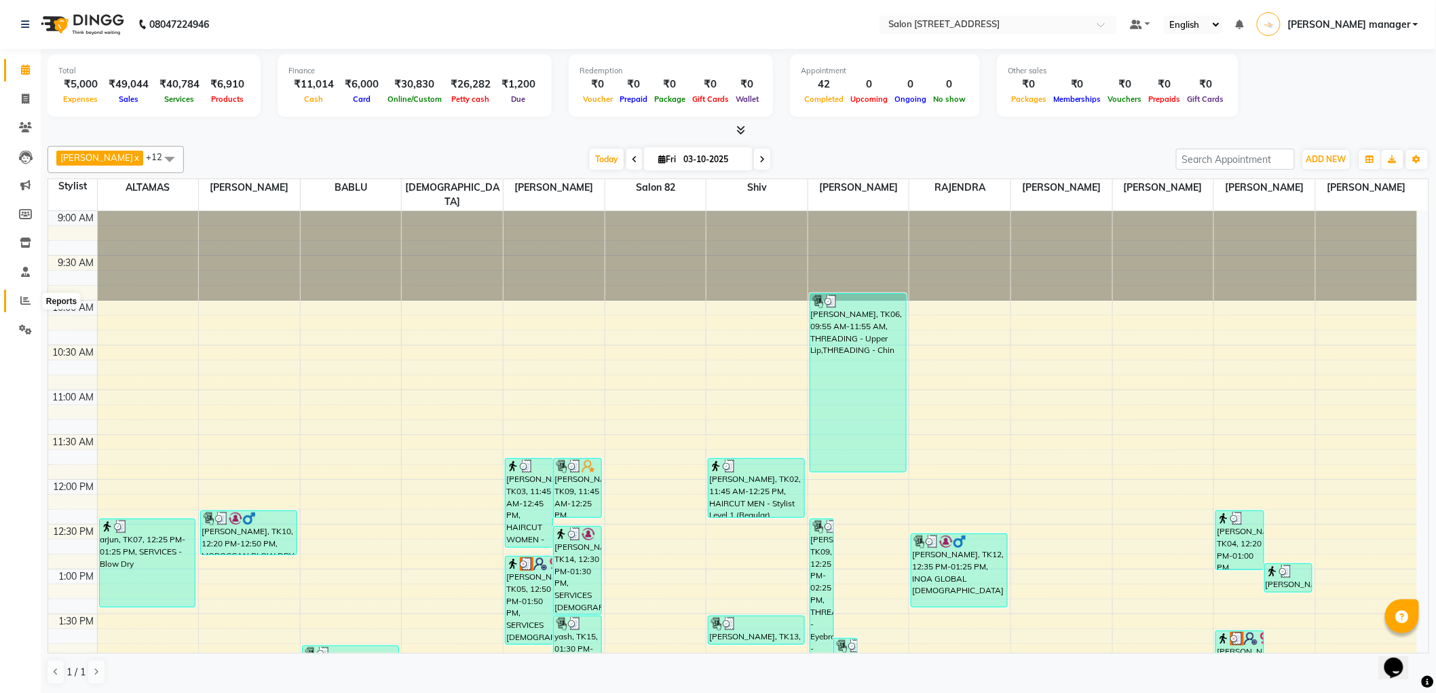
click at [20, 302] on icon at bounding box center [25, 300] width 10 height 10
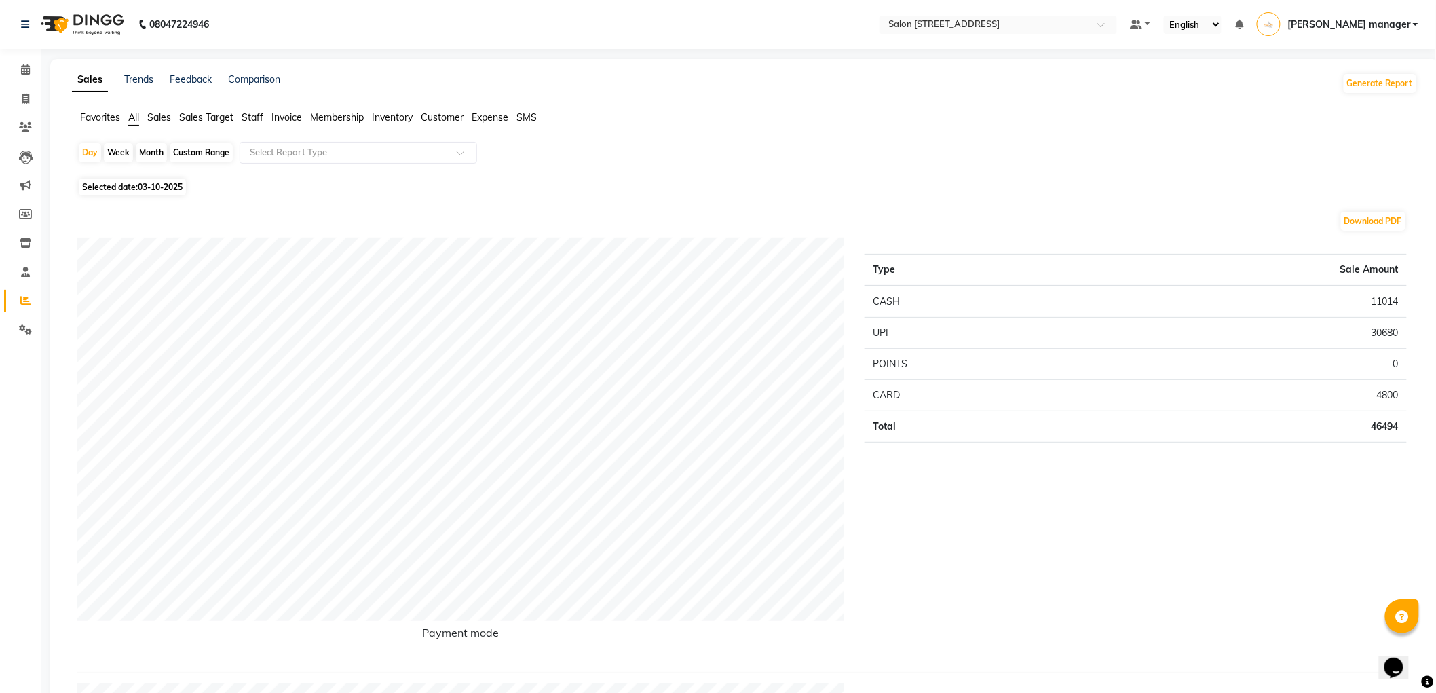
click at [485, 117] on span "Expense" at bounding box center [490, 117] width 37 height 12
click at [384, 157] on input "text" at bounding box center [344, 153] width 195 height 14
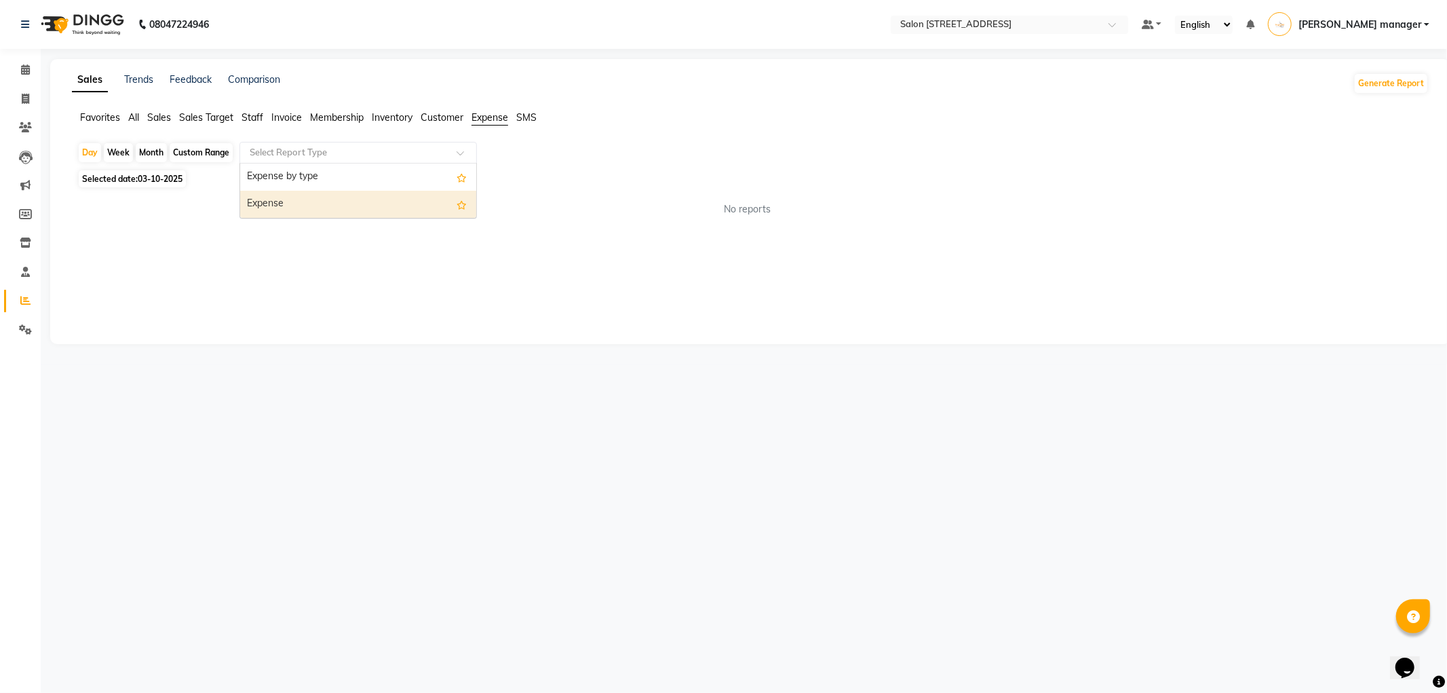
click at [354, 195] on div "Expense" at bounding box center [358, 204] width 236 height 27
select select "full_report"
select select "csv"
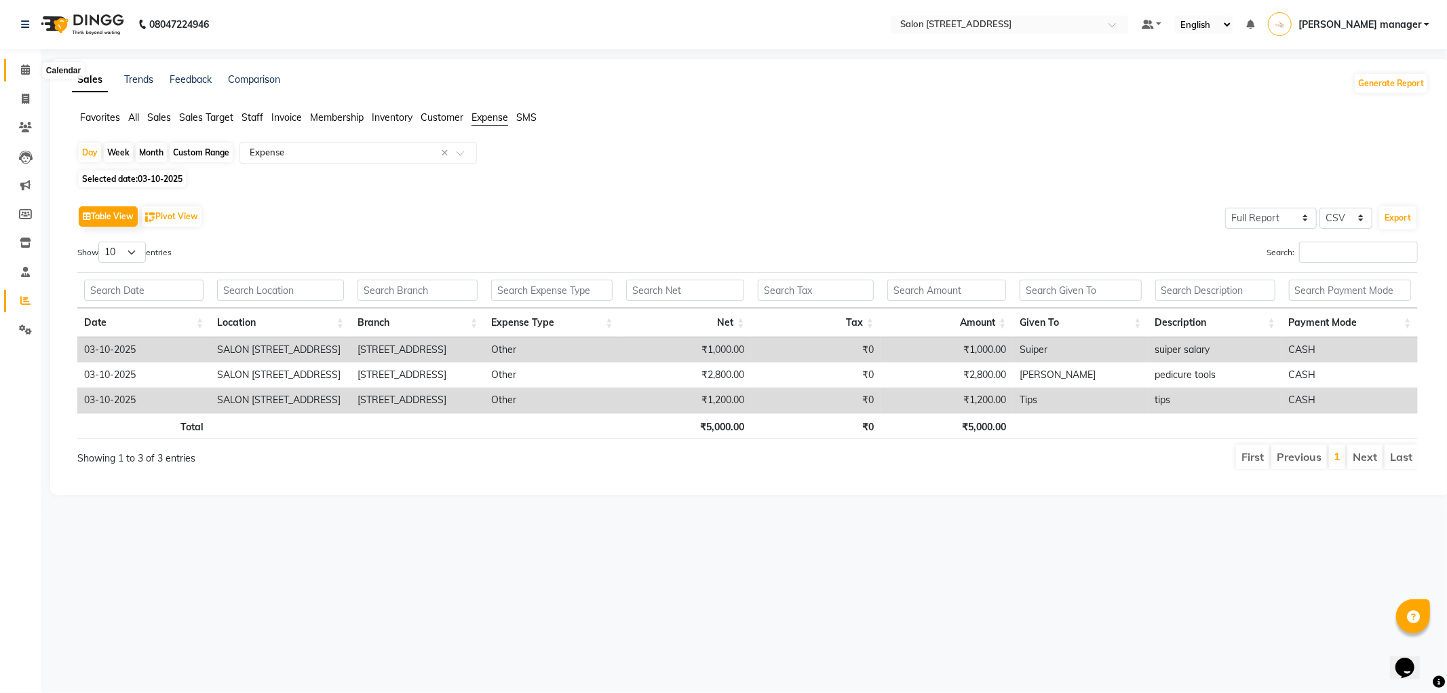
click at [26, 65] on icon at bounding box center [25, 69] width 9 height 10
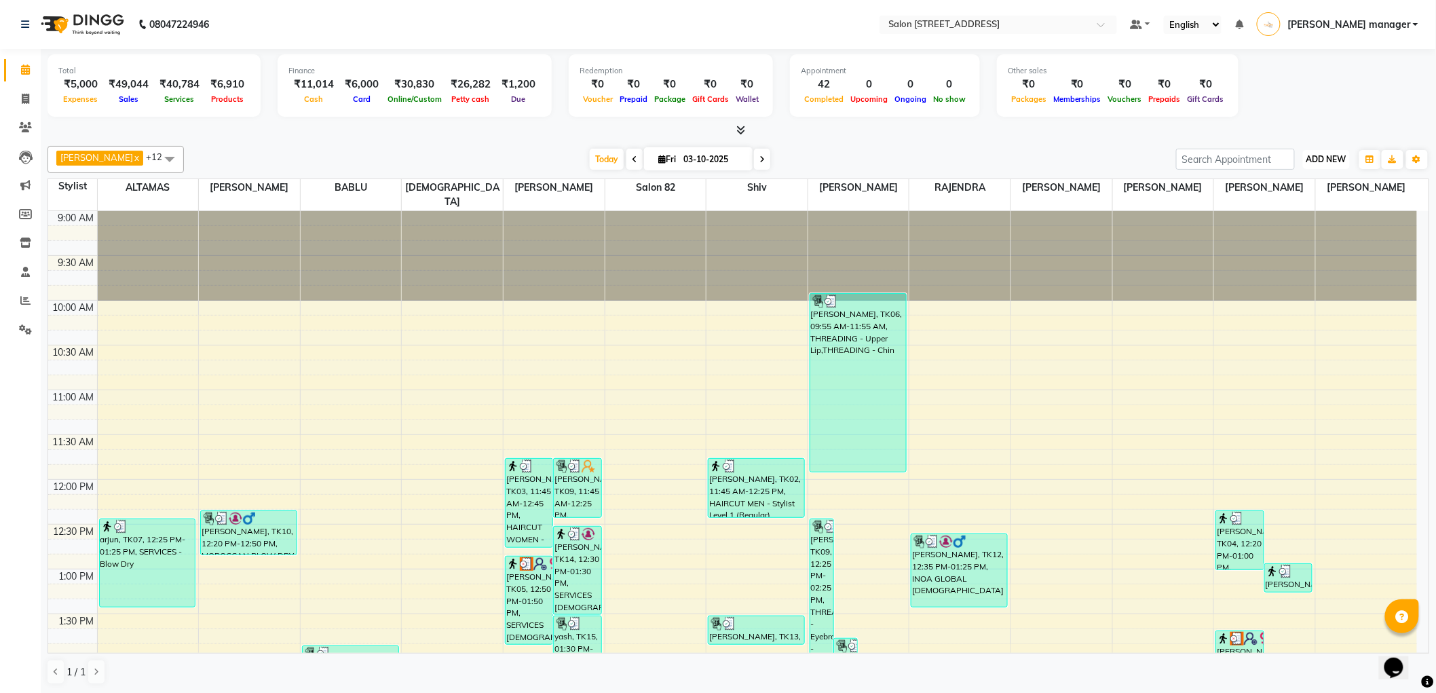
click at [1328, 160] on span "ADD NEW" at bounding box center [1326, 159] width 40 height 10
click at [1290, 223] on link "Add Expense" at bounding box center [1295, 220] width 107 height 18
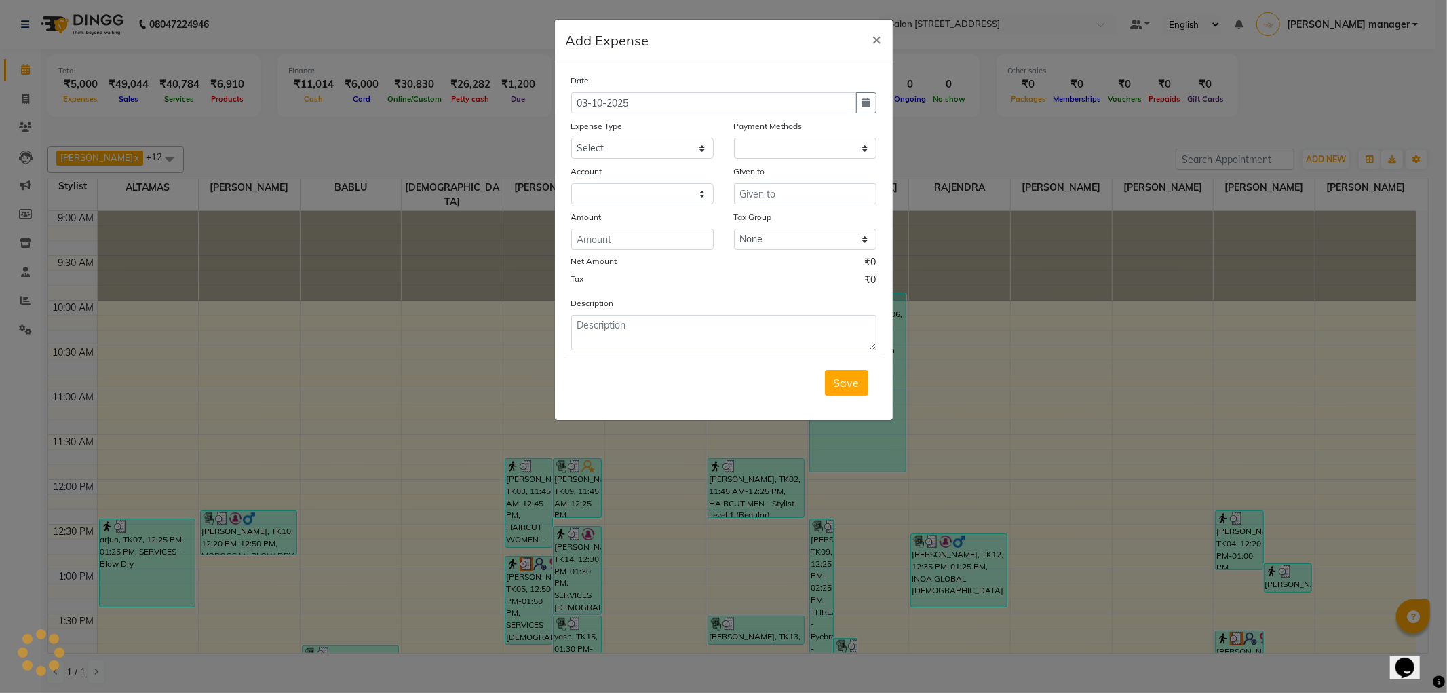
select select "1"
select select "4100"
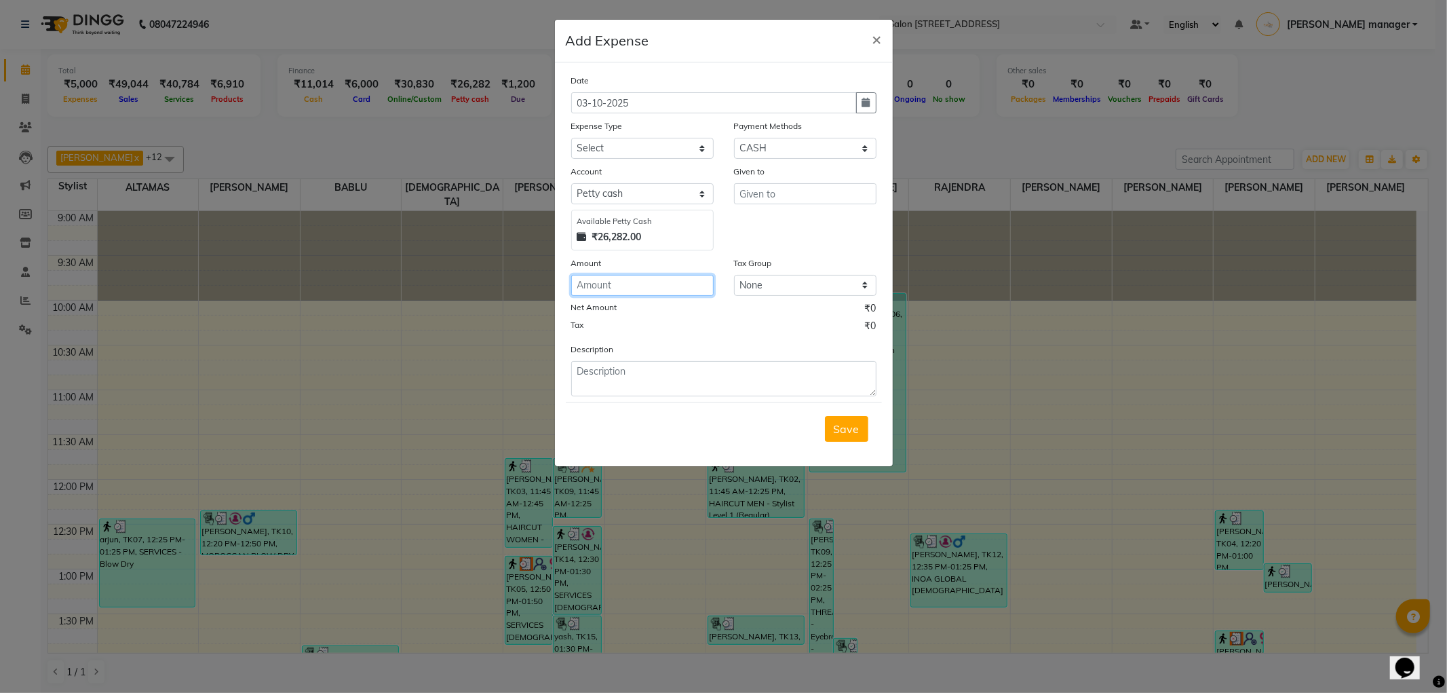
click at [585, 277] on input "number" at bounding box center [642, 285] width 142 height 21
type input "245"
click at [593, 388] on textarea at bounding box center [723, 378] width 305 height 35
type textarea "milk,tea"
click at [765, 199] on input "text" at bounding box center [805, 193] width 142 height 21
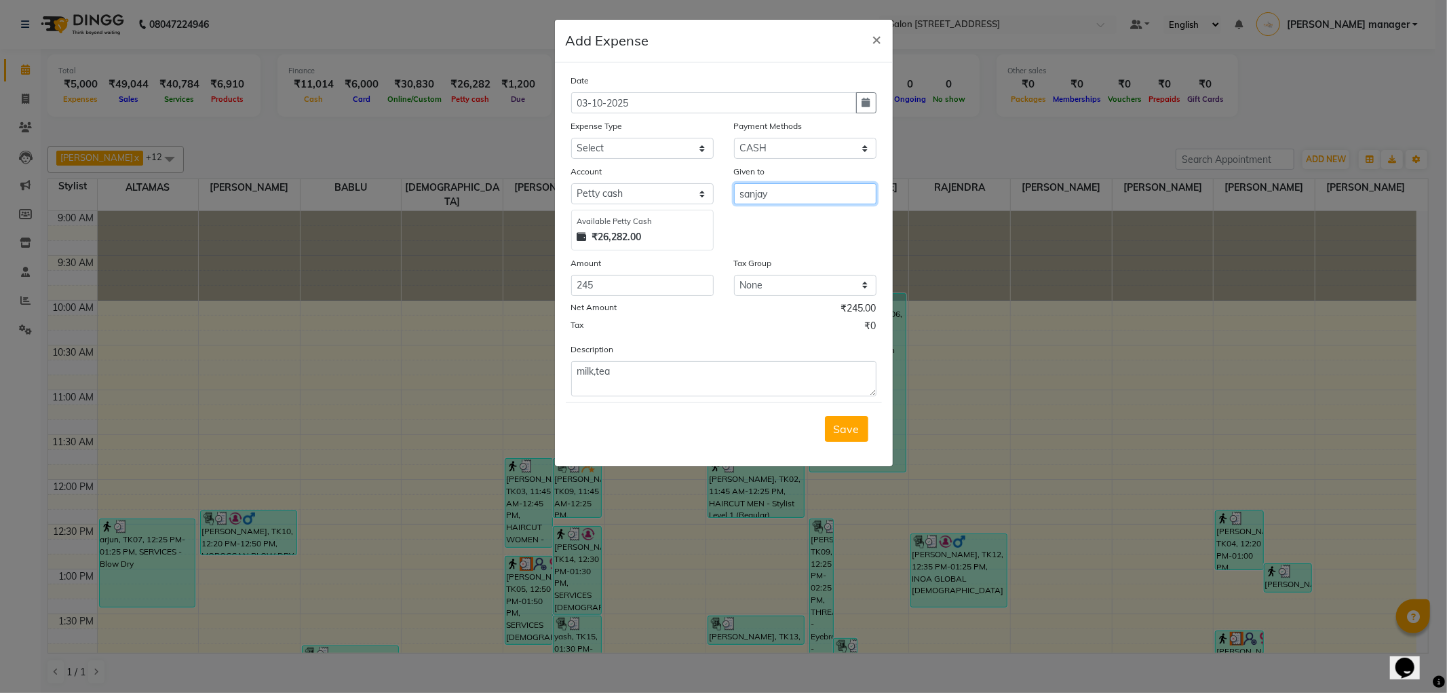
type input "sanjay"
click at [626, 147] on select "Select Advance Salary Bank charges Car maintenance Cash transfer to bank Client…" at bounding box center [642, 148] width 142 height 21
select select "11448"
click at [571, 138] on select "Select Advance Salary Bank charges Car maintenance Cash transfer to bank Client…" at bounding box center [642, 148] width 142 height 21
click at [855, 428] on span "Save" at bounding box center [847, 429] width 26 height 14
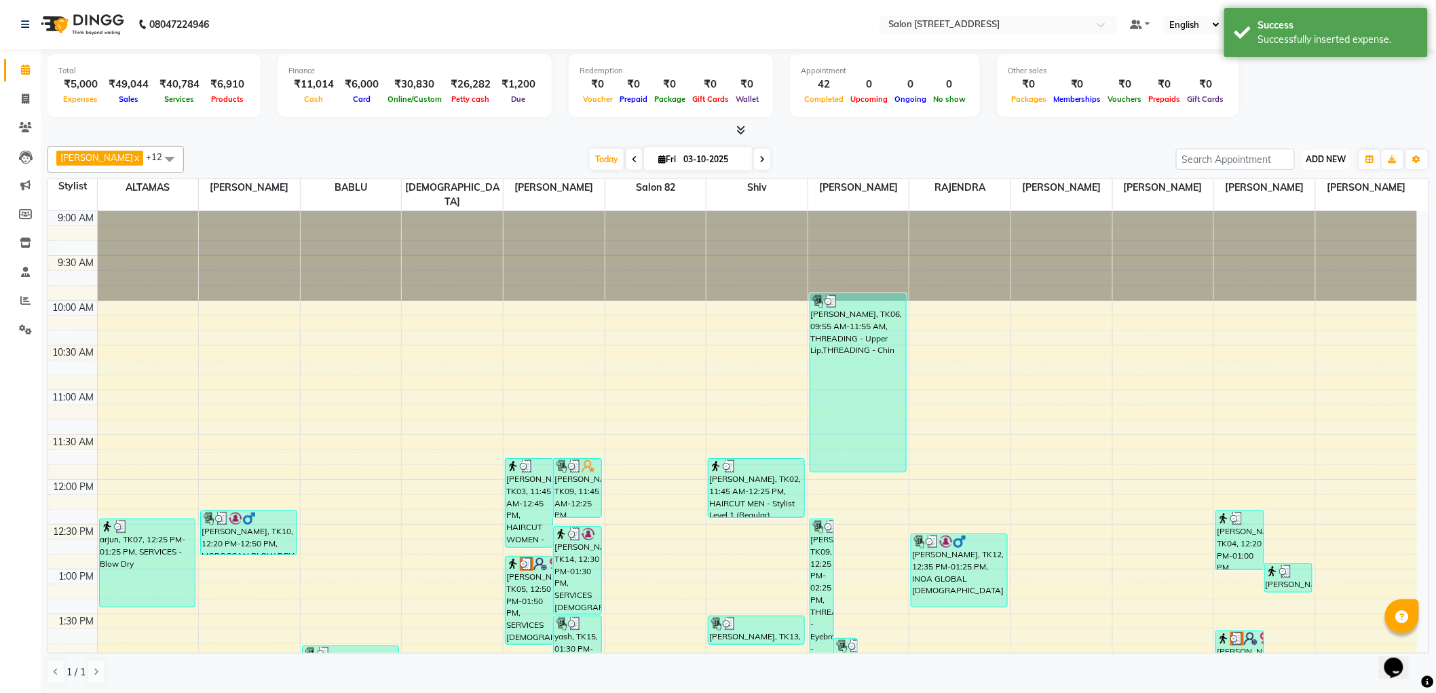
click at [1326, 152] on button "ADD NEW Toggle Dropdown" at bounding box center [1326, 159] width 47 height 19
click at [1288, 222] on link "Add Expense" at bounding box center [1295, 220] width 107 height 18
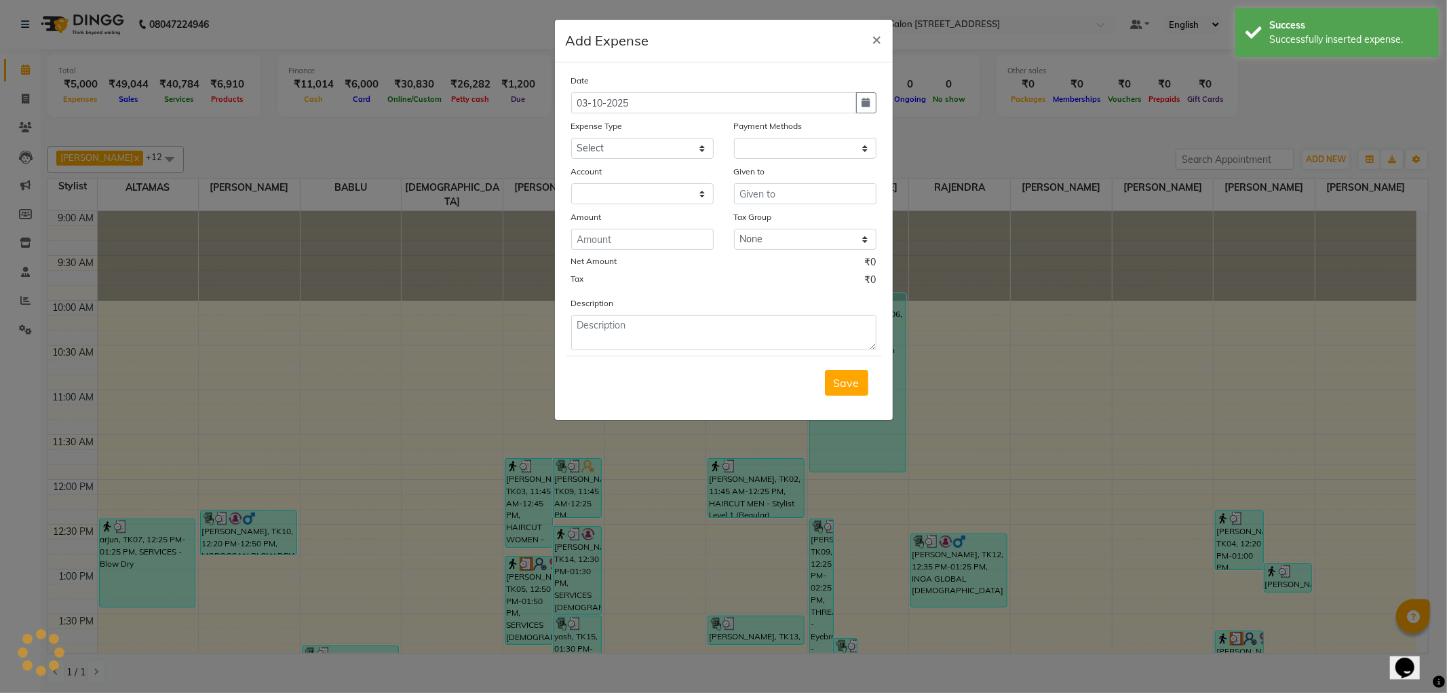
select select "1"
select select "4100"
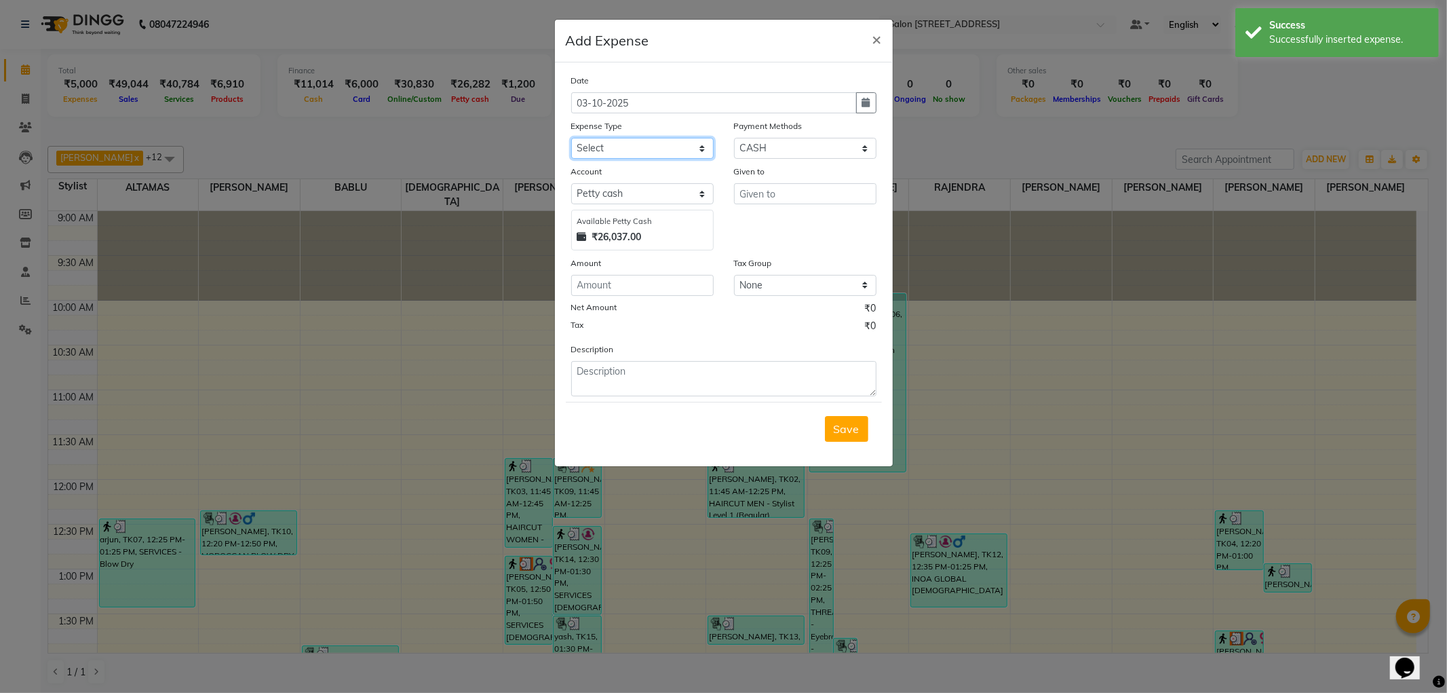
click at [608, 151] on select "Select Advance Salary Bank charges Car maintenance Cash transfer to bank Client…" at bounding box center [642, 148] width 142 height 21
select select "11448"
click at [571, 138] on select "Select Advance Salary Bank charges Car maintenance Cash transfer to bank Client…" at bounding box center [642, 148] width 142 height 21
click at [605, 280] on input "number" at bounding box center [642, 285] width 142 height 21
type input "430"
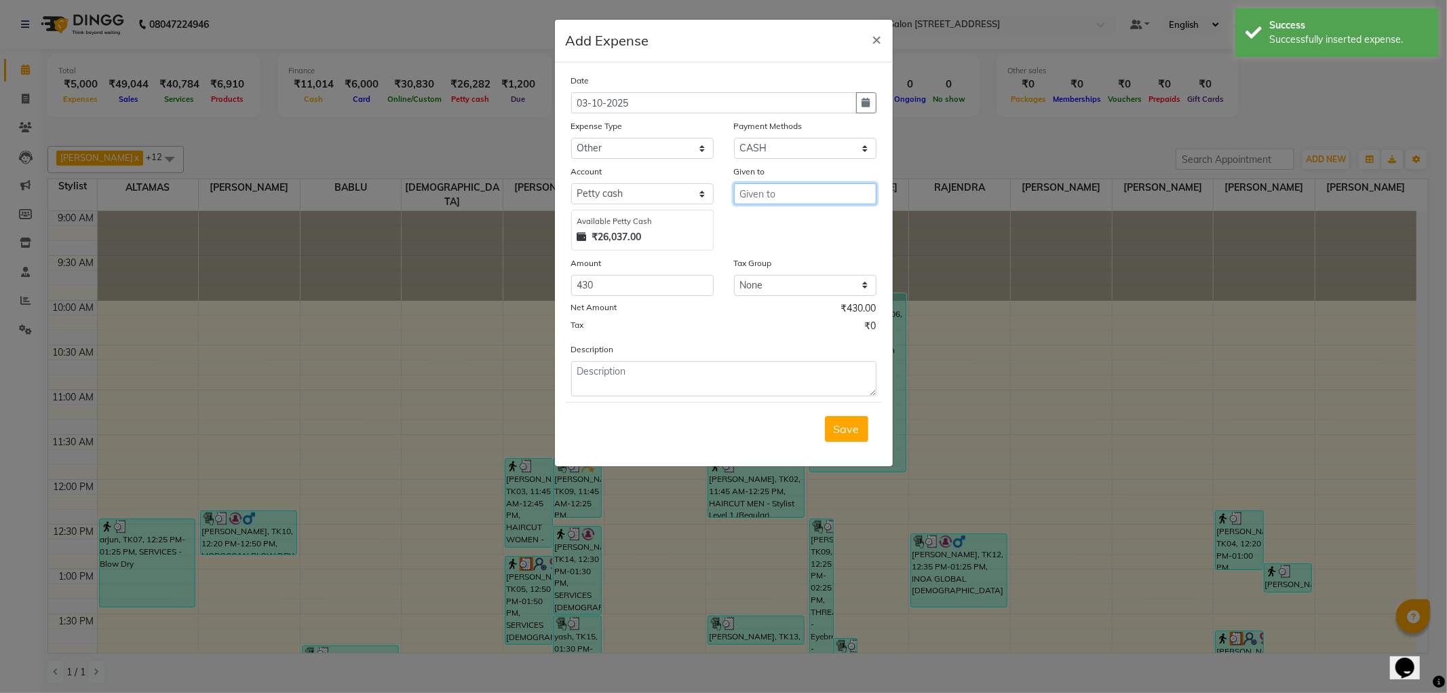
click at [806, 197] on input "text" at bounding box center [805, 193] width 142 height 21
type input "parking"
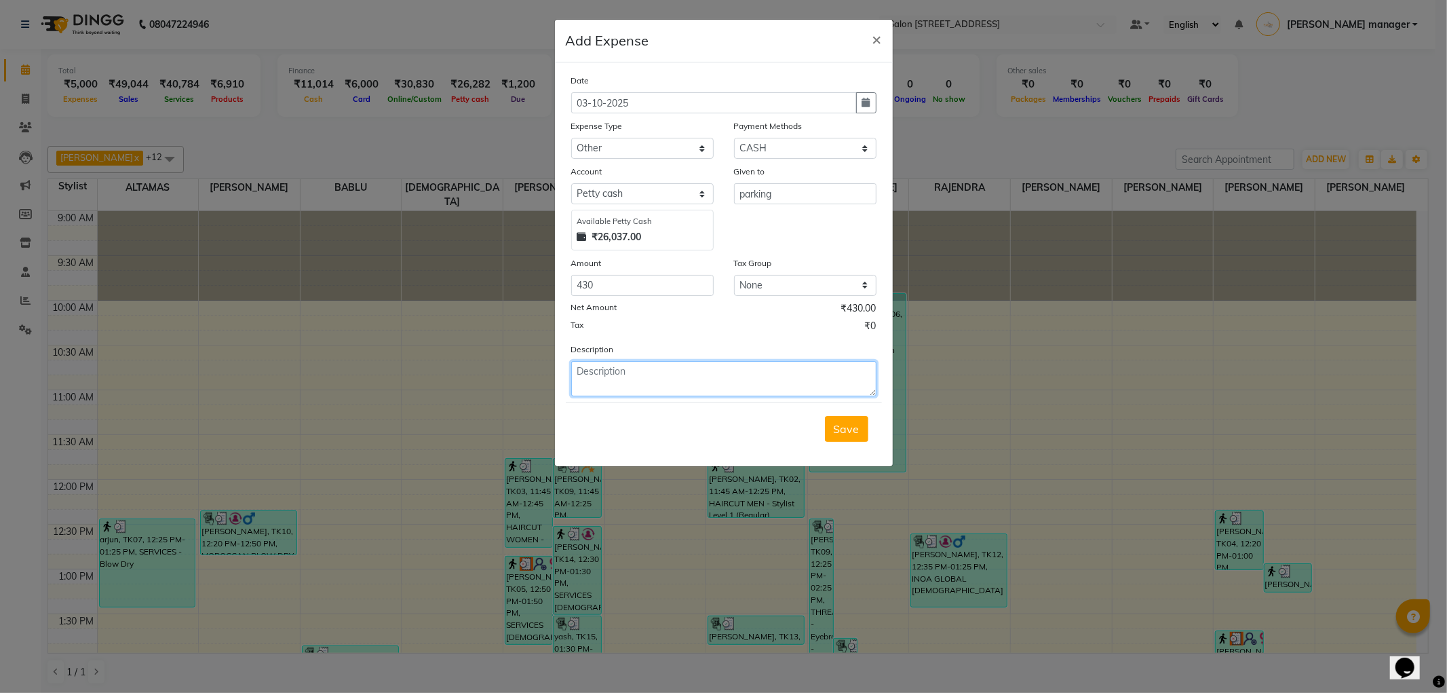
click at [666, 376] on textarea at bounding box center [723, 378] width 305 height 35
type textarea "parking"
click at [851, 421] on button "Save" at bounding box center [846, 429] width 43 height 26
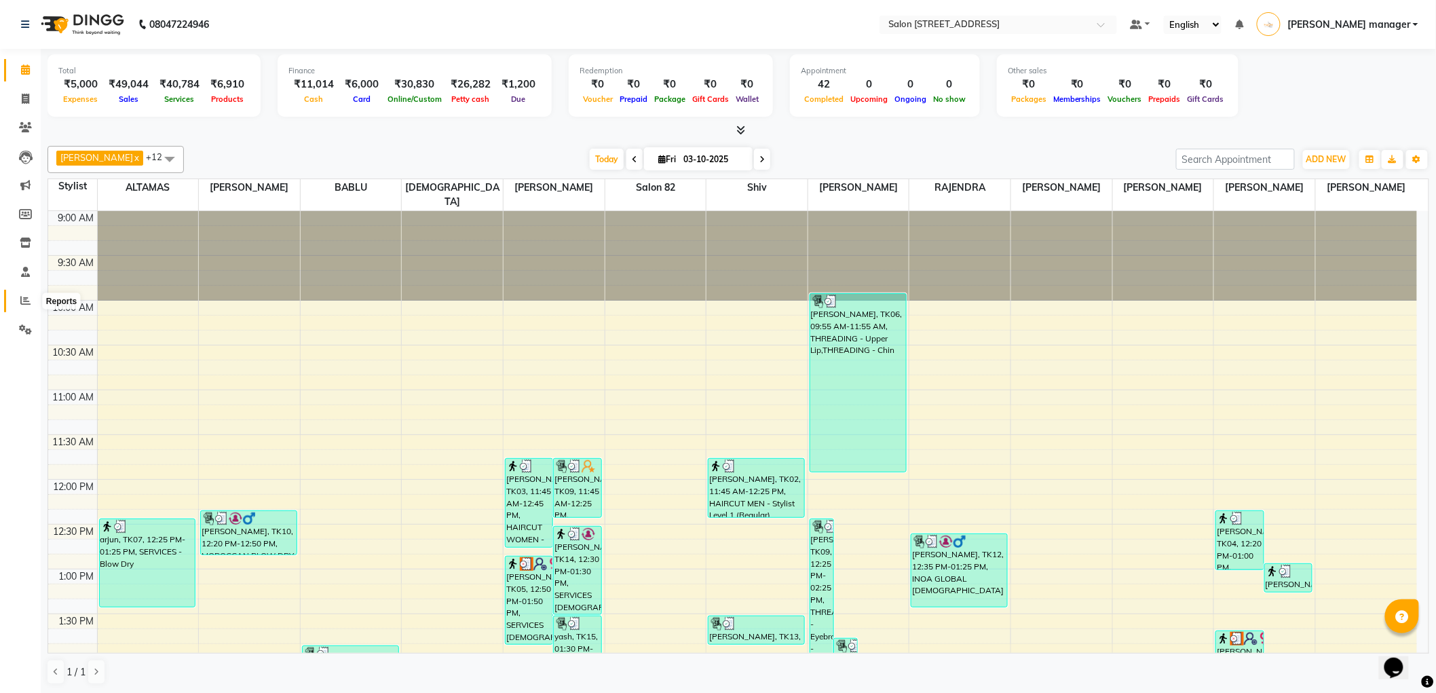
click at [26, 300] on icon at bounding box center [25, 300] width 10 height 10
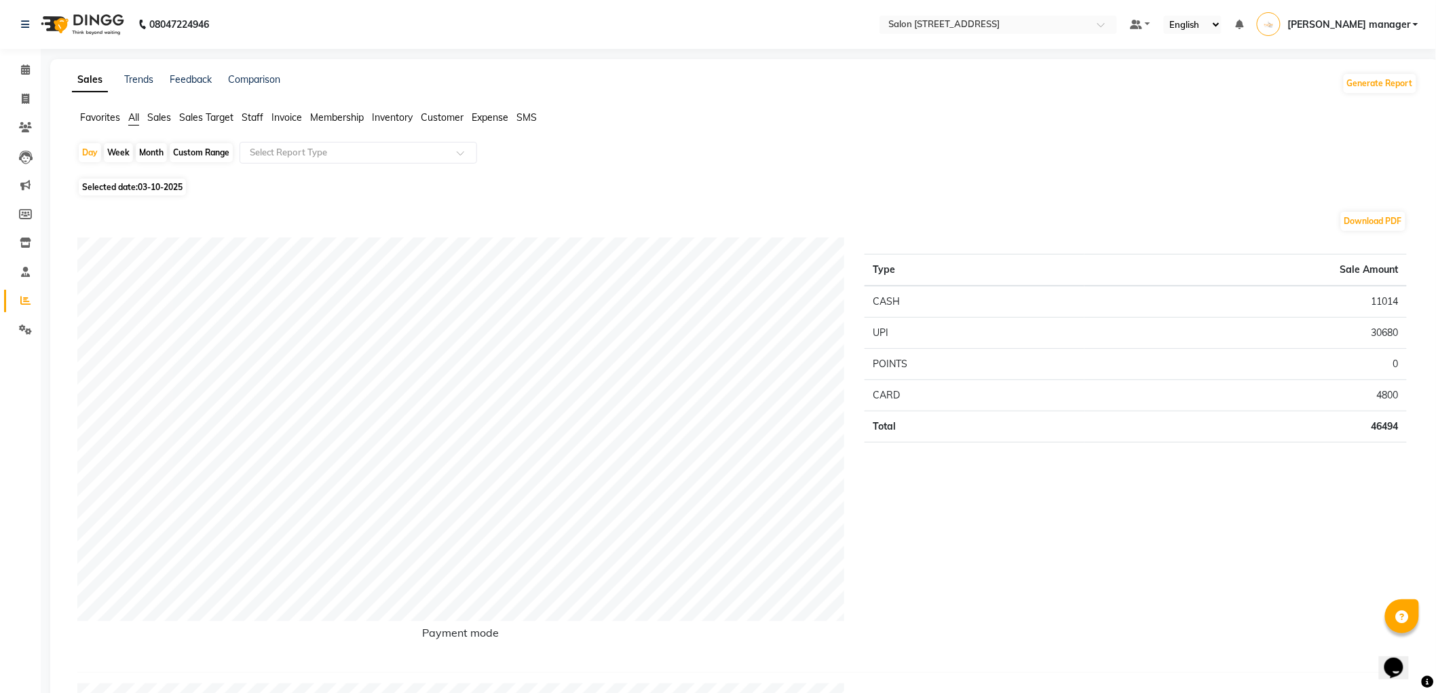
click at [486, 111] on span "Expense" at bounding box center [490, 117] width 37 height 12
click at [362, 146] on input "text" at bounding box center [344, 153] width 195 height 14
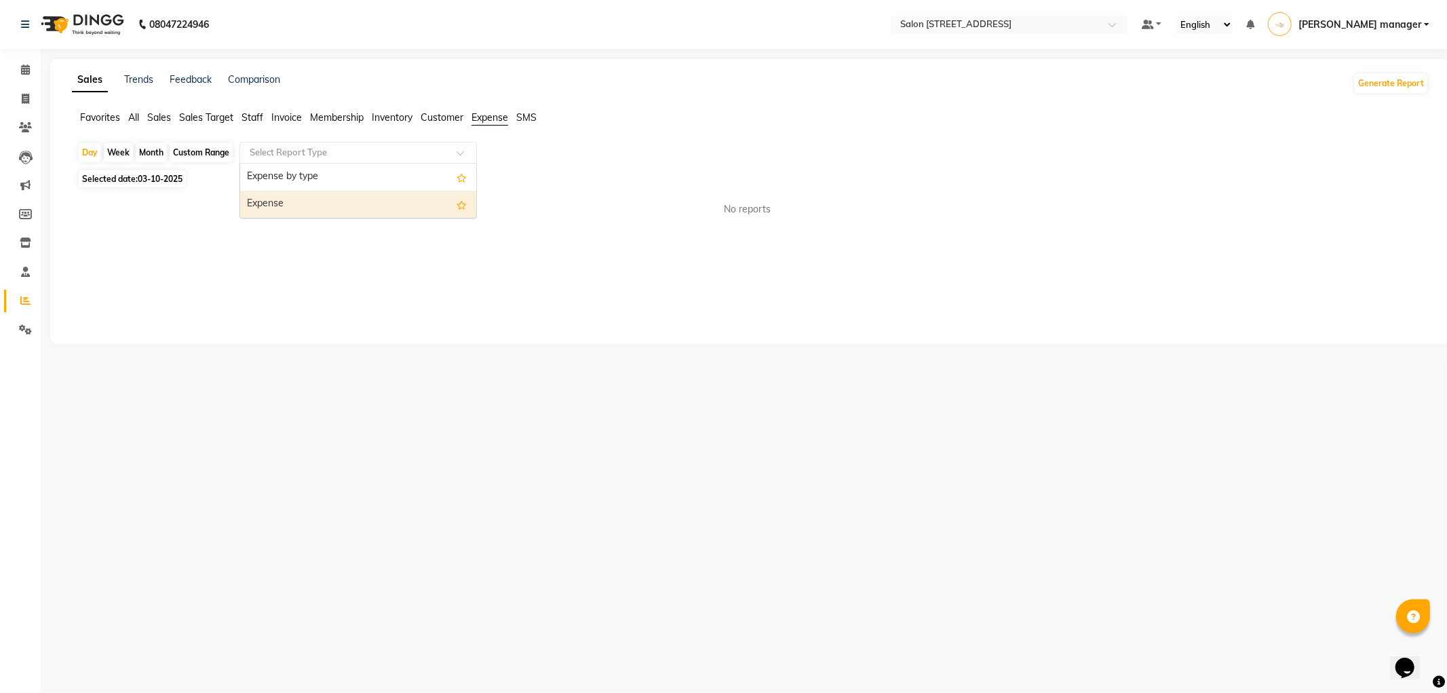
click at [328, 206] on div "Expense" at bounding box center [358, 204] width 236 height 27
select select "full_report"
select select "csv"
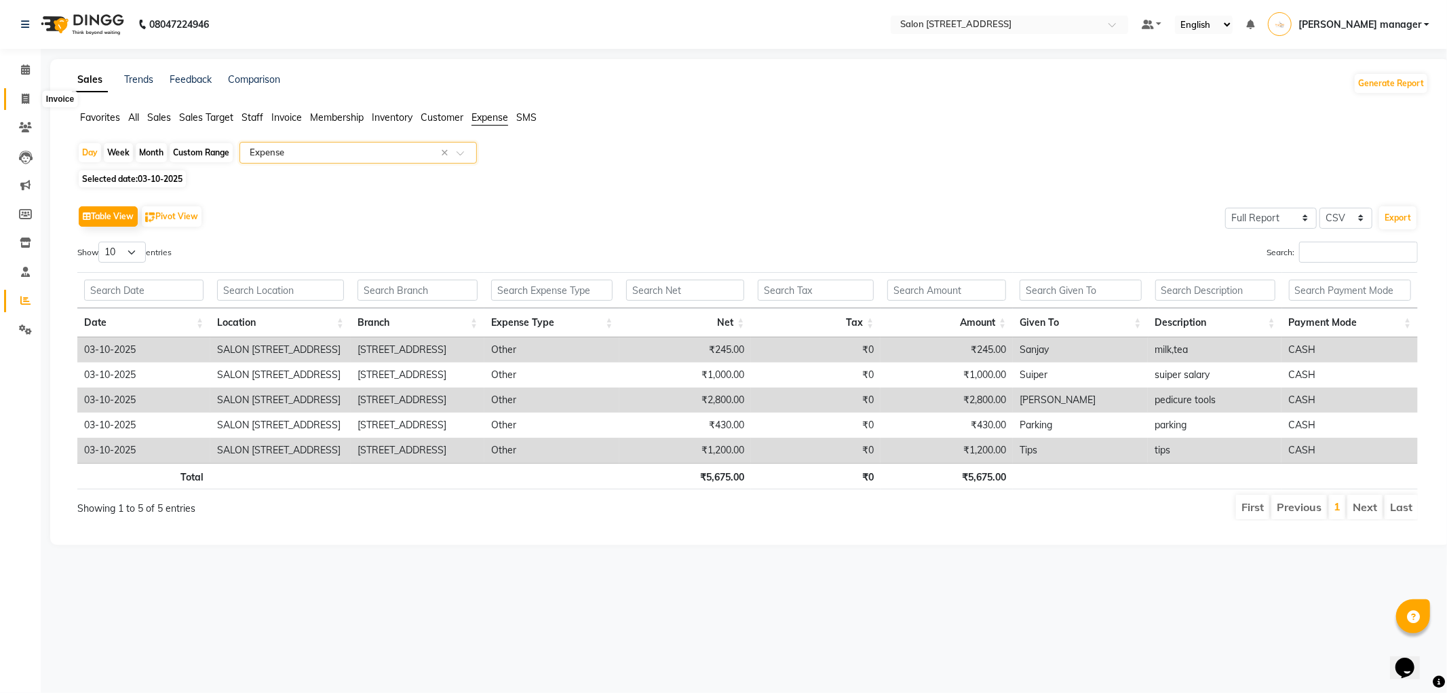
click at [27, 98] on icon at bounding box center [25, 99] width 7 height 10
select select "service"
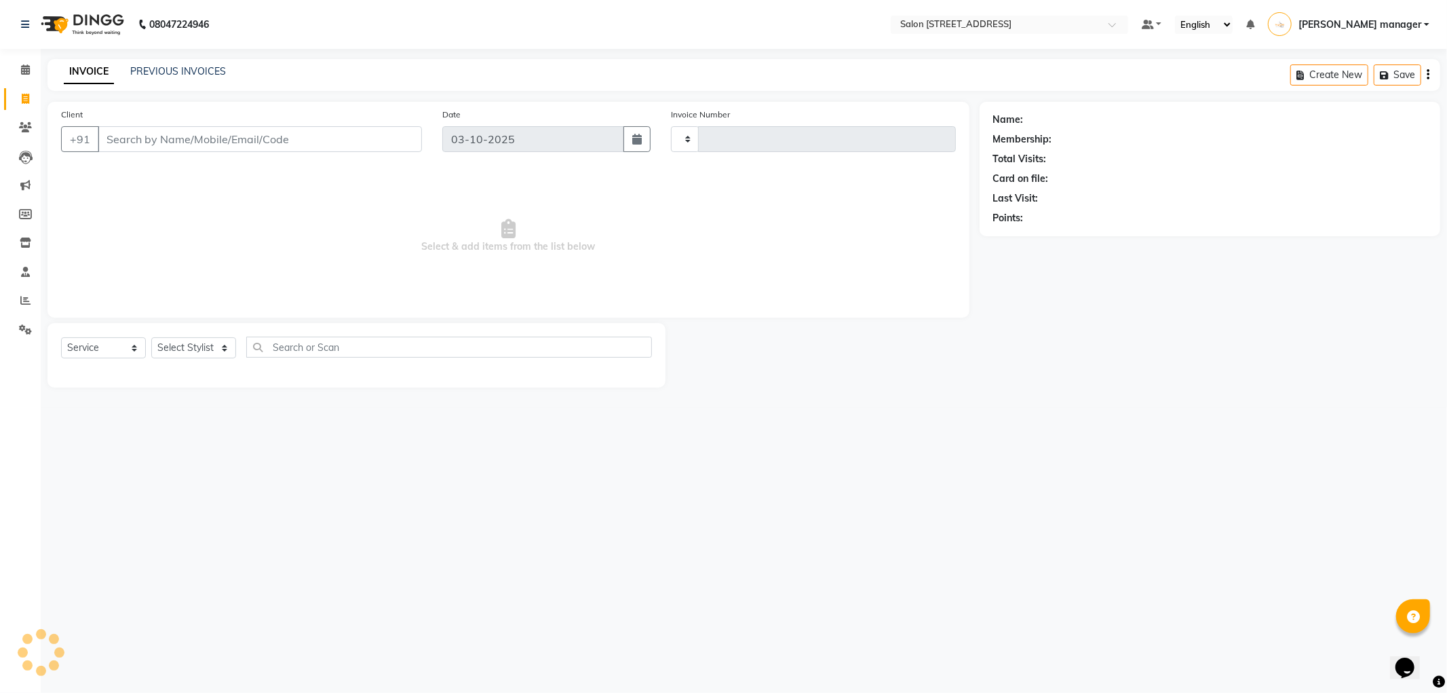
type input "2895"
select select "8704"
click at [174, 72] on link "PREVIOUS INVOICES" at bounding box center [178, 71] width 96 height 12
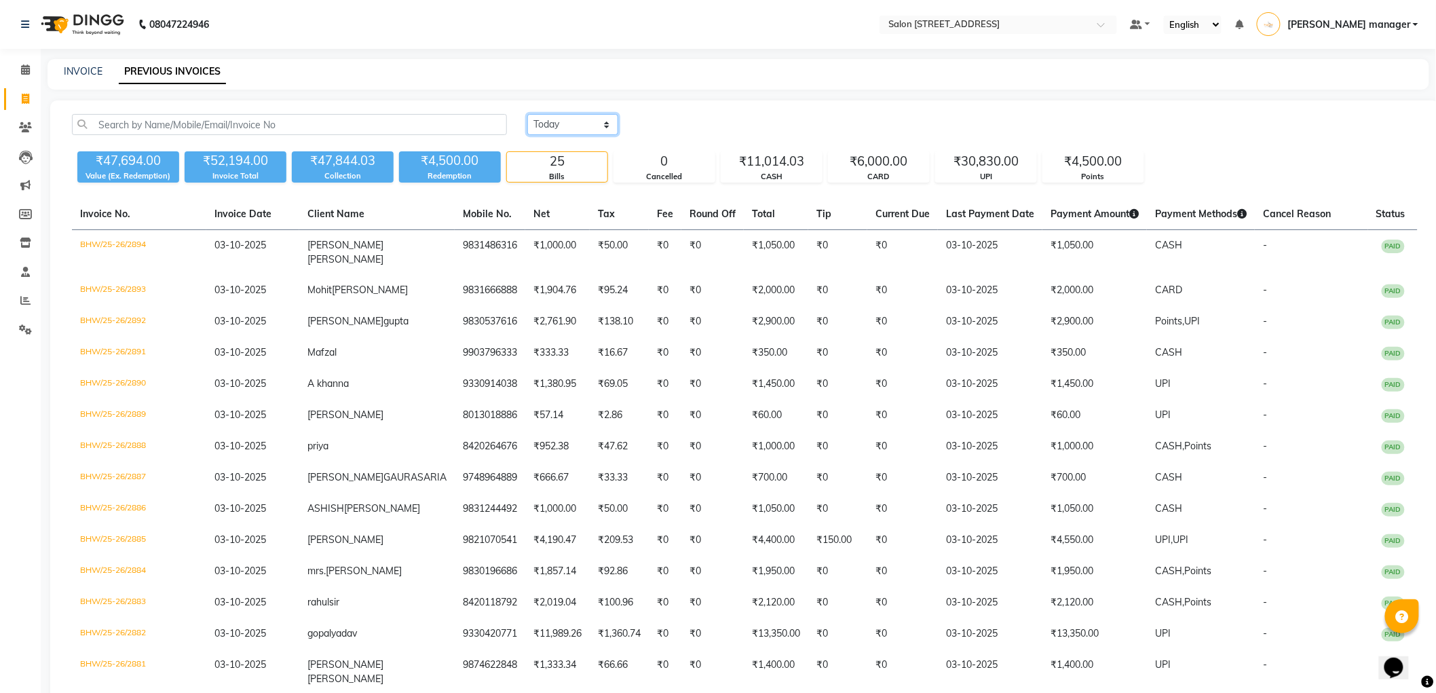
click at [581, 127] on select "Today Yesterday Custom Range" at bounding box center [572, 124] width 91 height 21
select select "range"
click at [527, 114] on select "Today Yesterday Custom Range" at bounding box center [572, 124] width 91 height 21
click at [657, 125] on input "03-10-2025" at bounding box center [683, 124] width 95 height 19
select select "10"
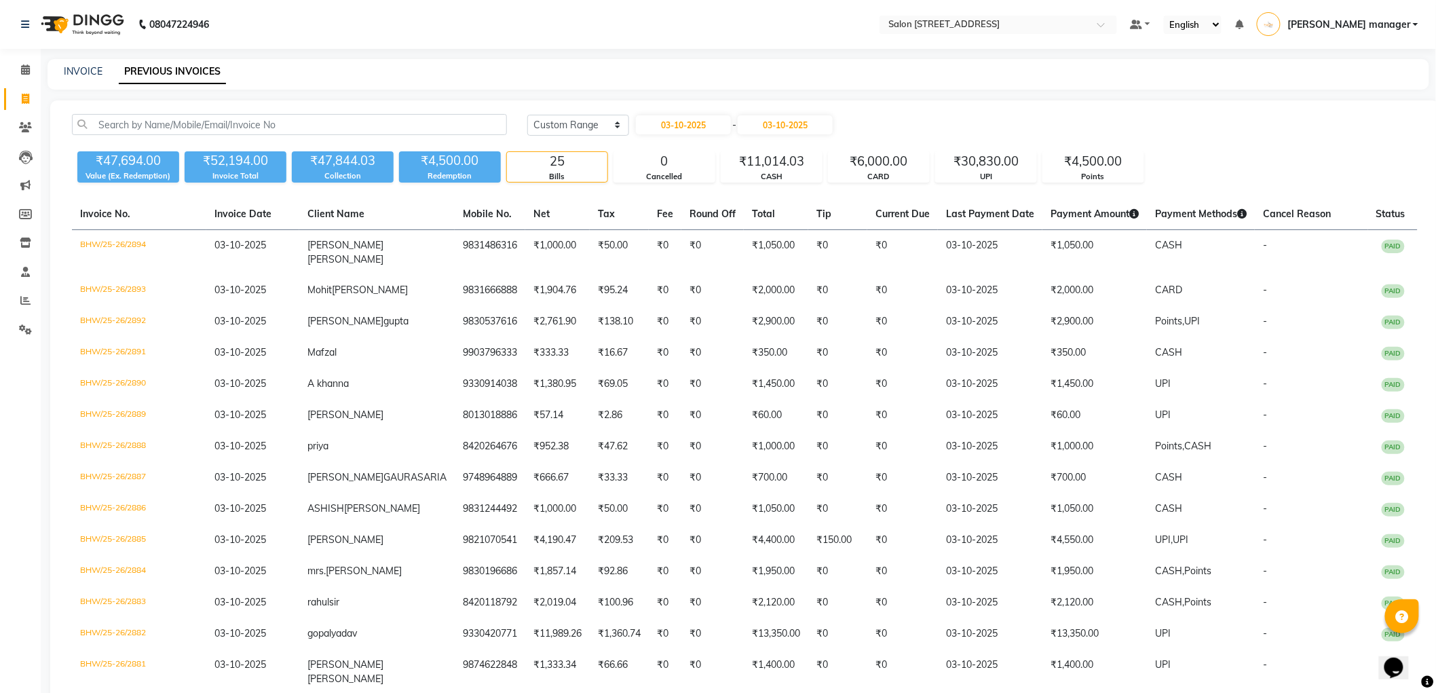
select select "2025"
click at [687, 194] on div "1" at bounding box center [693, 194] width 22 height 22
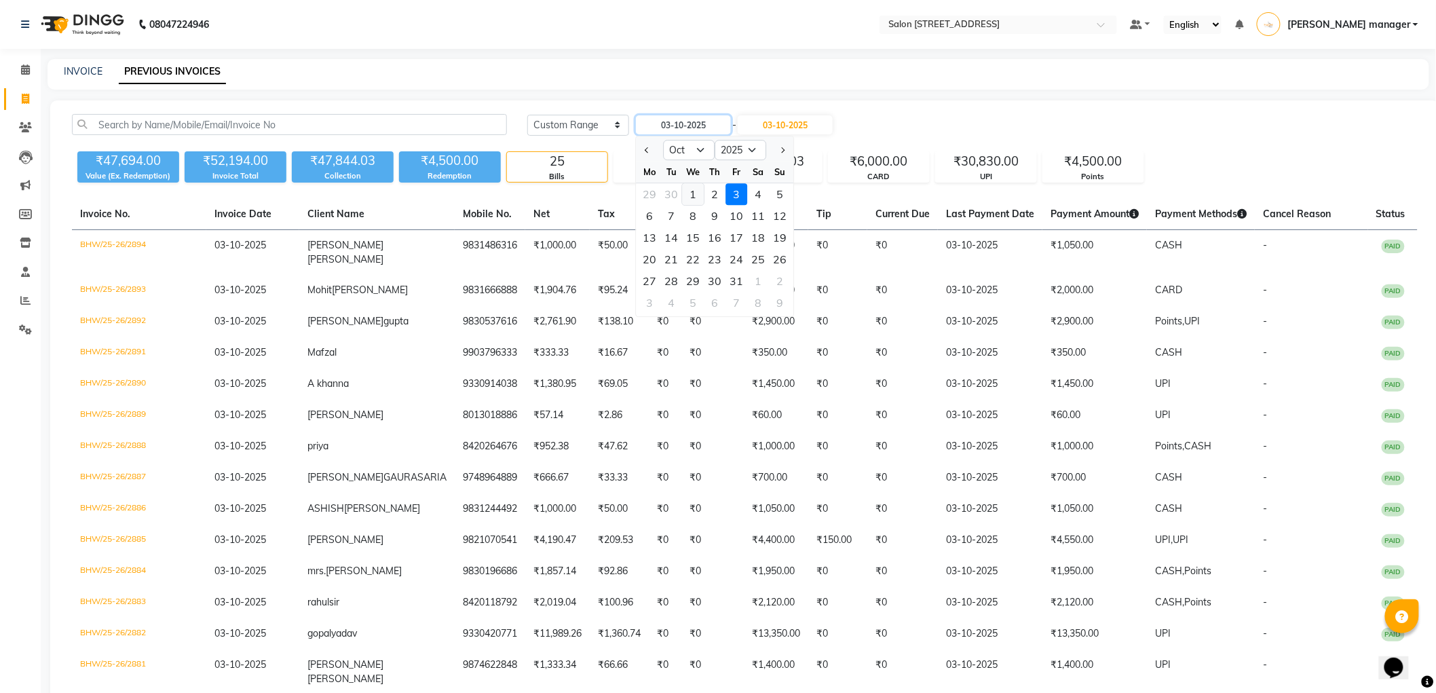
type input "01-10-2025"
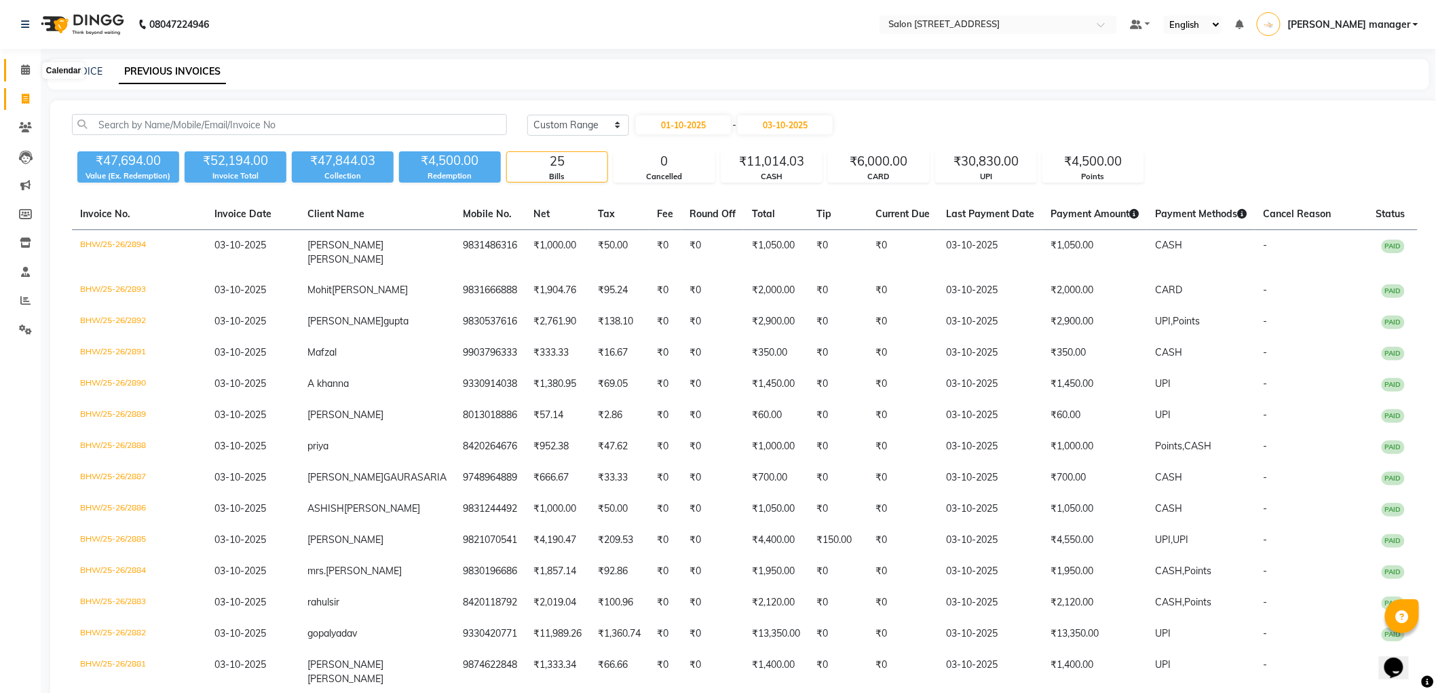
click at [28, 69] on icon at bounding box center [25, 69] width 9 height 10
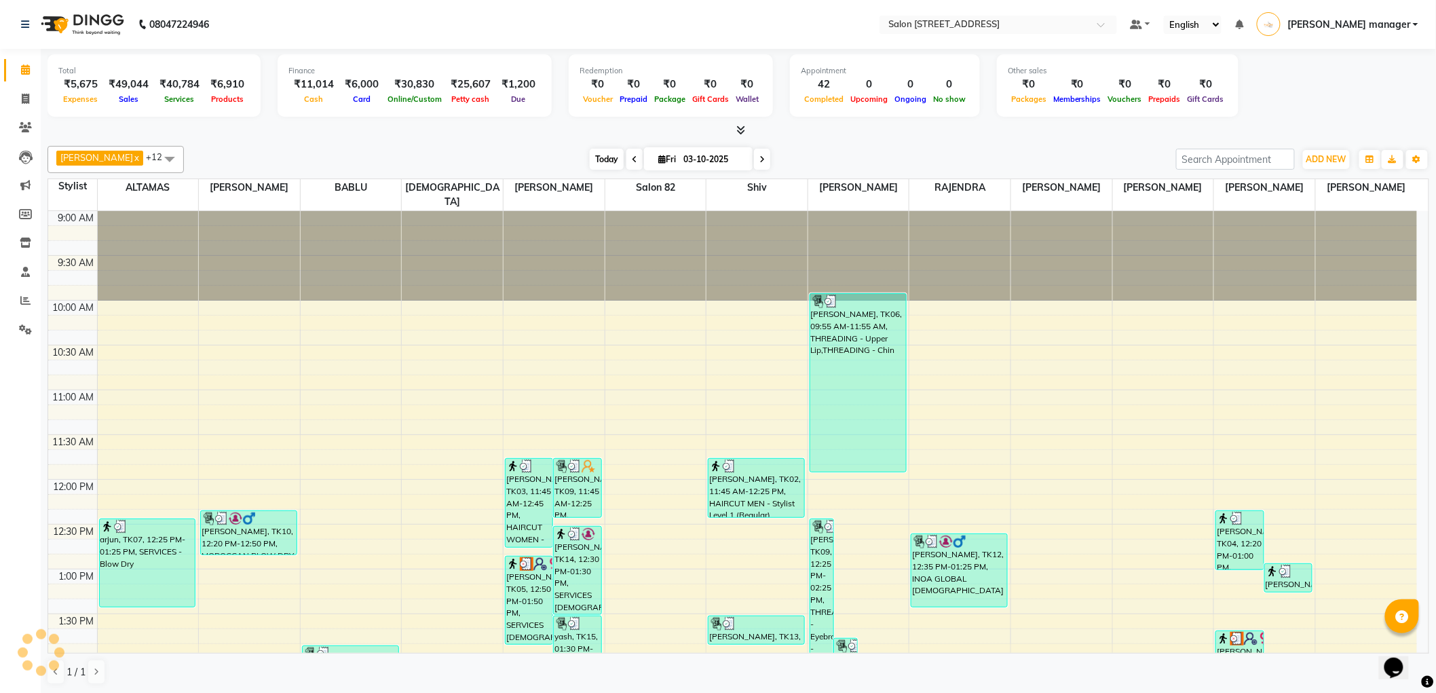
click at [607, 159] on span "Today" at bounding box center [607, 159] width 34 height 21
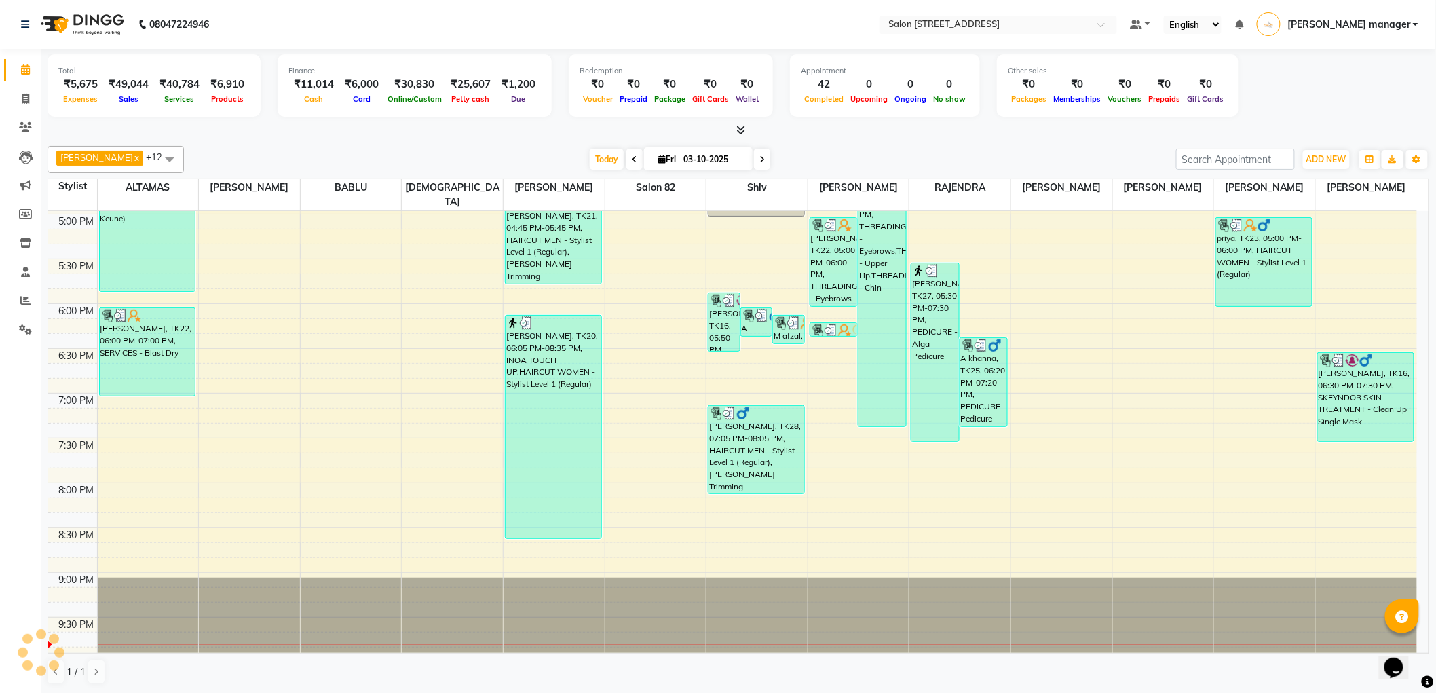
click at [834, 155] on div "Today Fri 03-10-2025" at bounding box center [680, 159] width 978 height 20
